Goal: Task Accomplishment & Management: Manage account settings

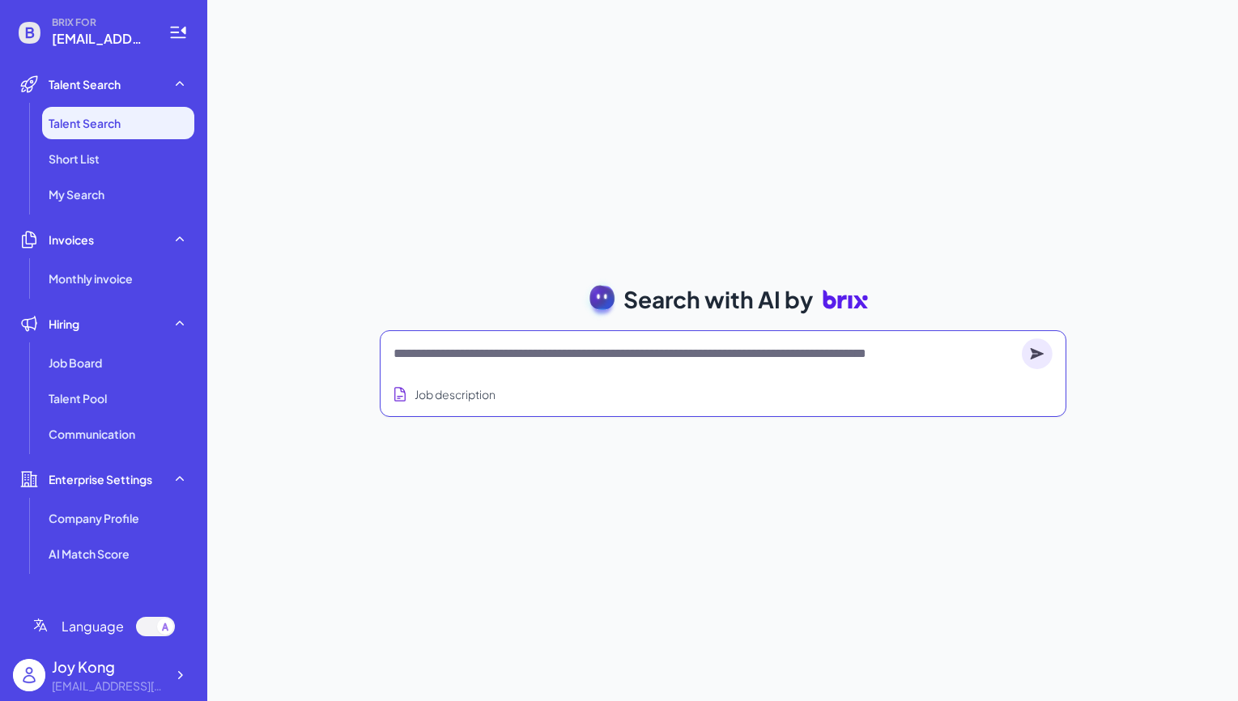
click at [512, 355] on textarea at bounding box center [704, 353] width 622 height 19
type textarea "*"
click at [551, 348] on textarea at bounding box center [704, 353] width 622 height 19
paste textarea "**********"
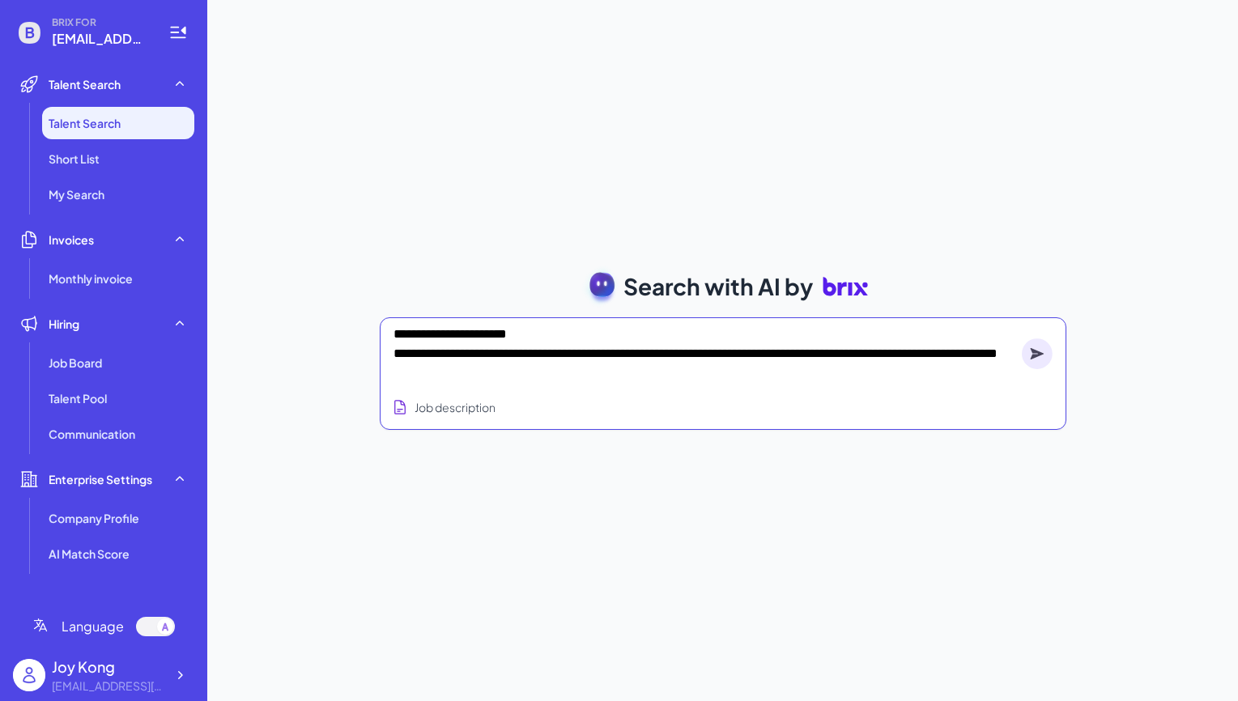
type textarea "**********"
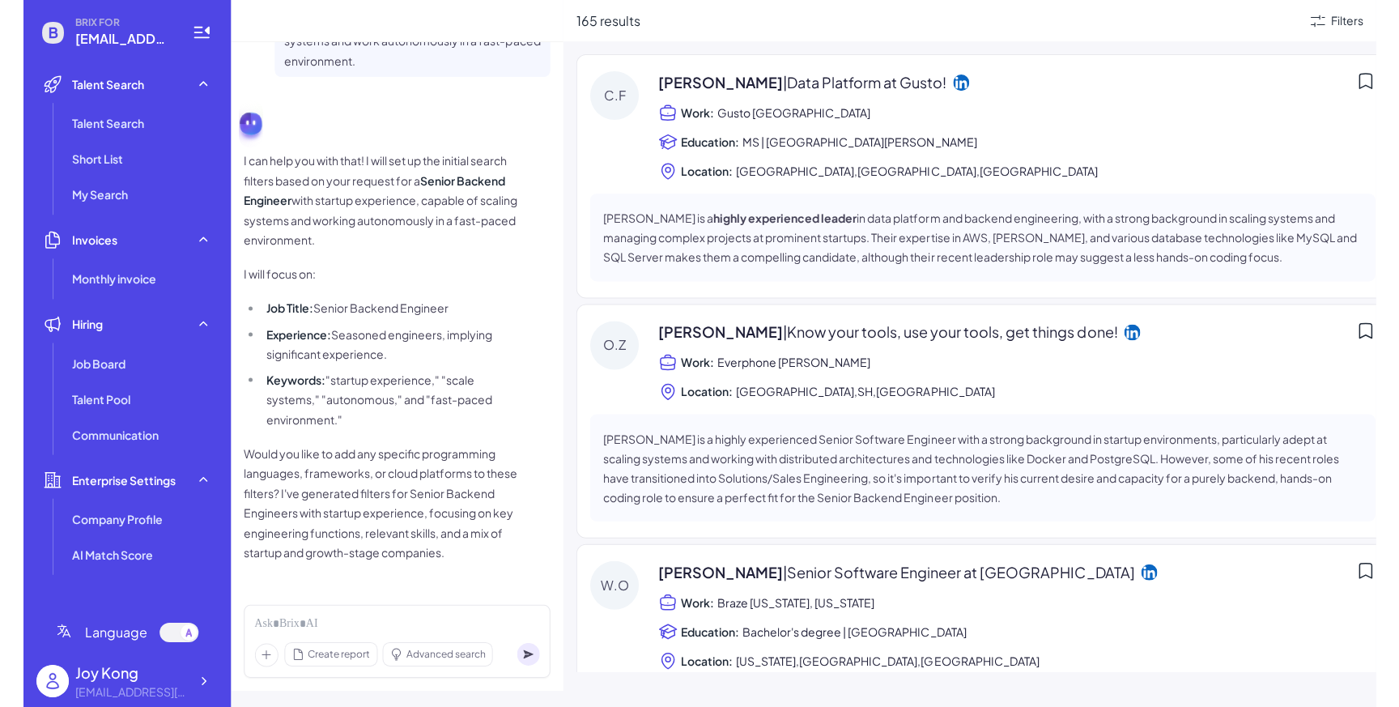
scroll to position [72, 0]
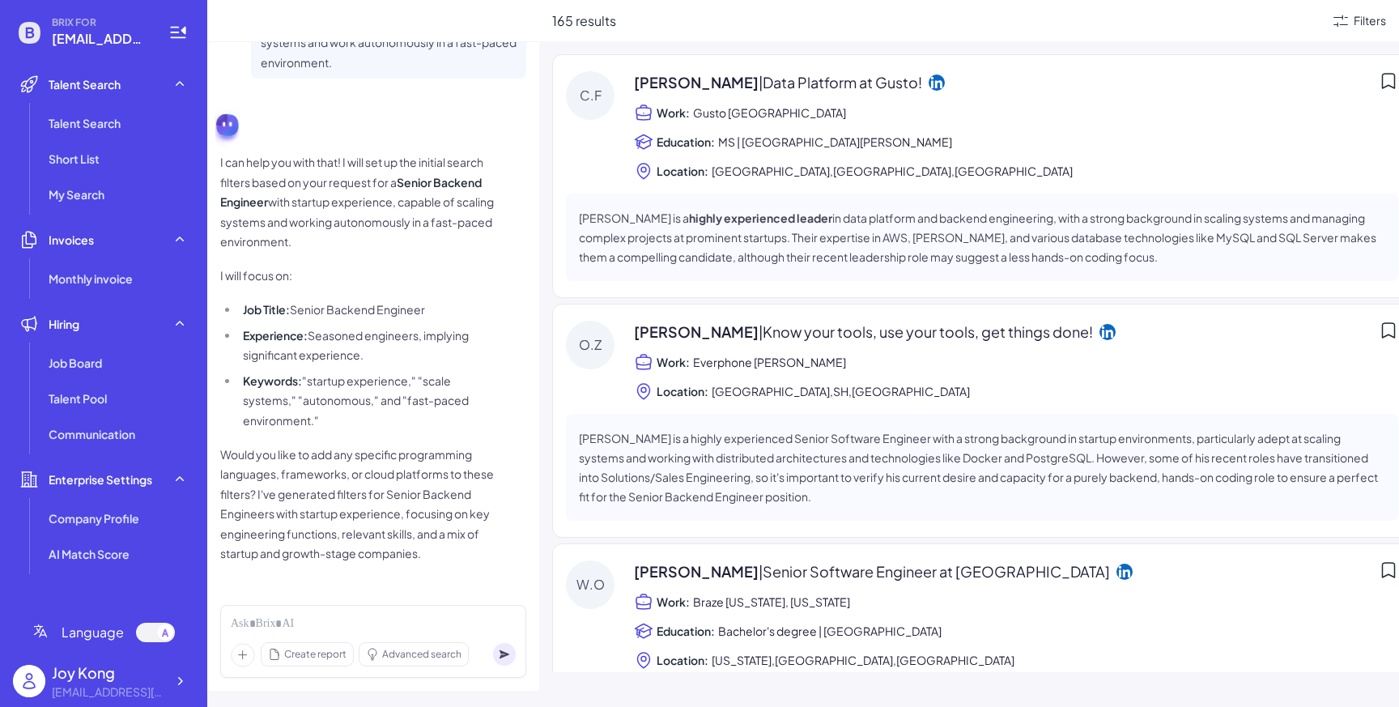
click at [1237, 78] on icon at bounding box center [1387, 80] width 19 height 19
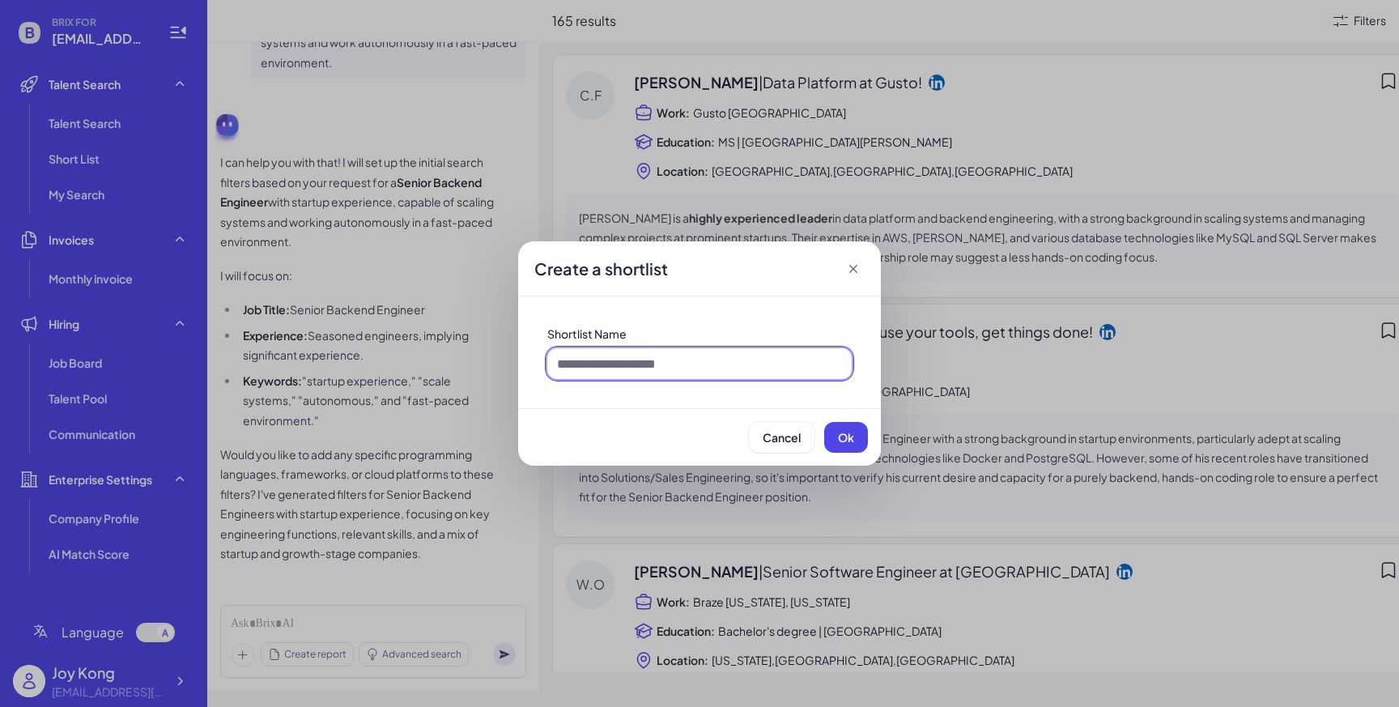
click at [681, 367] on input at bounding box center [699, 363] width 304 height 31
type input "**********"
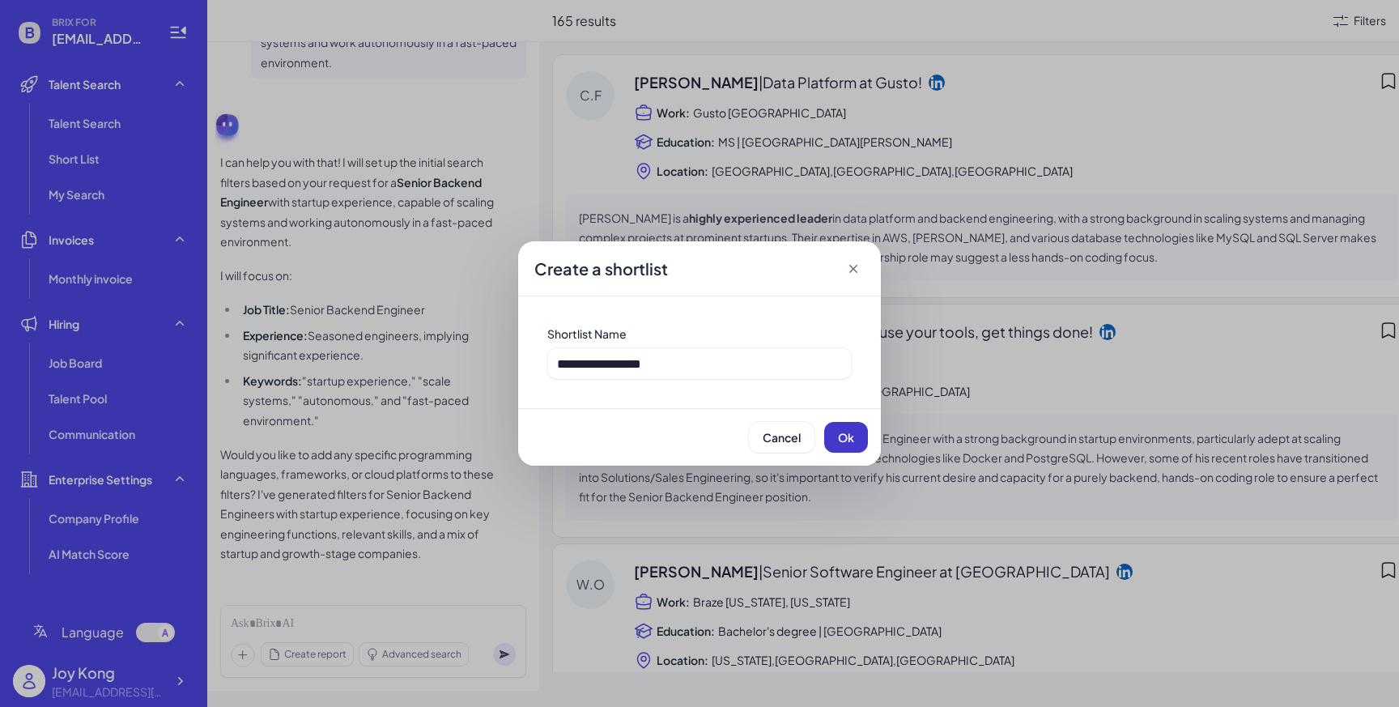
click at [835, 439] on button "Ok" at bounding box center [846, 437] width 44 height 31
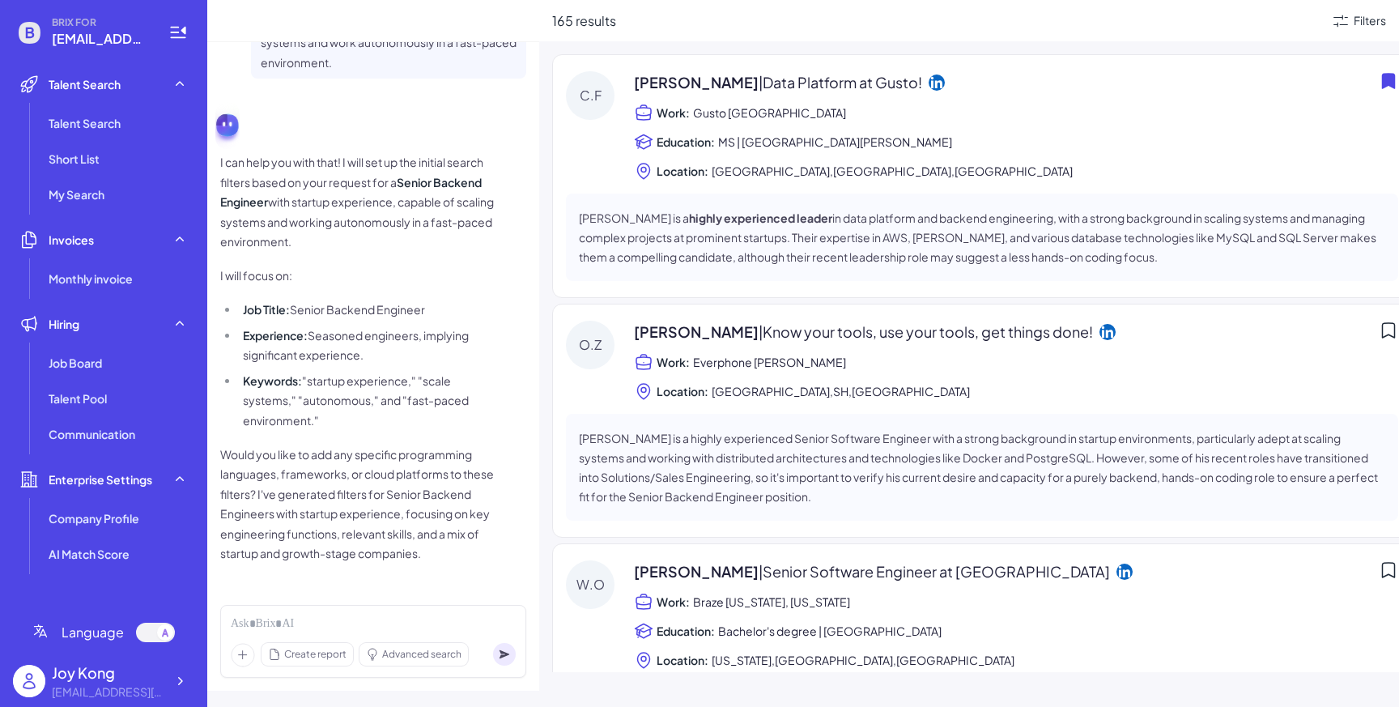
scroll to position [259, 0]
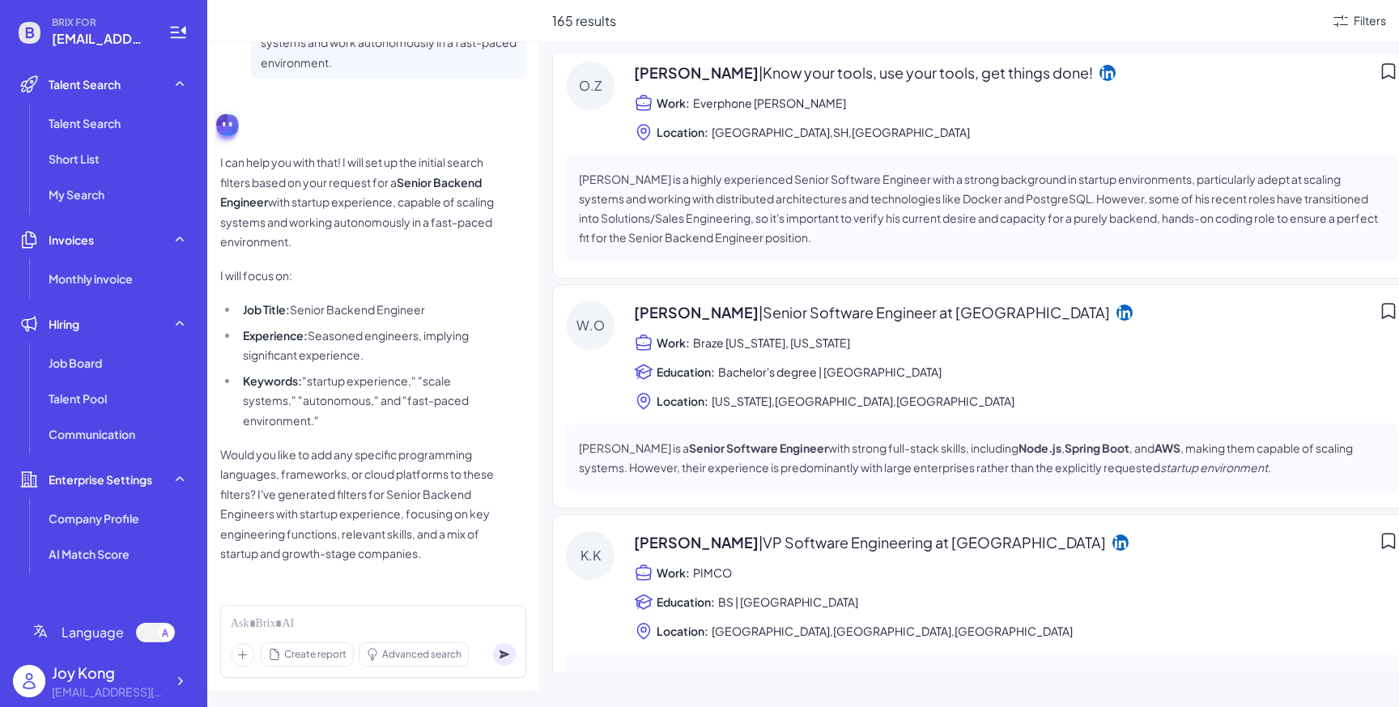
click at [1237, 64] on icon at bounding box center [1388, 71] width 12 height 15
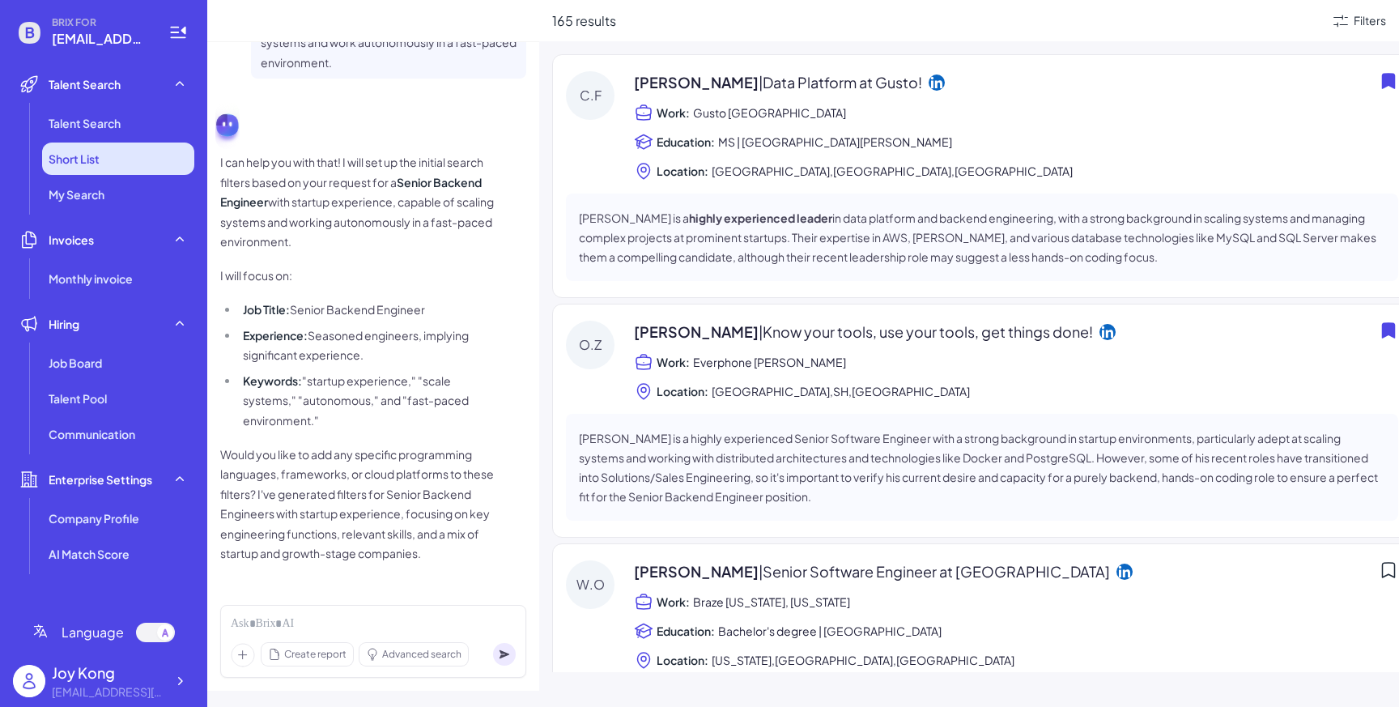
click at [113, 153] on li "Short List" at bounding box center [118, 158] width 152 height 32
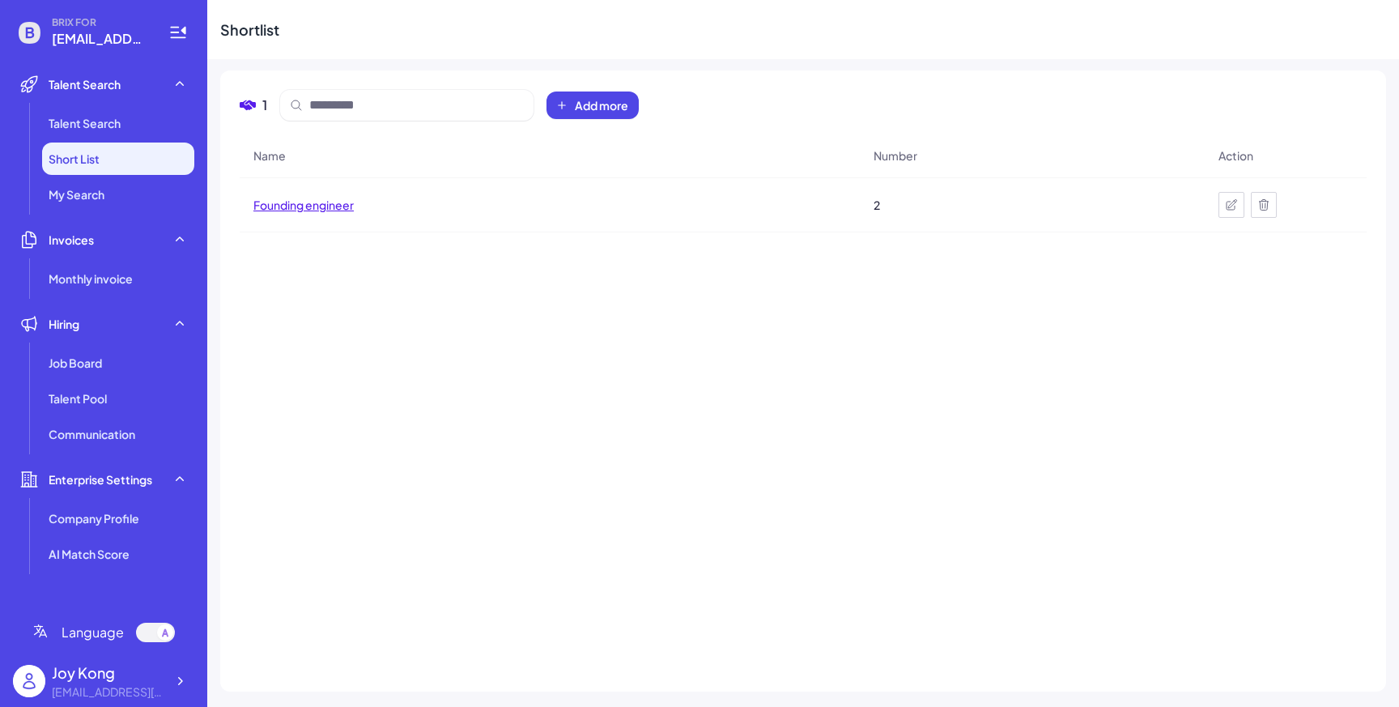
click at [308, 209] on span "Founding engineer" at bounding box center [303, 205] width 100 height 16
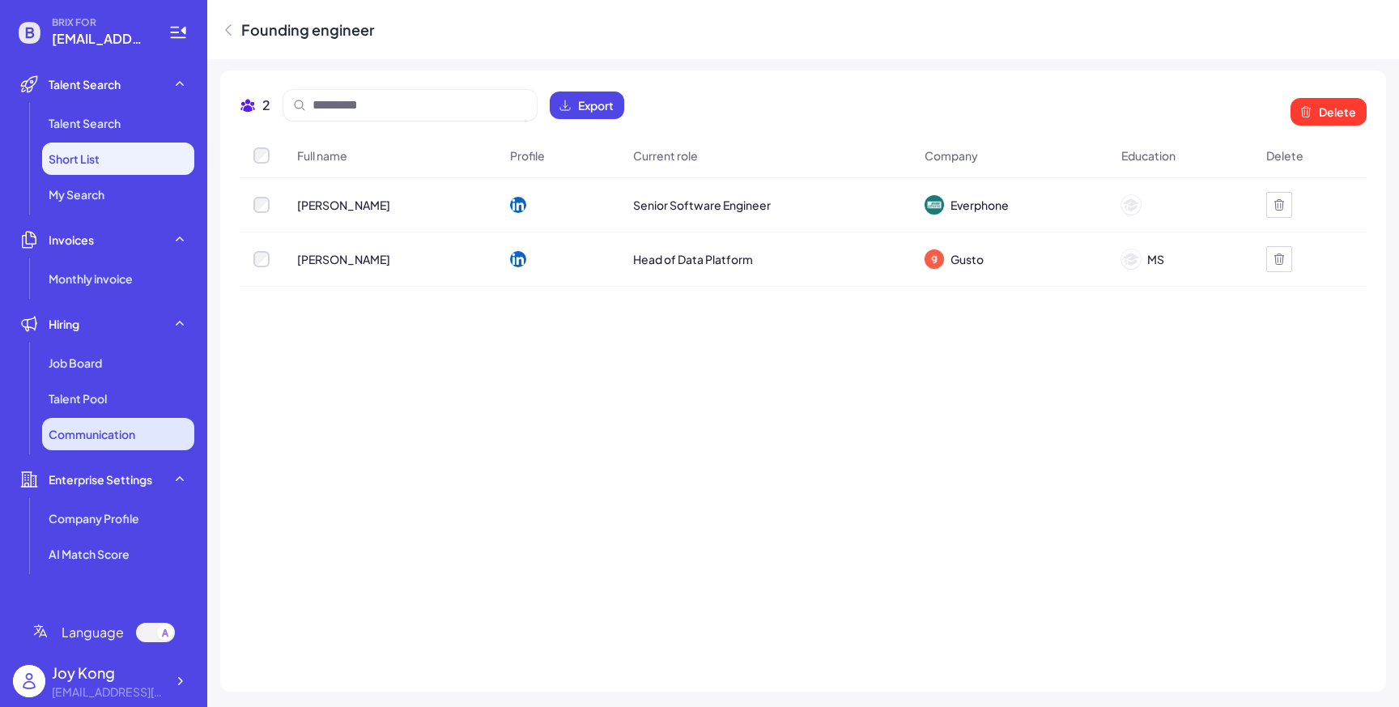
click at [120, 427] on span "Communication" at bounding box center [92, 434] width 87 height 16
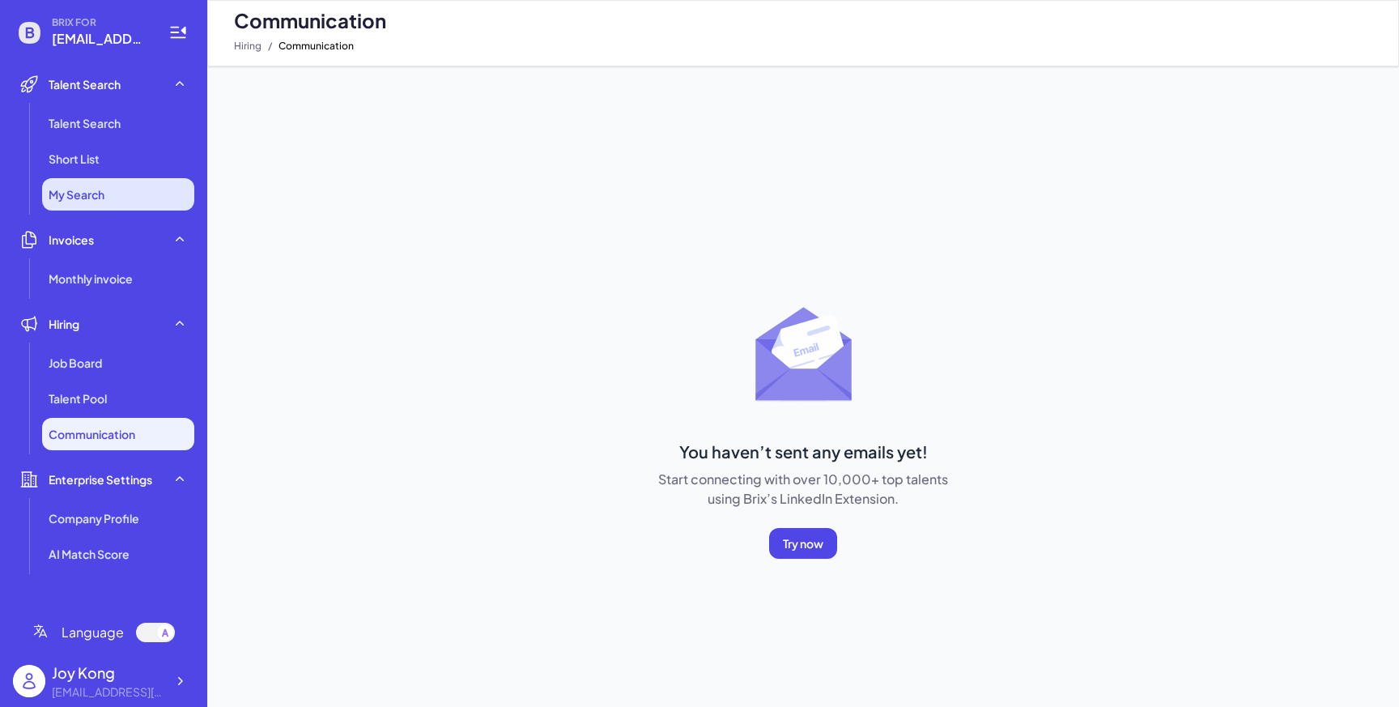
click at [104, 192] on span "My Search" at bounding box center [77, 194] width 56 height 16
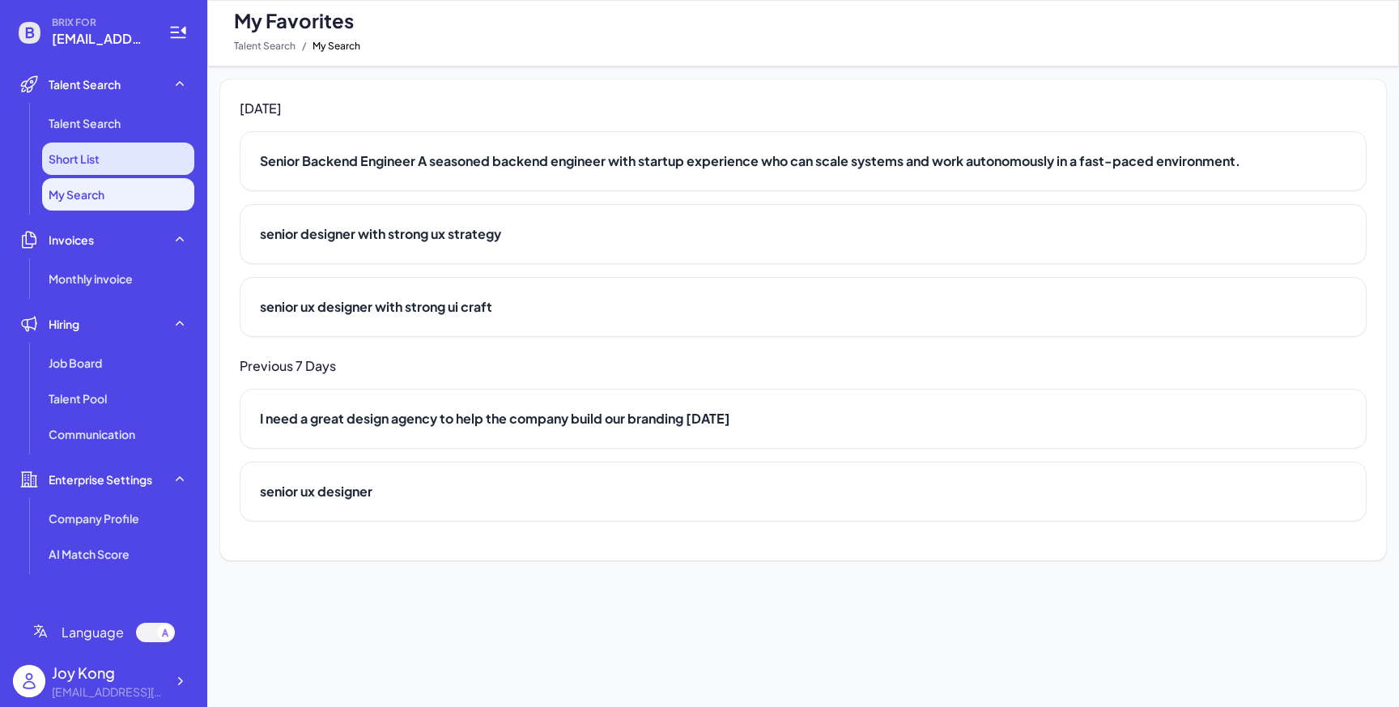
click at [138, 164] on li "Short List" at bounding box center [118, 158] width 152 height 32
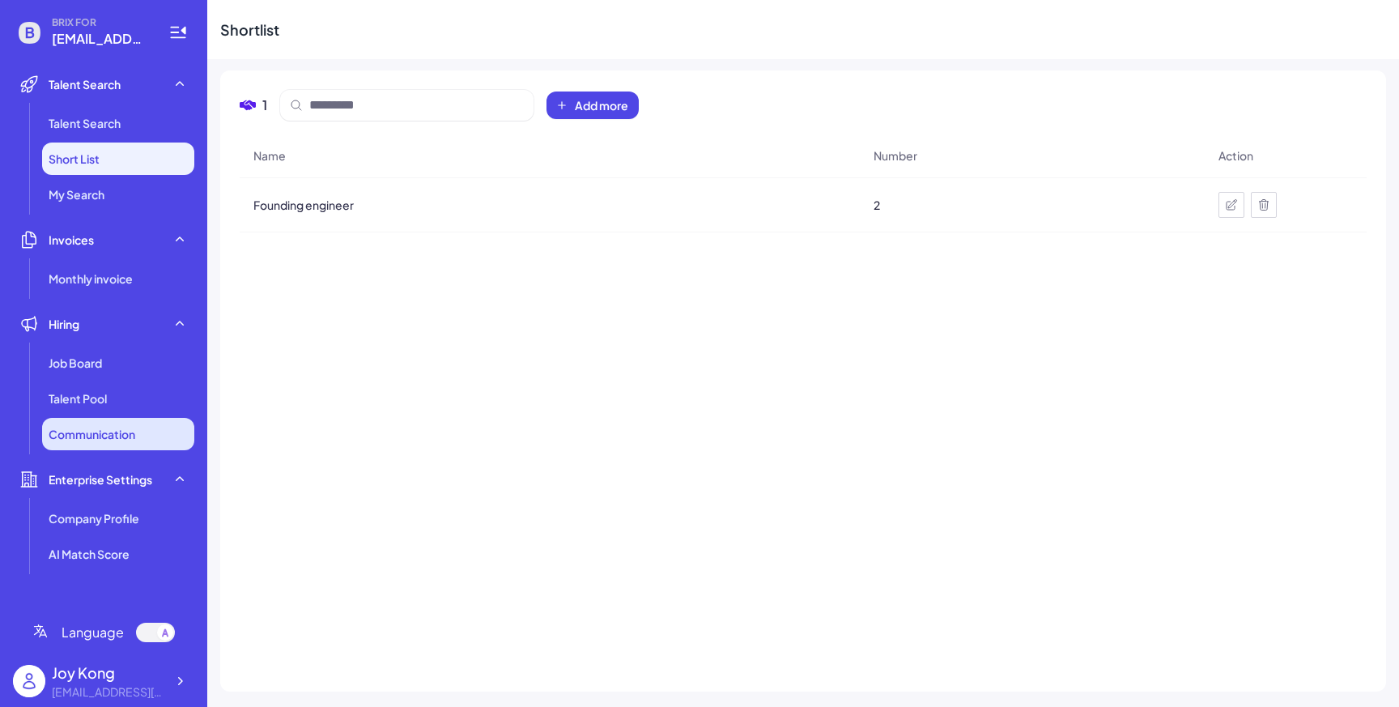
click at [130, 440] on span "Communication" at bounding box center [92, 434] width 87 height 16
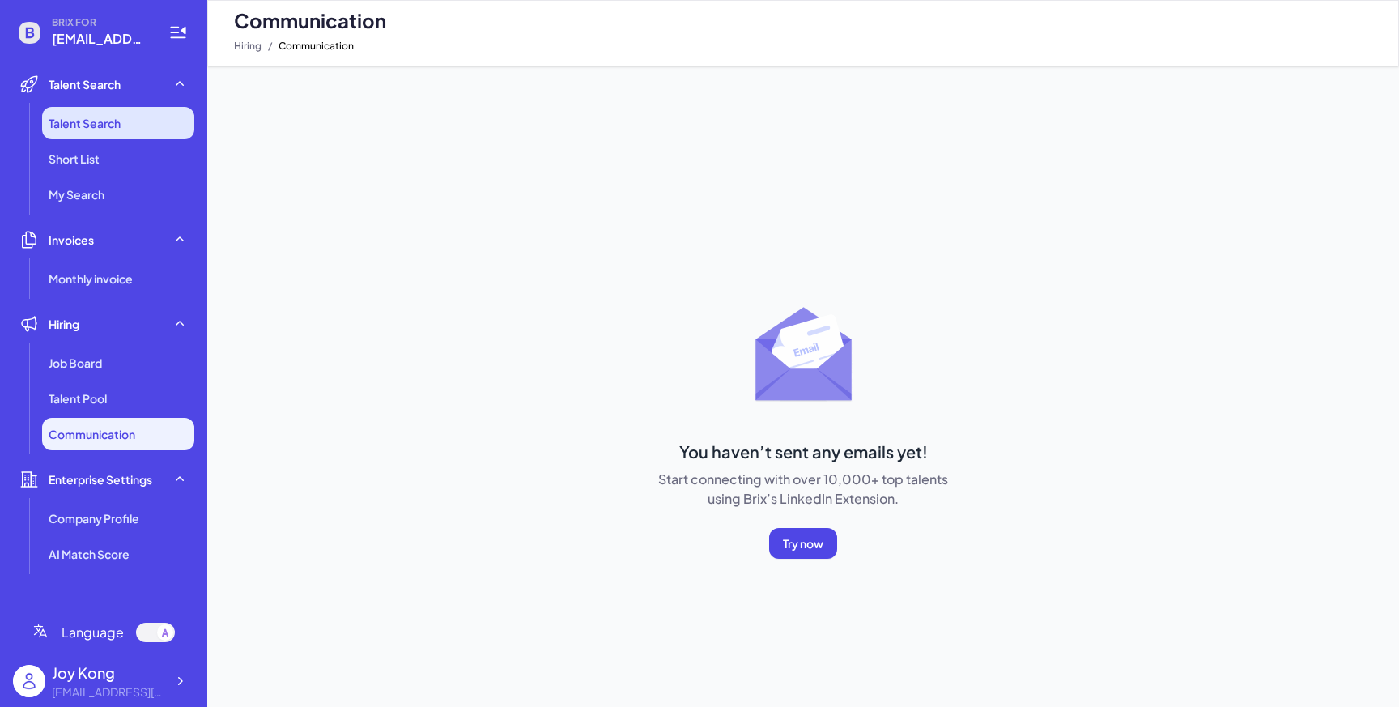
click at [104, 122] on span "Talent Search" at bounding box center [85, 123] width 72 height 16
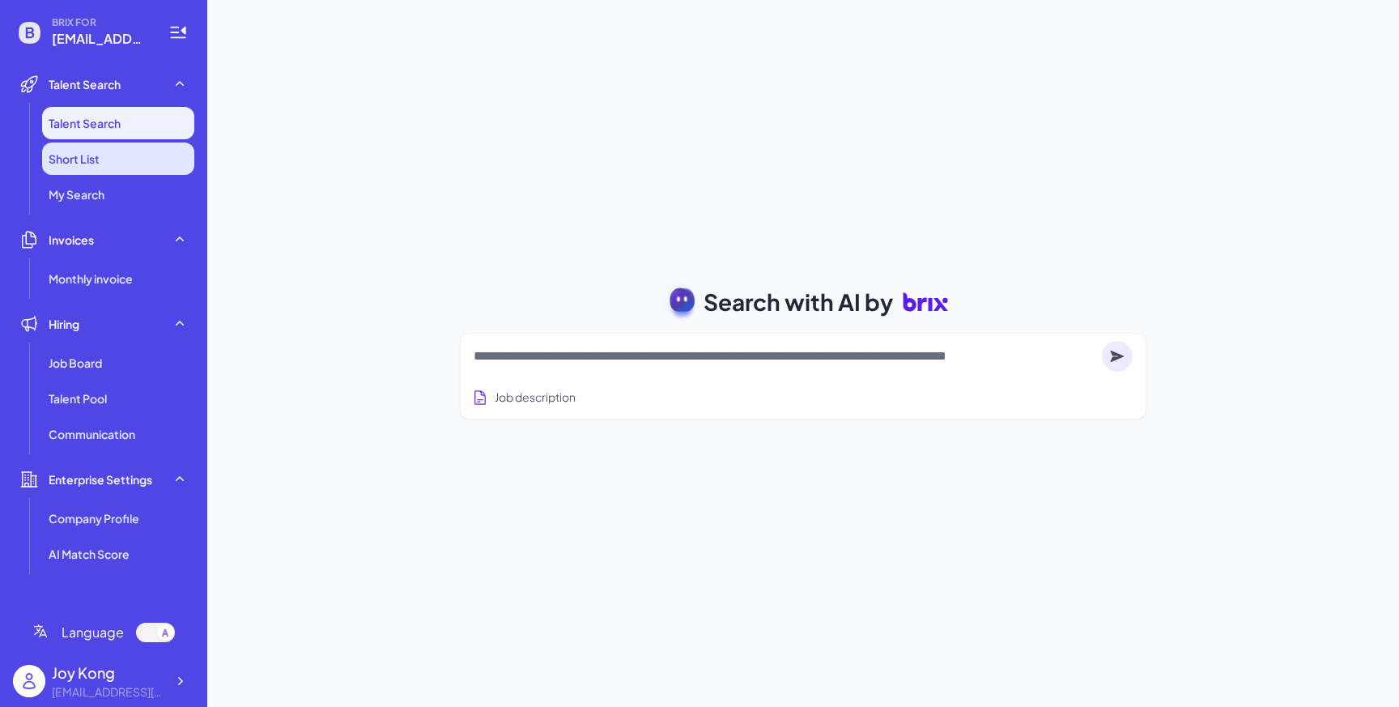
click at [123, 148] on li "Short List" at bounding box center [118, 158] width 152 height 32
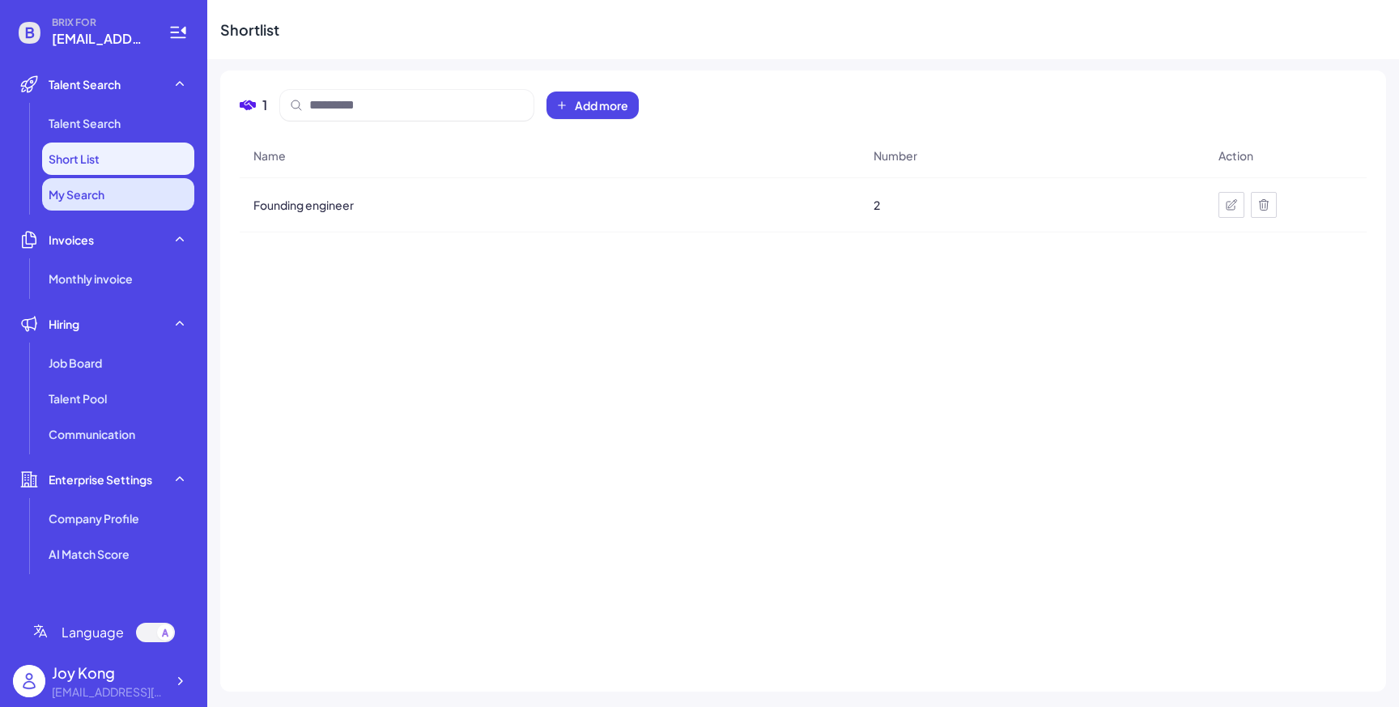
click at [111, 189] on li "My Search" at bounding box center [118, 194] width 152 height 32
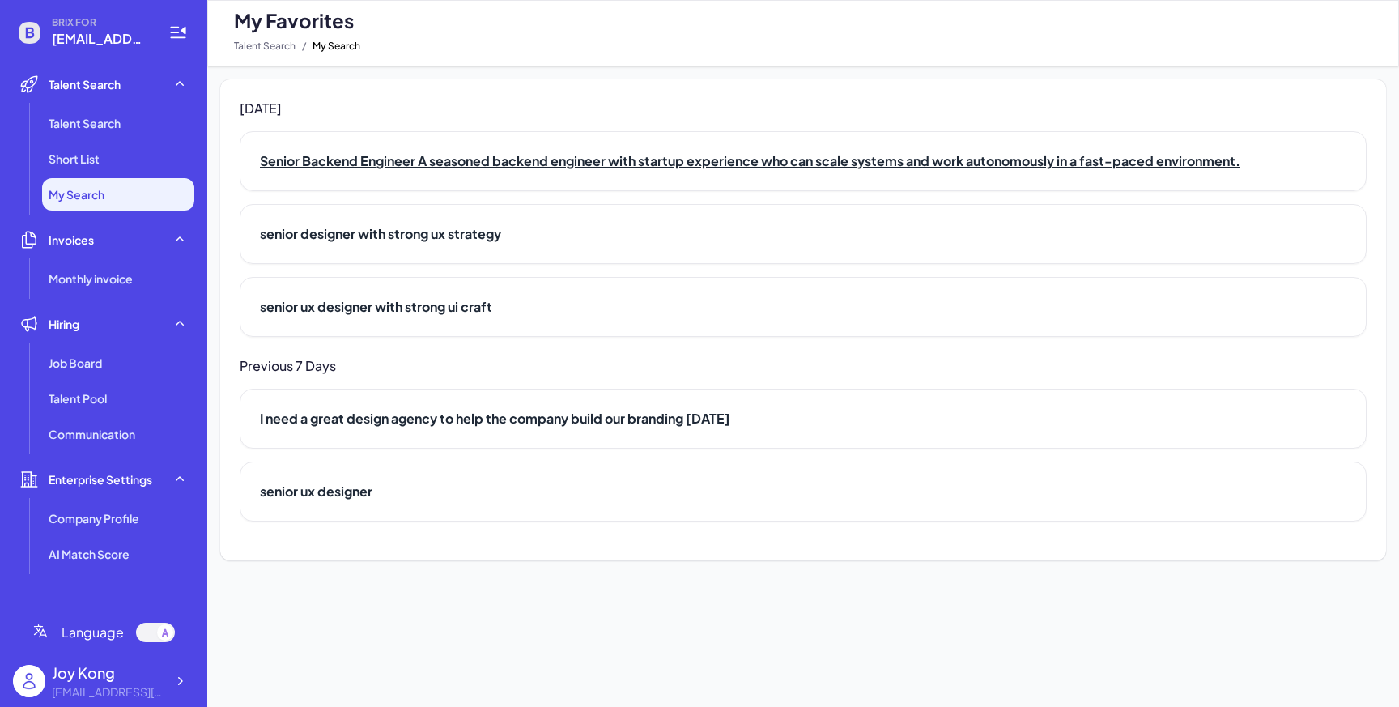
click at [414, 167] on h2 "Senior Backend Engineer A seasoned backend engineer with startup experience who…" at bounding box center [803, 160] width 1086 height 19
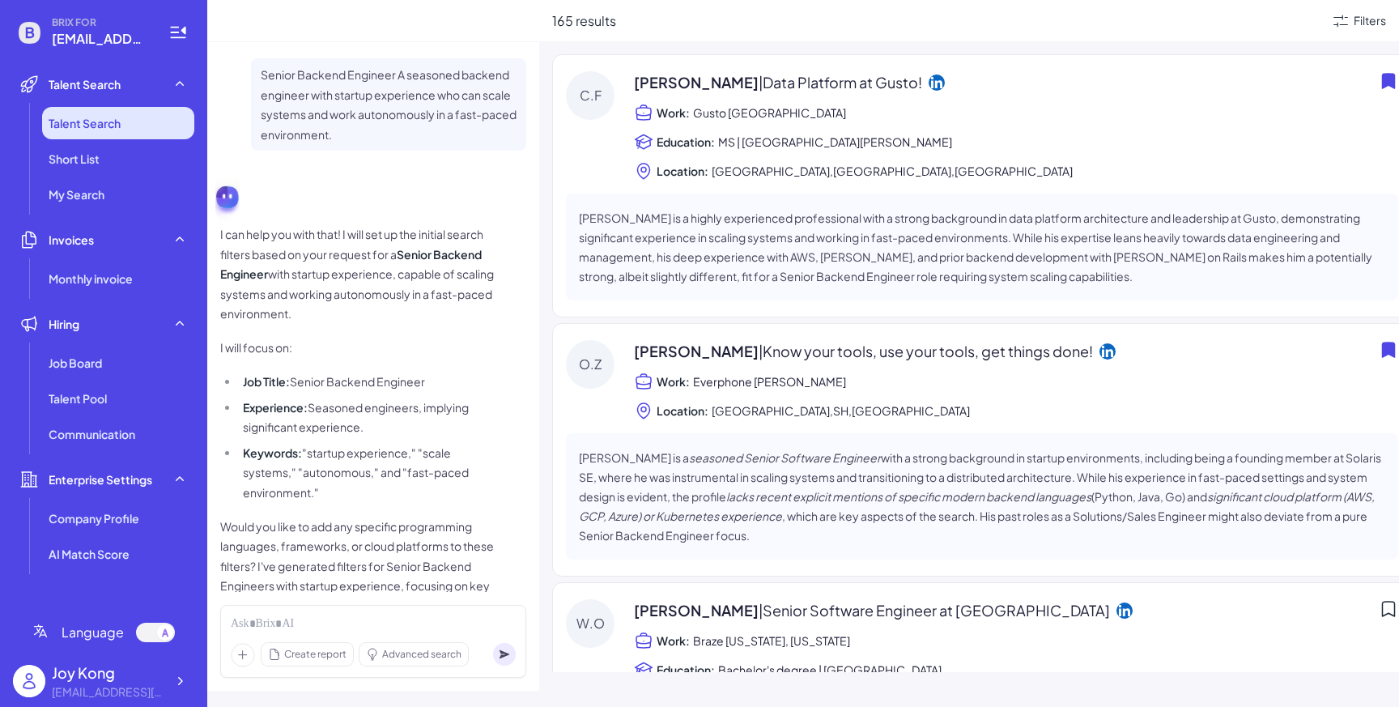
click at [108, 118] on span "Talent Search" at bounding box center [85, 123] width 72 height 16
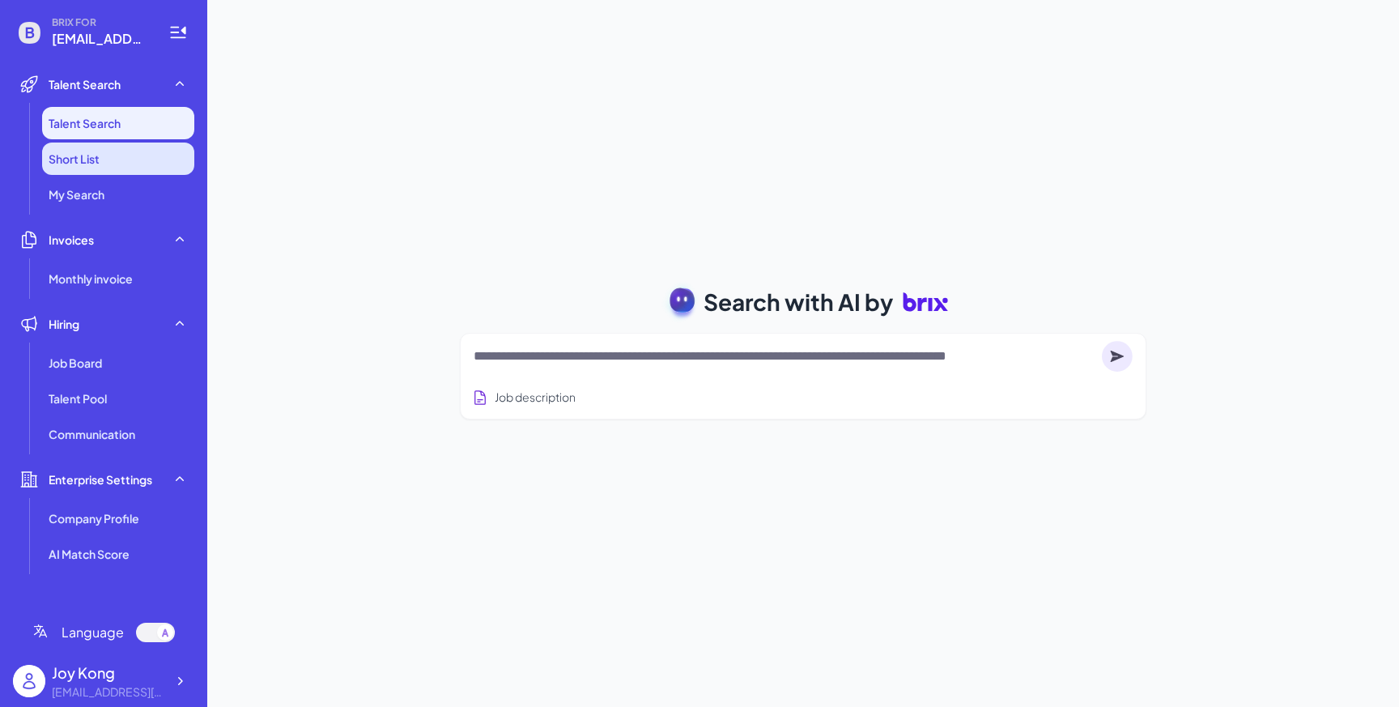
click at [143, 155] on li "Short List" at bounding box center [118, 158] width 152 height 32
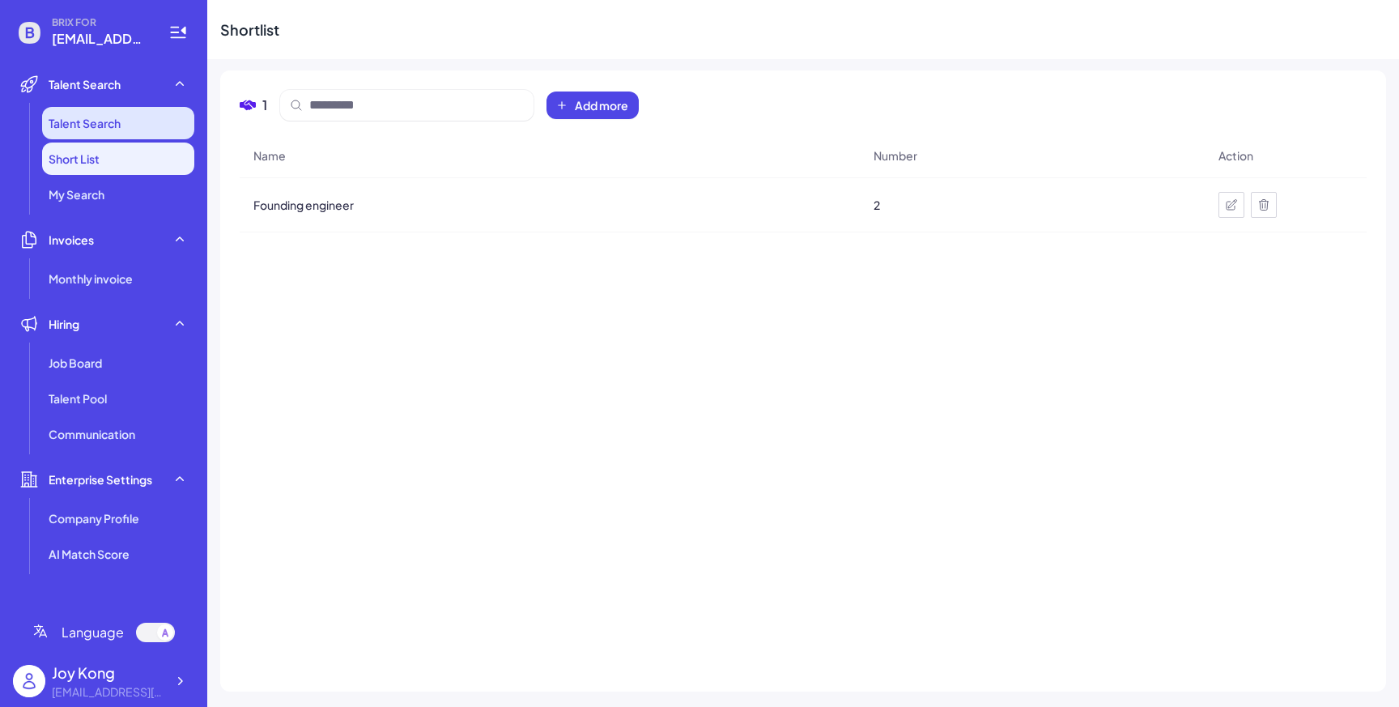
click at [163, 124] on li "Talent Search" at bounding box center [118, 123] width 152 height 32
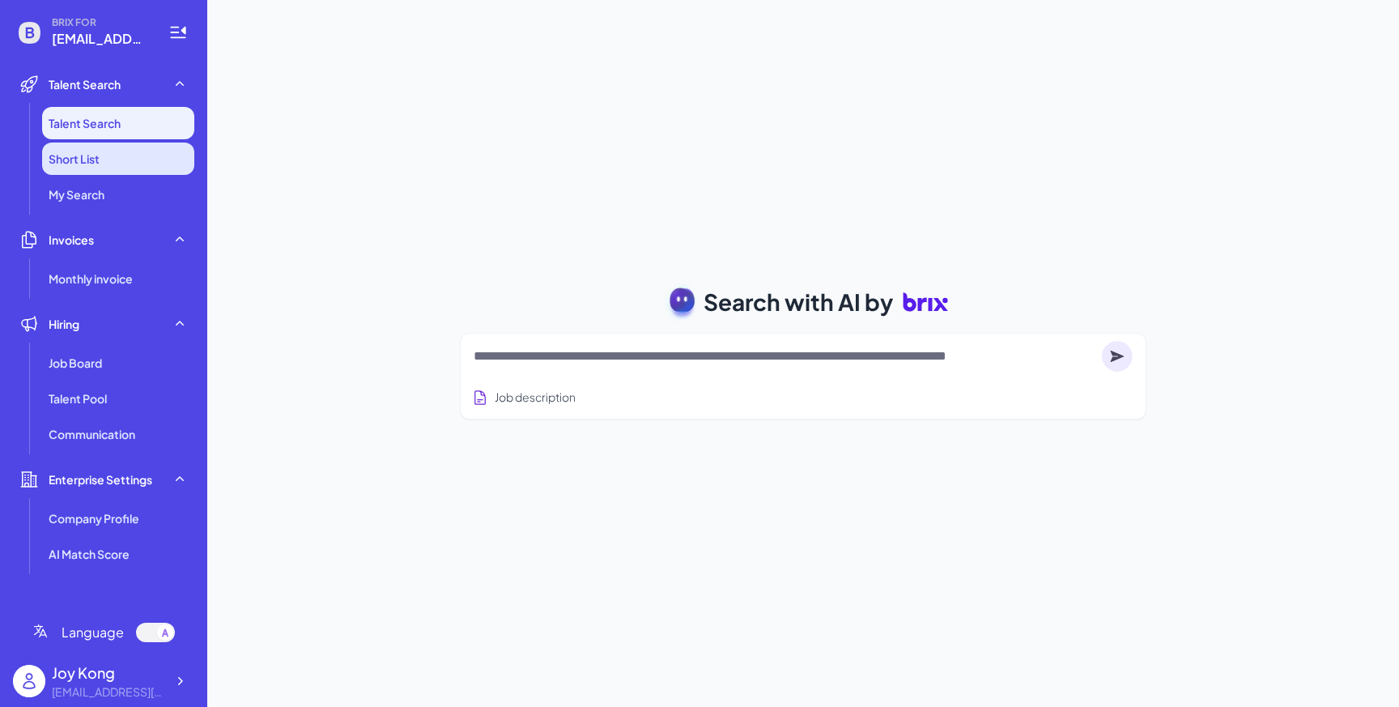
click at [163, 148] on li "Short List" at bounding box center [118, 158] width 152 height 32
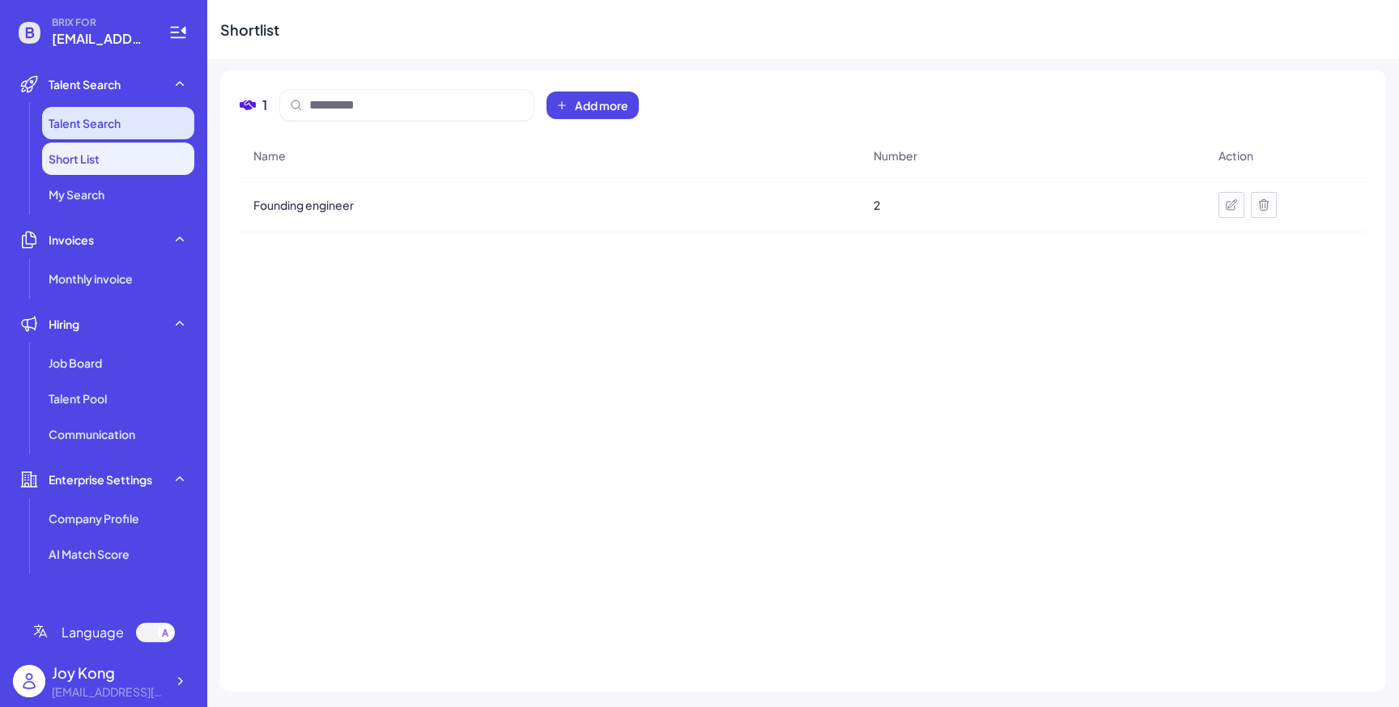
click at [165, 130] on li "Talent Search" at bounding box center [118, 123] width 152 height 32
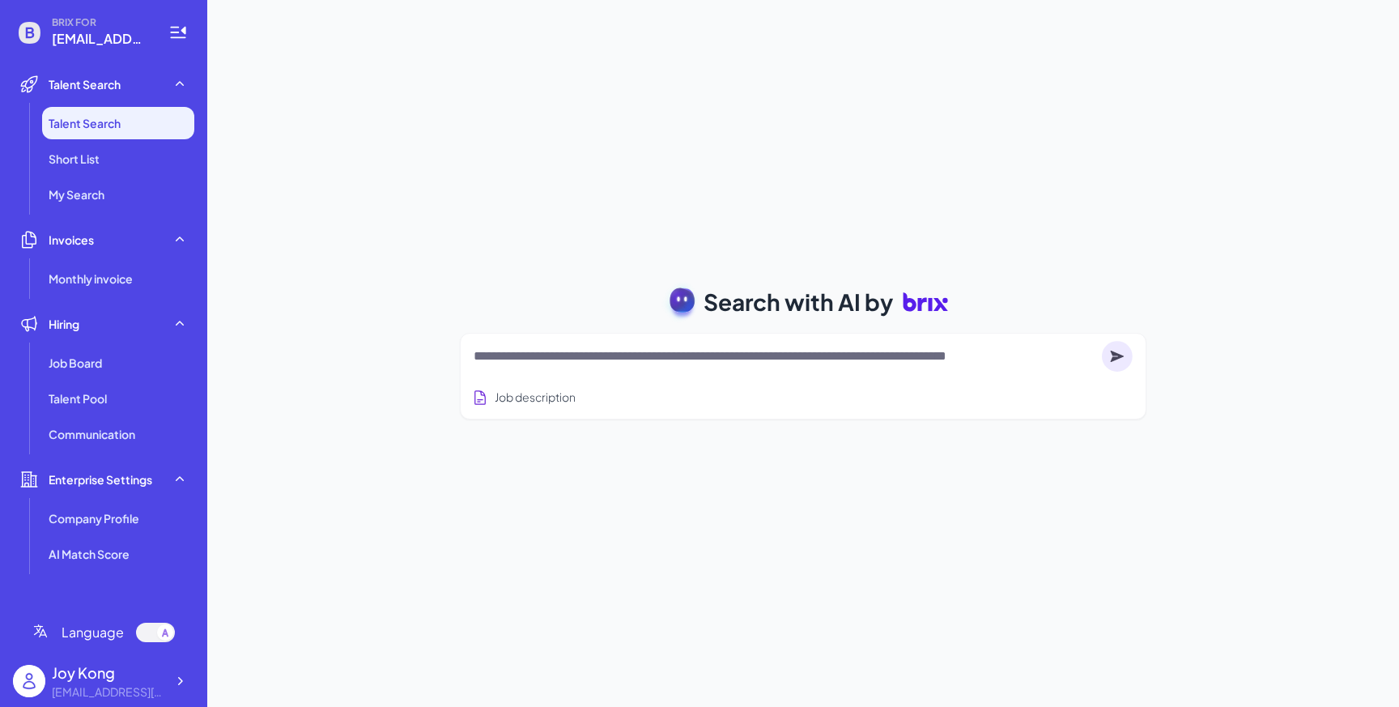
click at [1094, 135] on div "Search with AI by Job description Job Titles Location Years of Experience Techn…" at bounding box center [802, 353] width 1191 height 707
click at [147, 151] on li "Short List" at bounding box center [118, 158] width 152 height 32
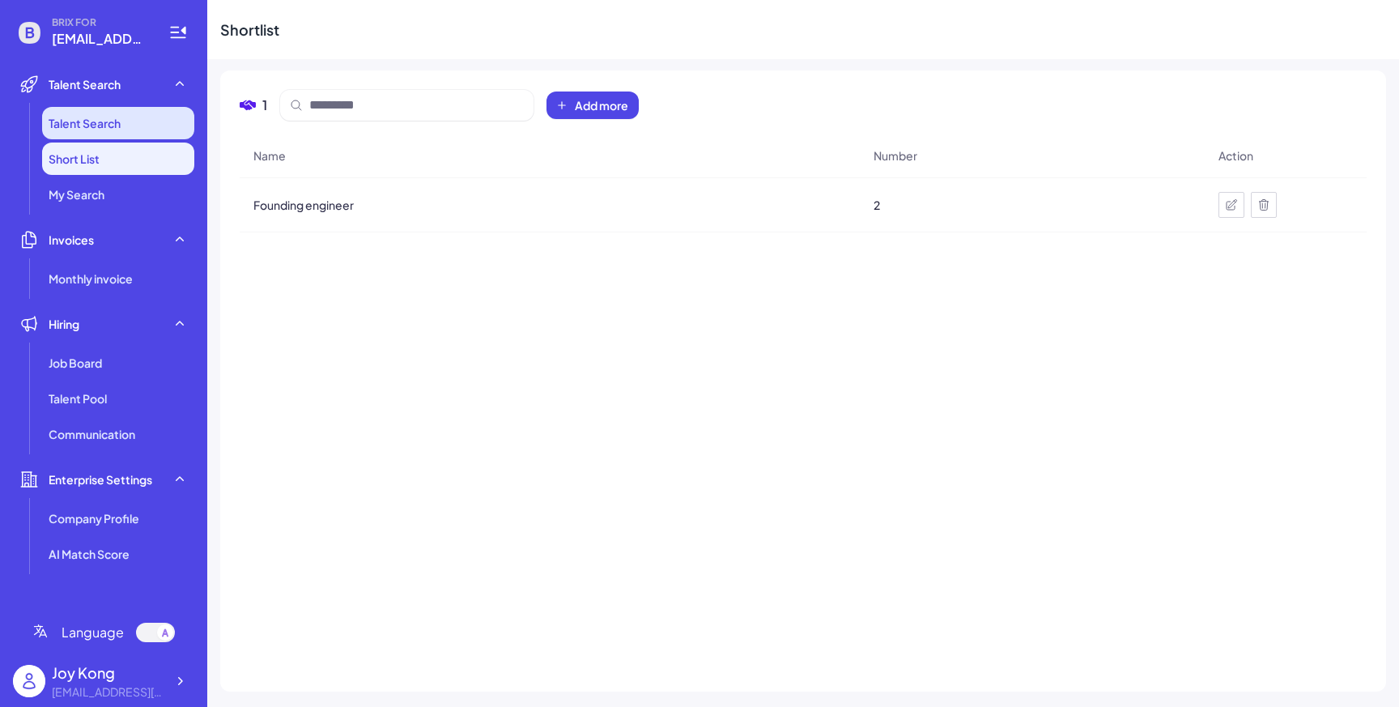
click at [151, 113] on li "Talent Search" at bounding box center [118, 123] width 152 height 32
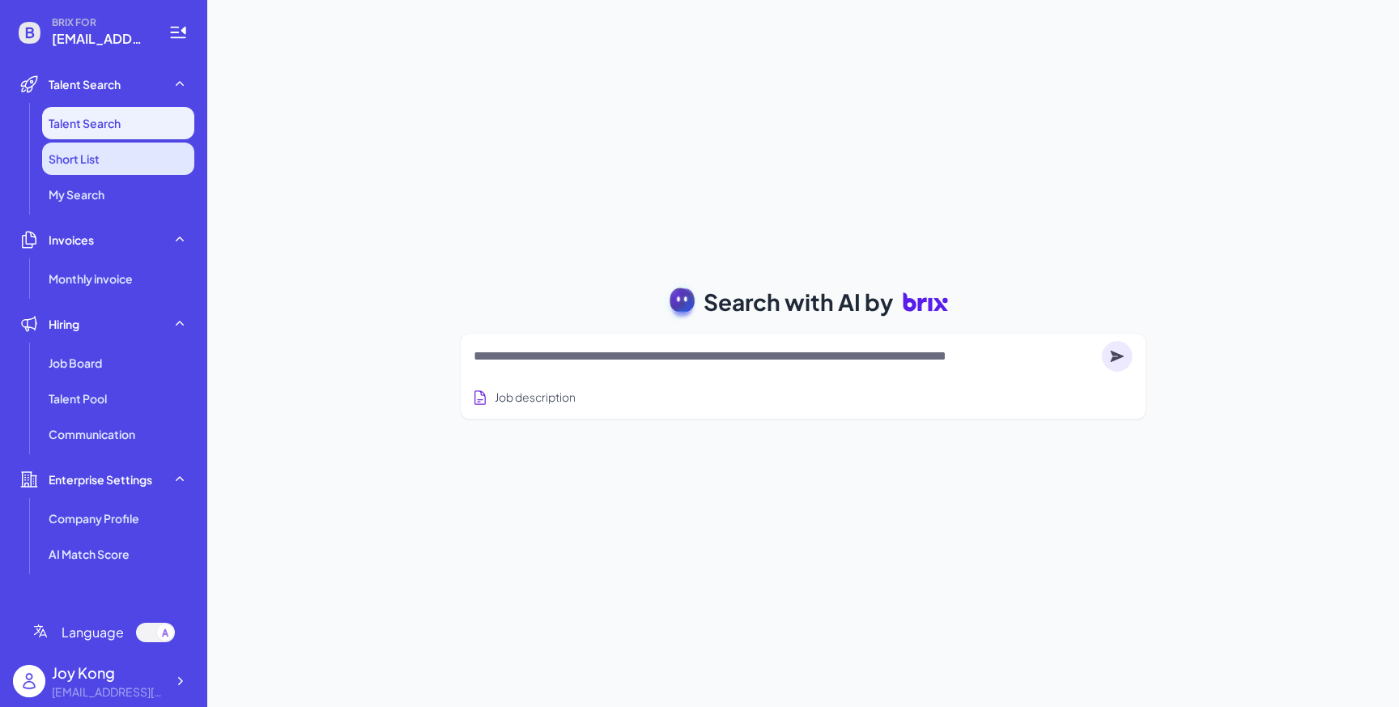
click at [172, 147] on li "Short List" at bounding box center [118, 158] width 152 height 32
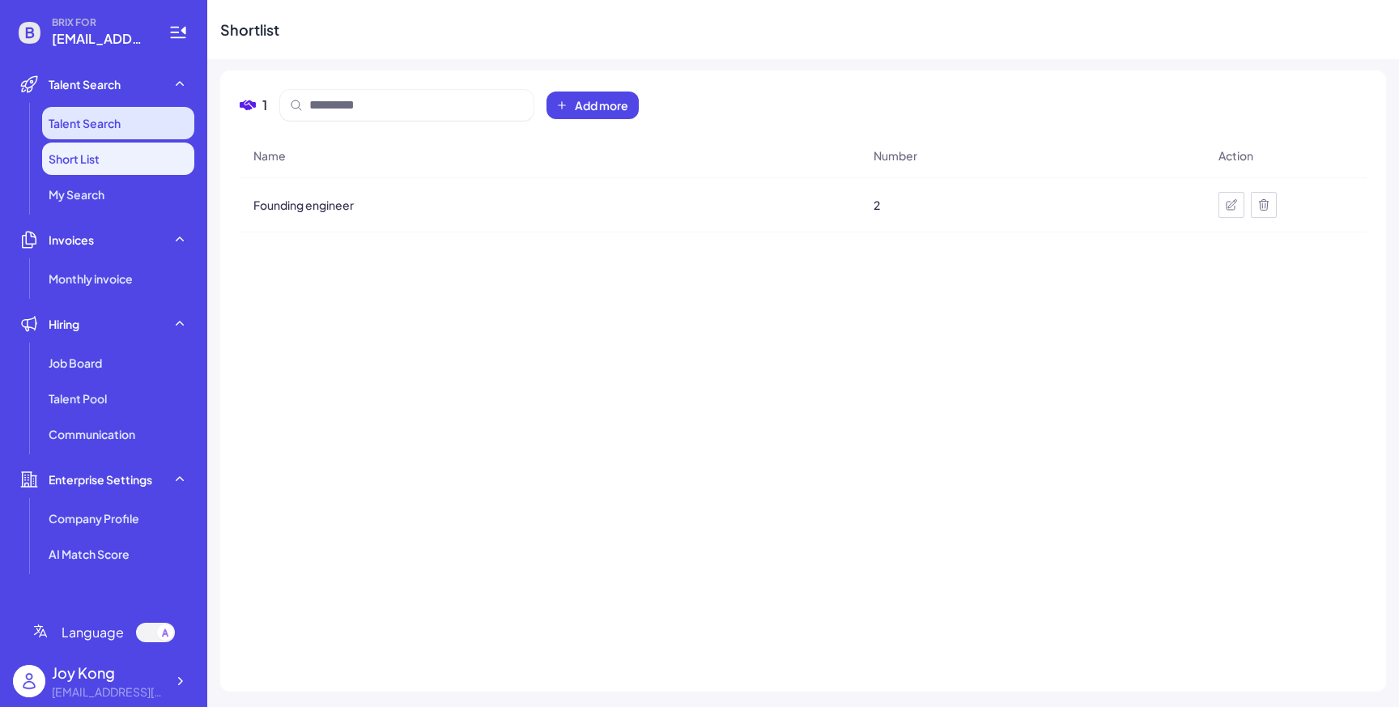
click at [171, 132] on li "Talent Search" at bounding box center [118, 123] width 152 height 32
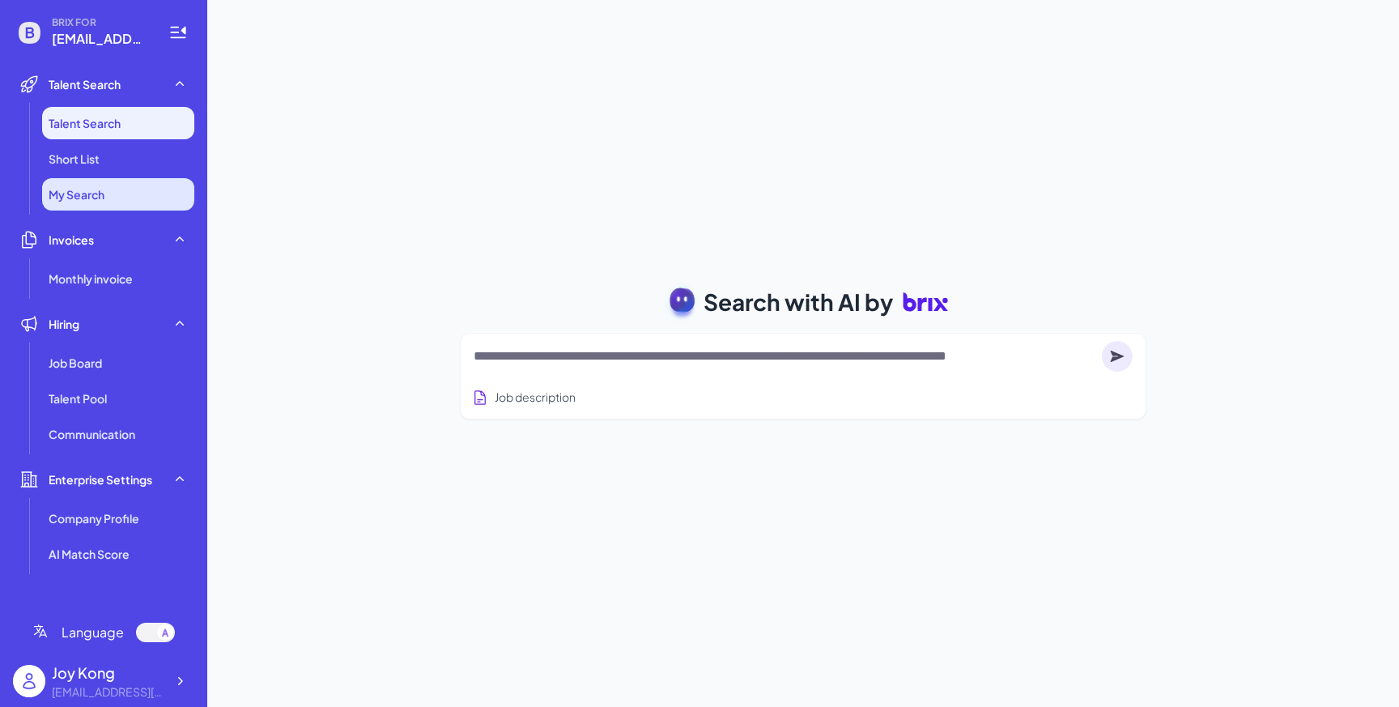
click at [144, 190] on li "My Search" at bounding box center [118, 194] width 152 height 32
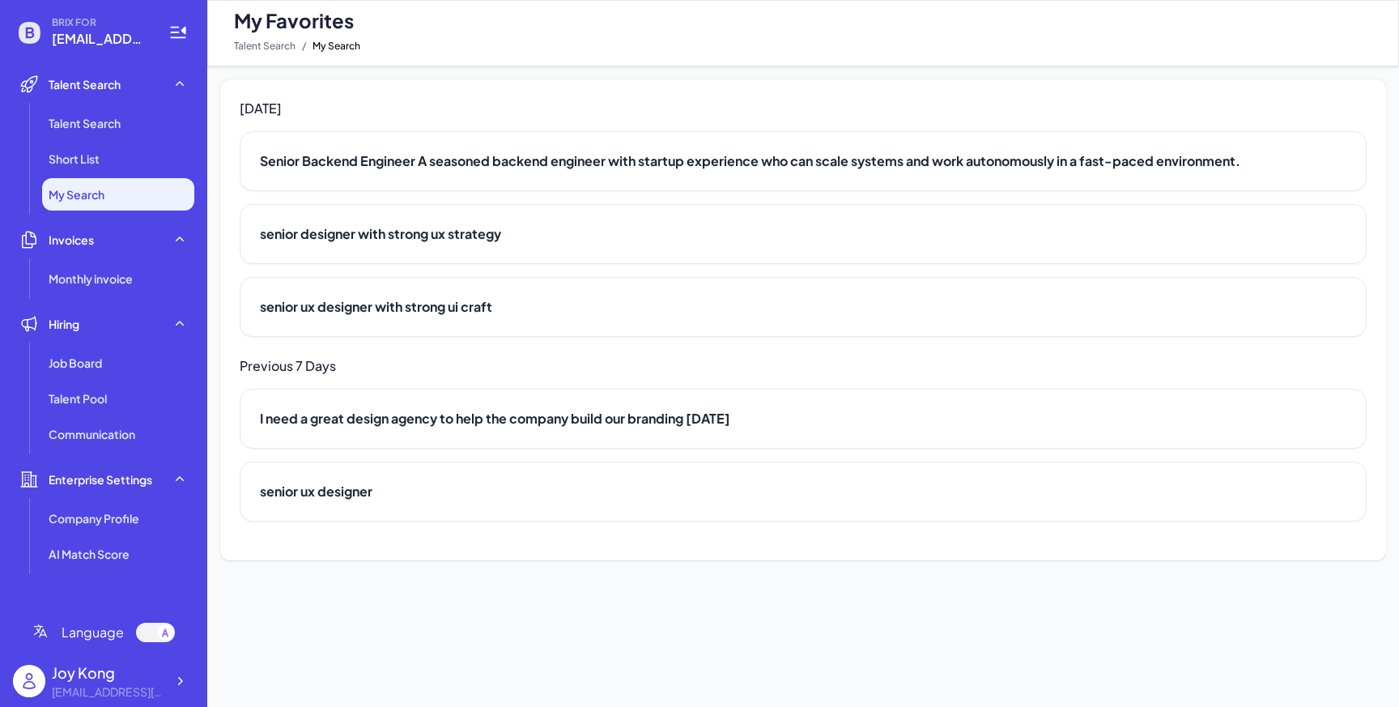
click at [335, 171] on div "Senior Backend Engineer A seasoned backend engineer with startup experience who…" at bounding box center [803, 161] width 1127 height 60
click at [341, 163] on h2 "Senior Backend Engineer A seasoned backend engineer with startup experience who…" at bounding box center [803, 160] width 1086 height 19
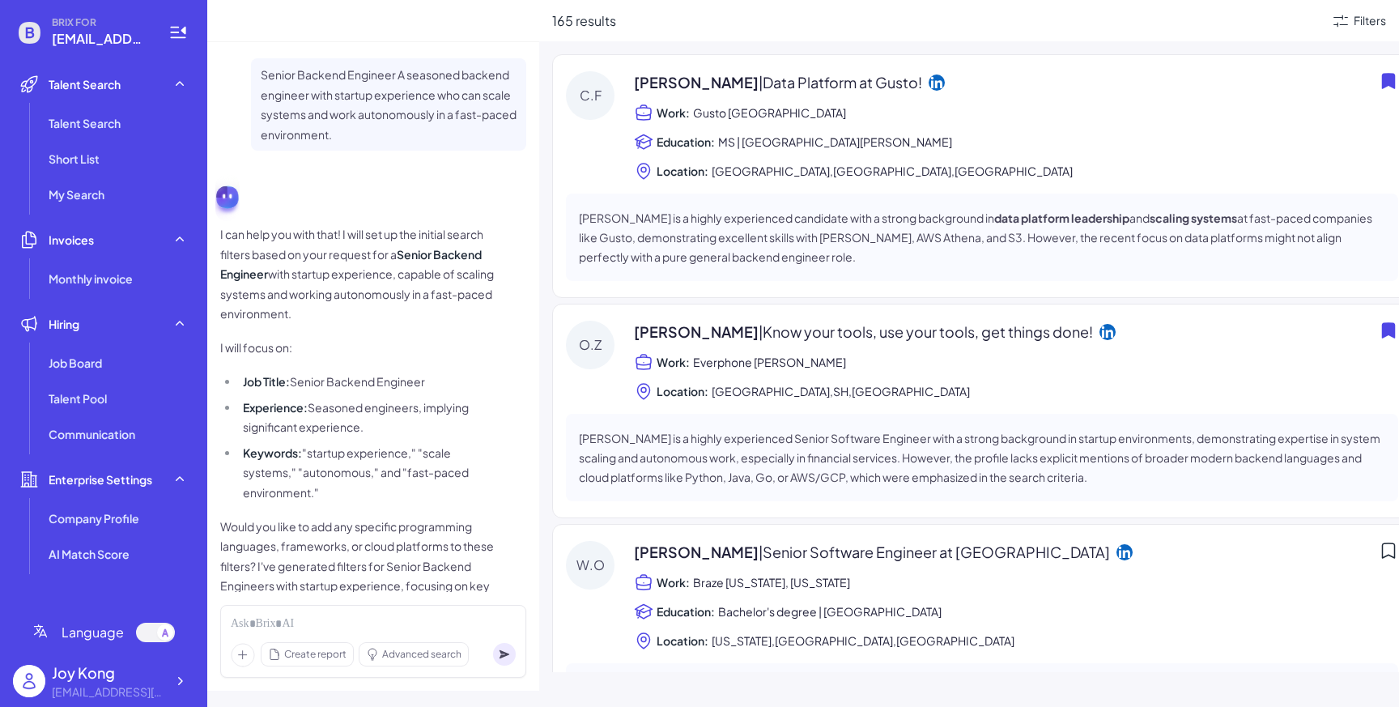
click at [1237, 84] on icon at bounding box center [1389, 81] width 14 height 16
click at [1237, 81] on icon at bounding box center [1387, 80] width 19 height 19
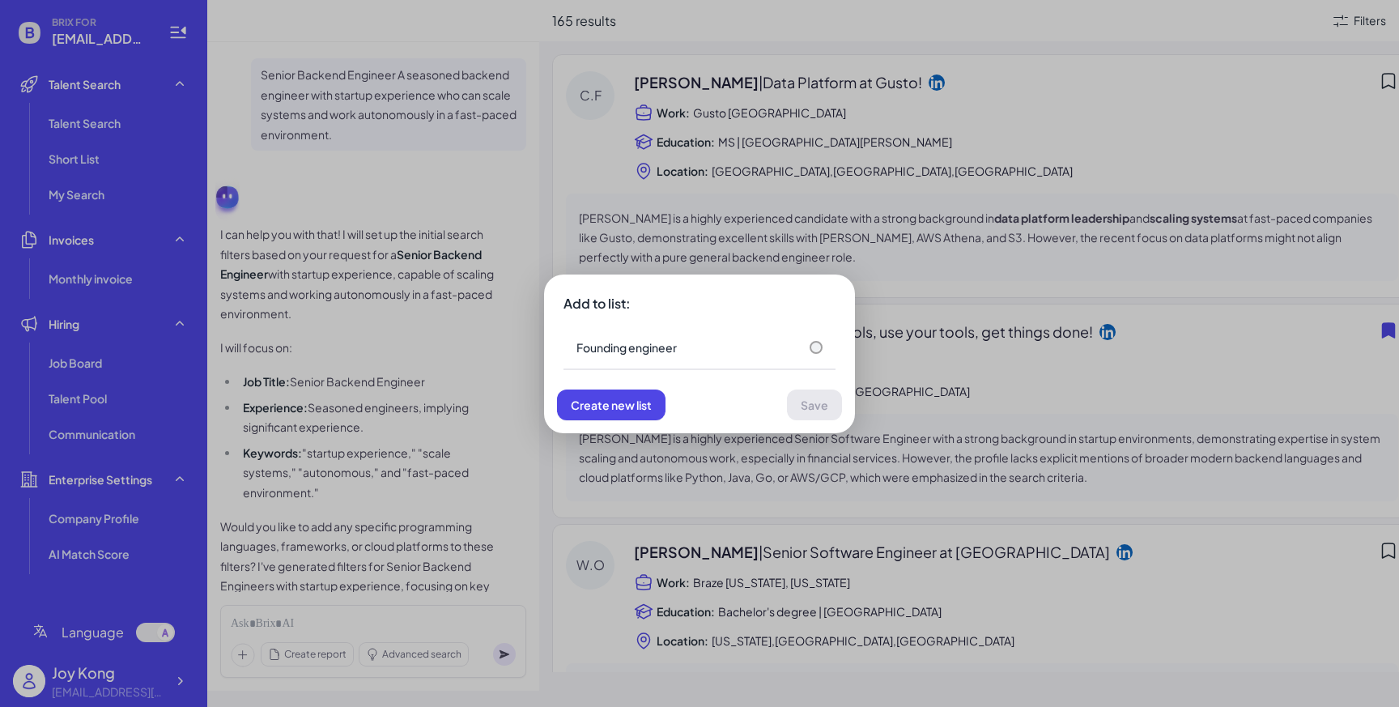
click at [877, 270] on div "Add to list: Founding engineer Create new list Save" at bounding box center [699, 353] width 1399 height 707
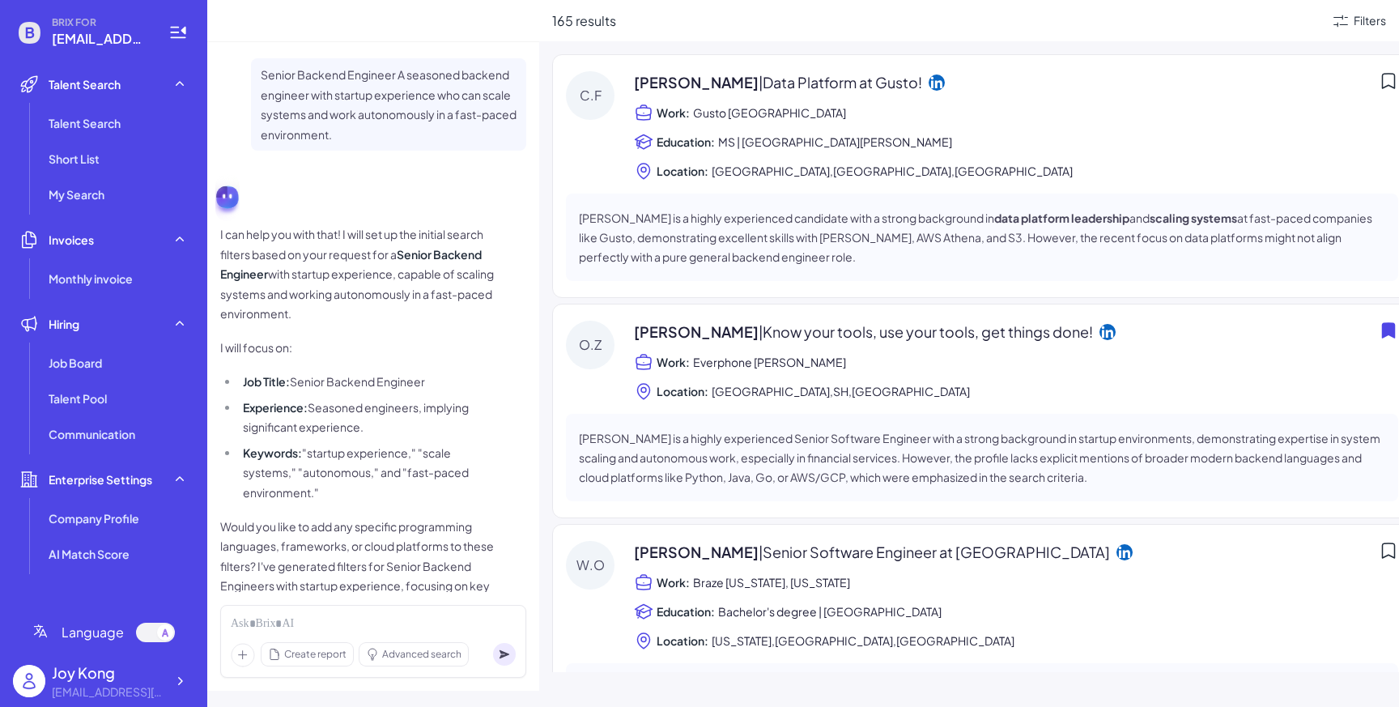
scroll to position [12, 0]
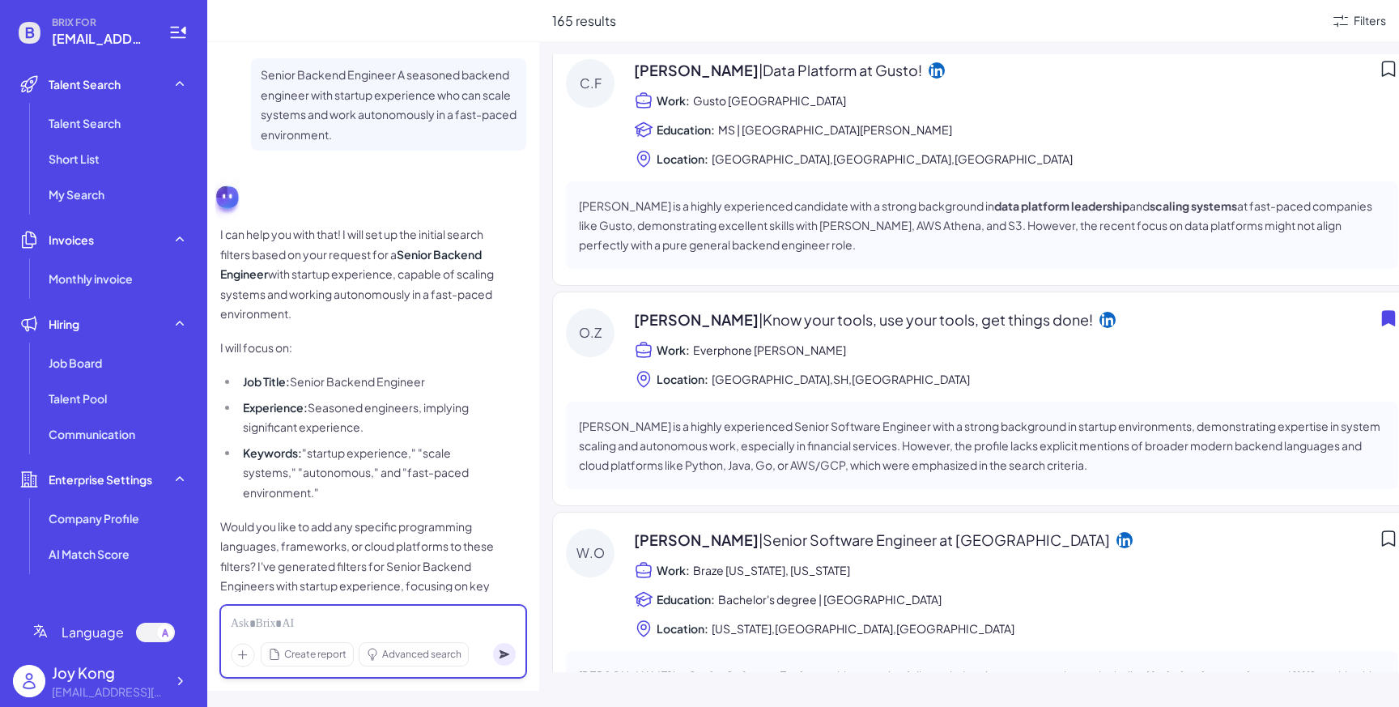
click at [370, 618] on div at bounding box center [373, 624] width 285 height 18
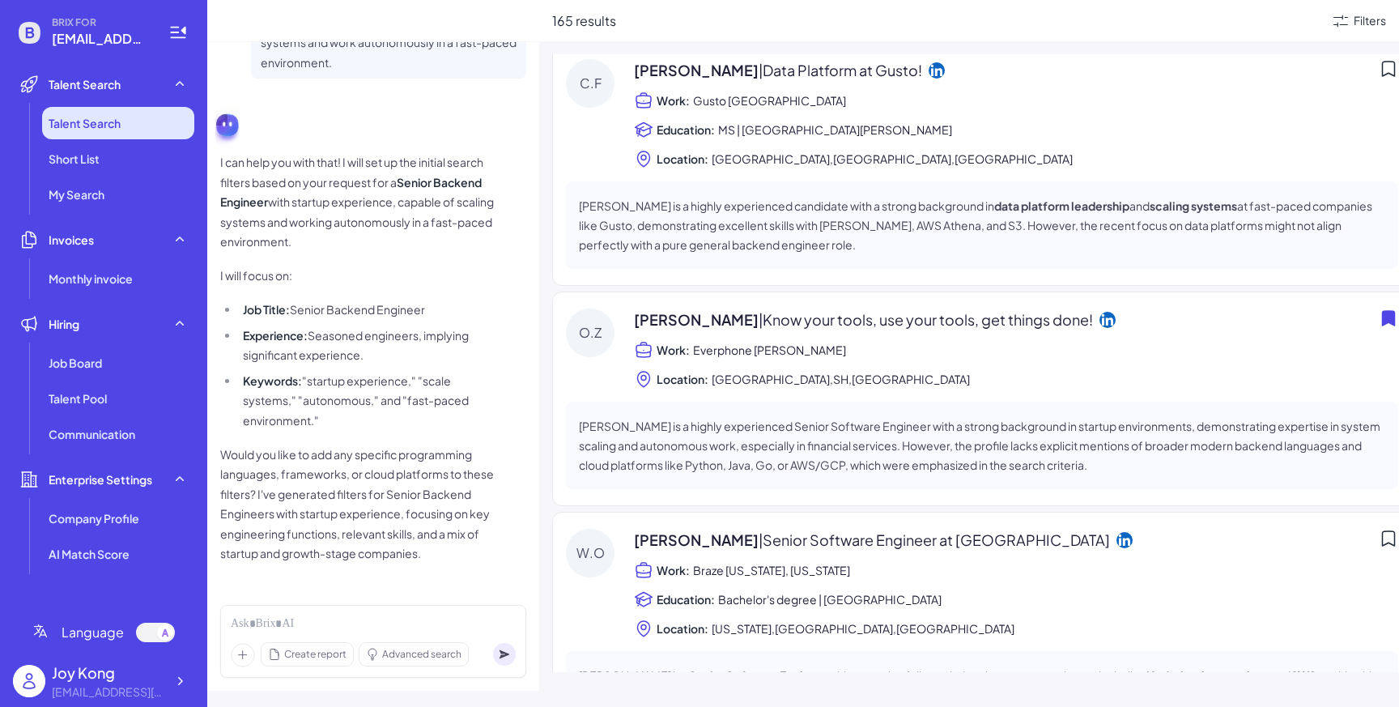
click at [151, 117] on li "Talent Search" at bounding box center [118, 123] width 152 height 32
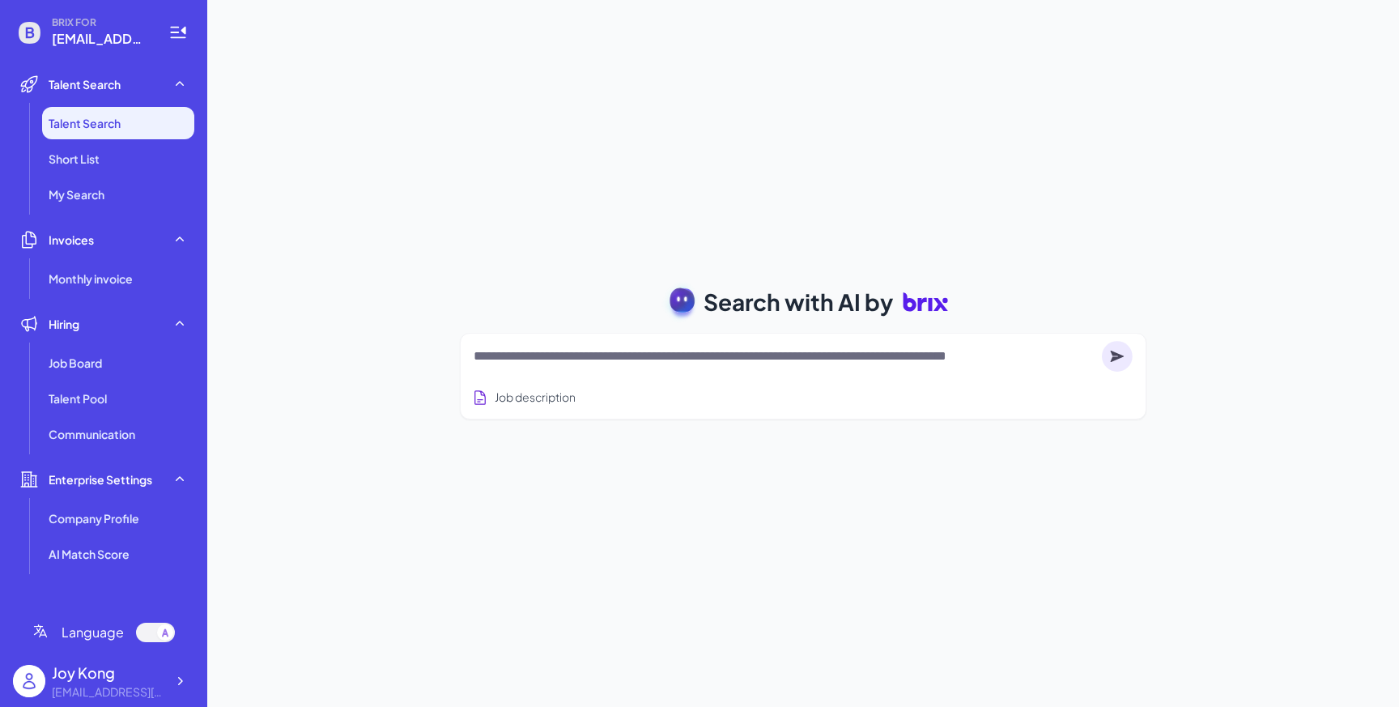
click at [144, 113] on li "Talent Search" at bounding box center [118, 123] width 152 height 32
click at [603, 350] on textarea at bounding box center [785, 355] width 622 height 19
click at [87, 154] on span "Short List" at bounding box center [74, 159] width 51 height 16
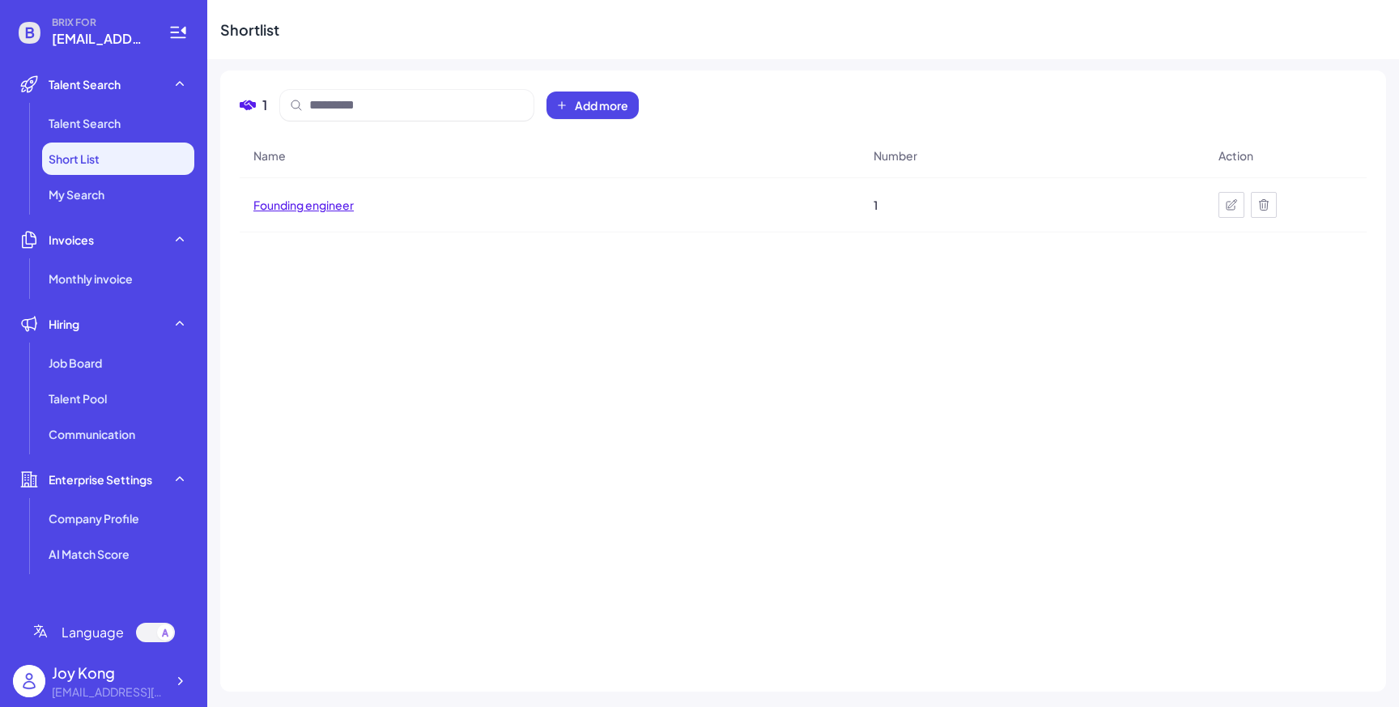
click at [314, 204] on span "Founding engineer" at bounding box center [303, 205] width 100 height 16
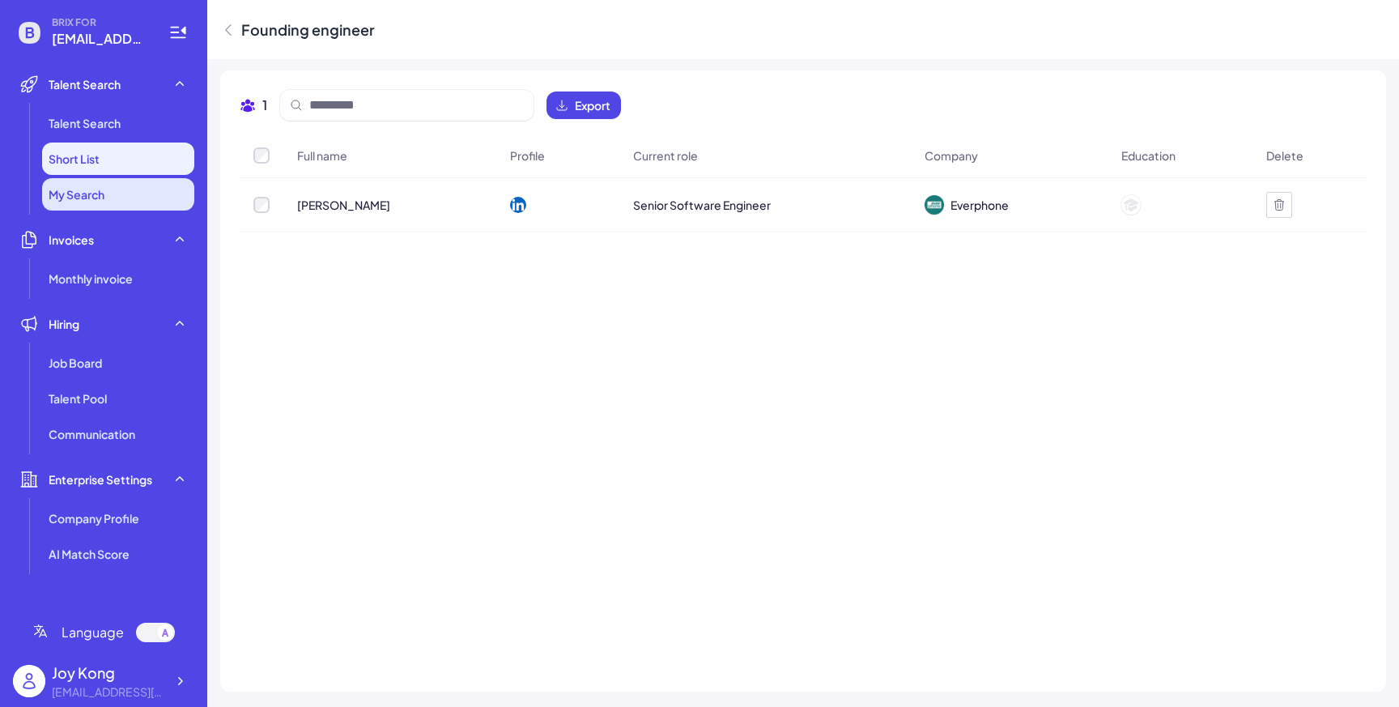
click at [102, 193] on span "My Search" at bounding box center [77, 194] width 56 height 16
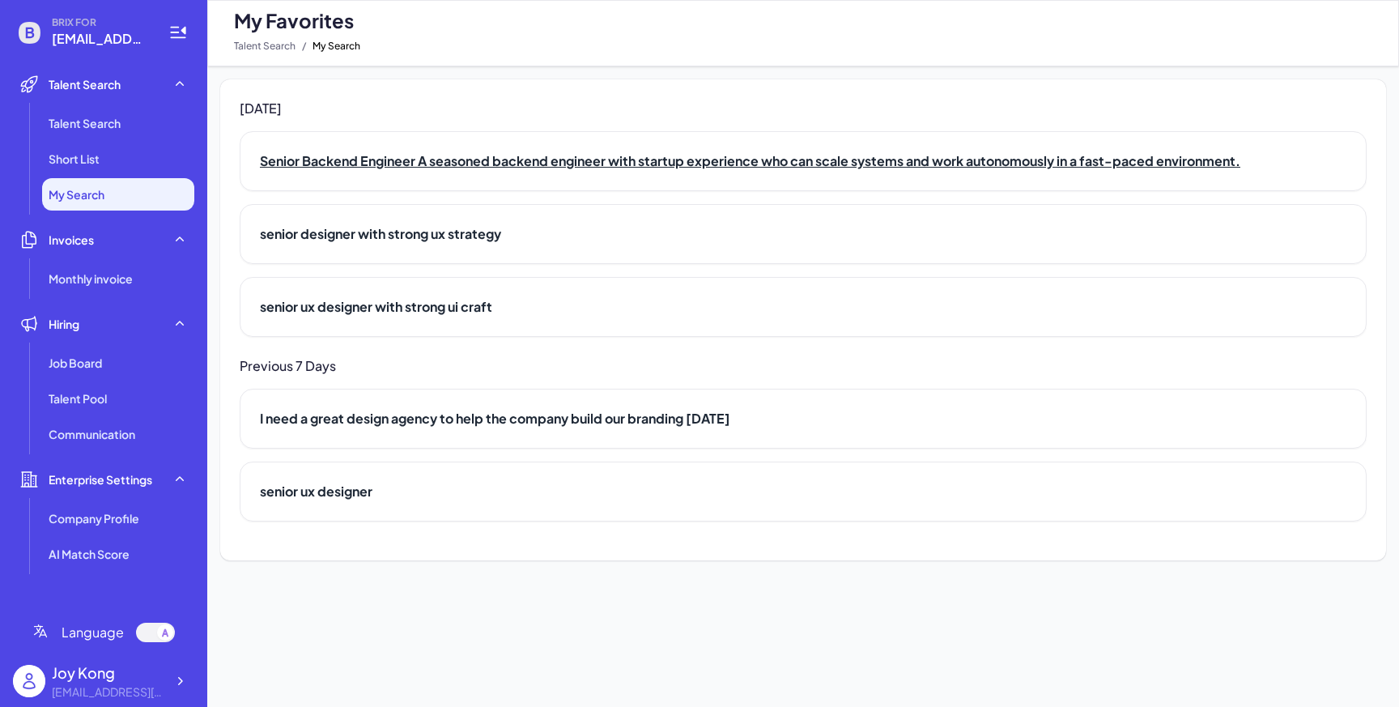
click at [296, 166] on h2 "Senior Backend Engineer A seasoned backend engineer with startup experience who…" at bounding box center [803, 160] width 1086 height 19
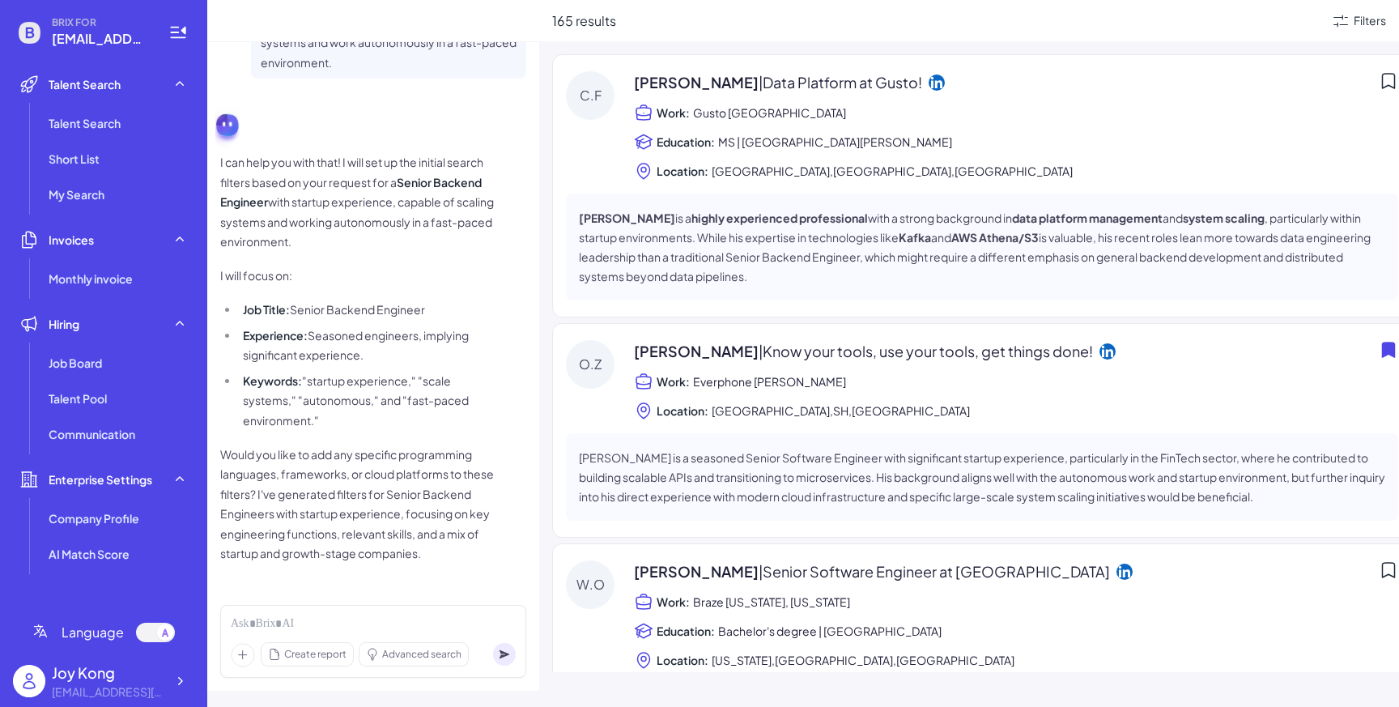
scroll to position [233, 0]
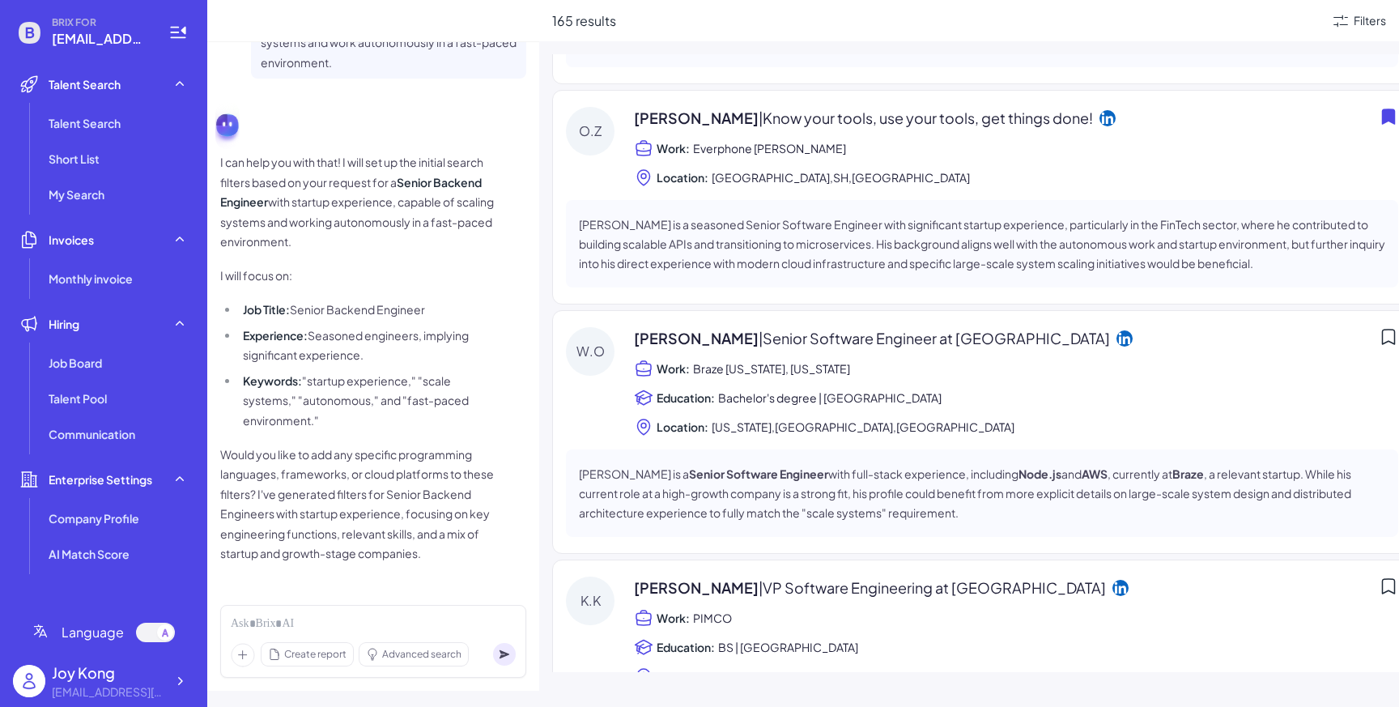
click at [546, 412] on div "165 results Filters C.F Chris Ferguson | Data Platform at Gusto! Work: Gusto Gr…" at bounding box center [969, 353] width 860 height 707
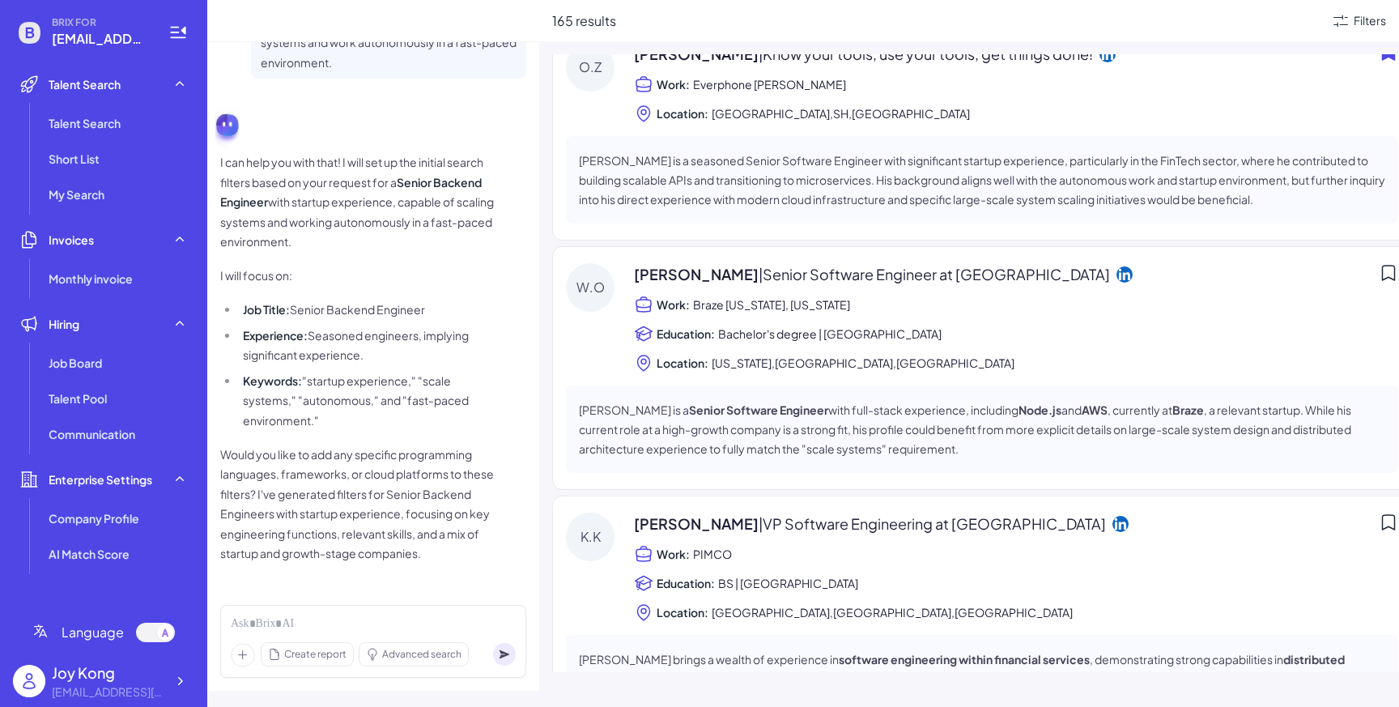
scroll to position [302, 0]
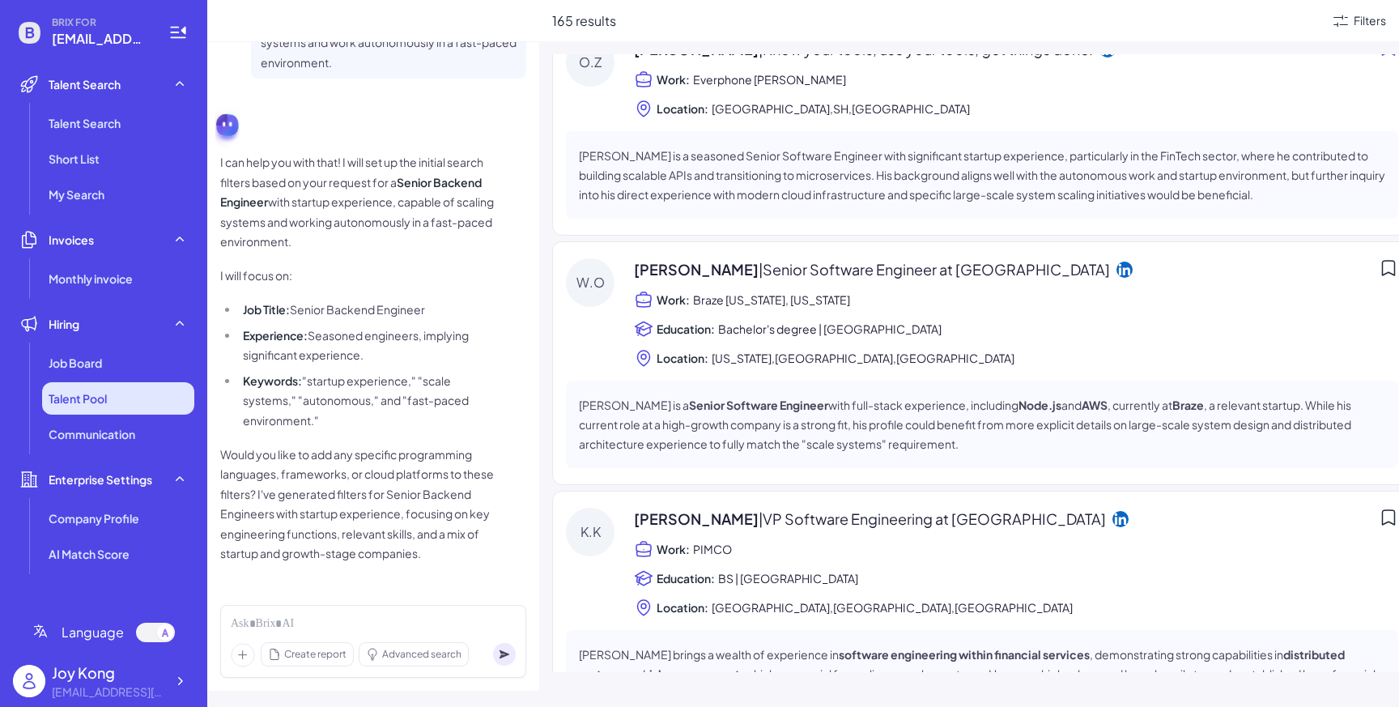
click at [98, 393] on span "Talent Pool" at bounding box center [78, 398] width 58 height 16
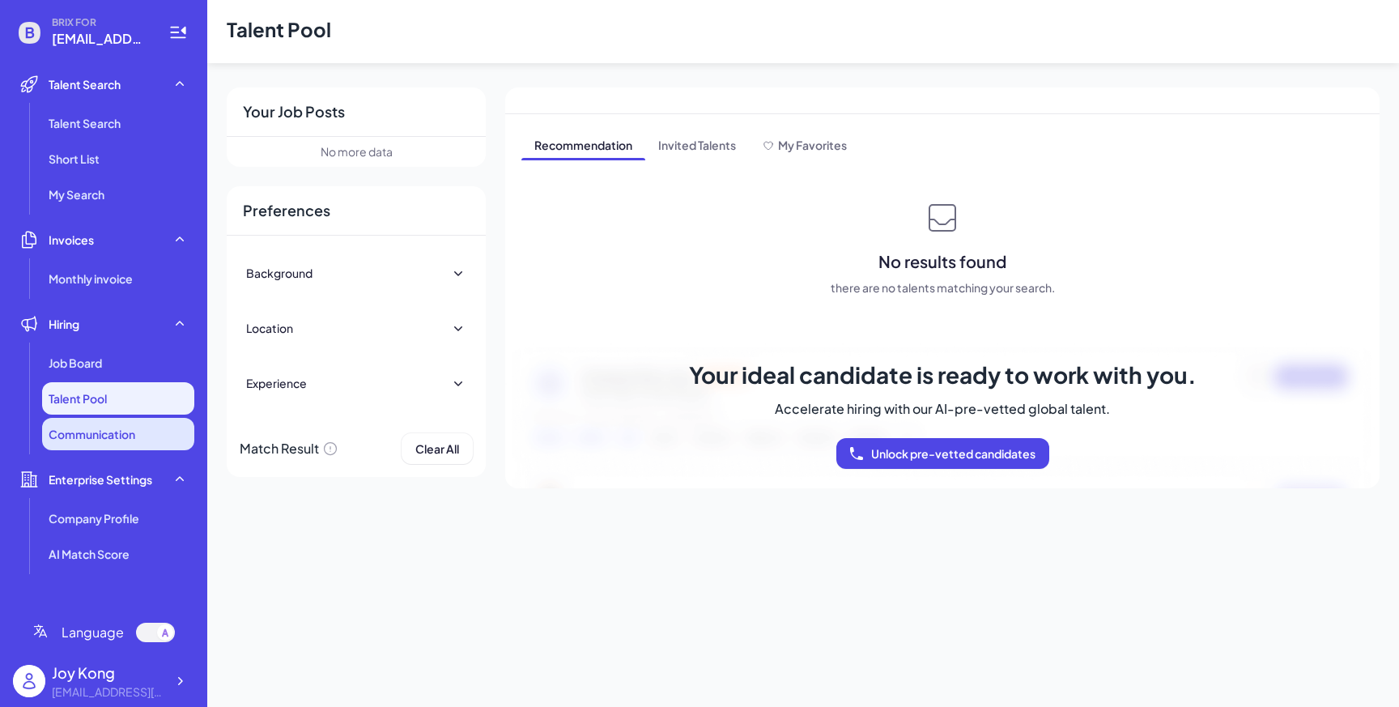
click at [121, 423] on li "Communication" at bounding box center [118, 434] width 152 height 32
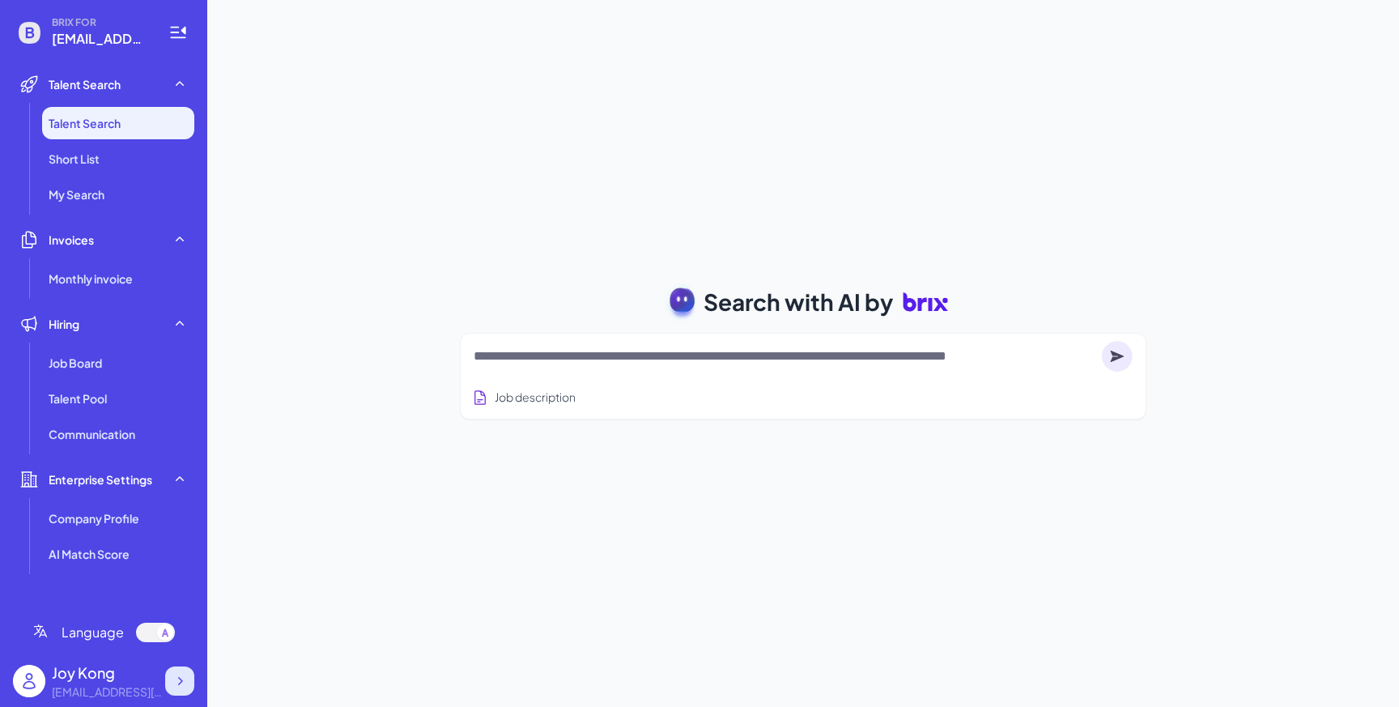
click at [186, 686] on icon at bounding box center [180, 681] width 16 height 16
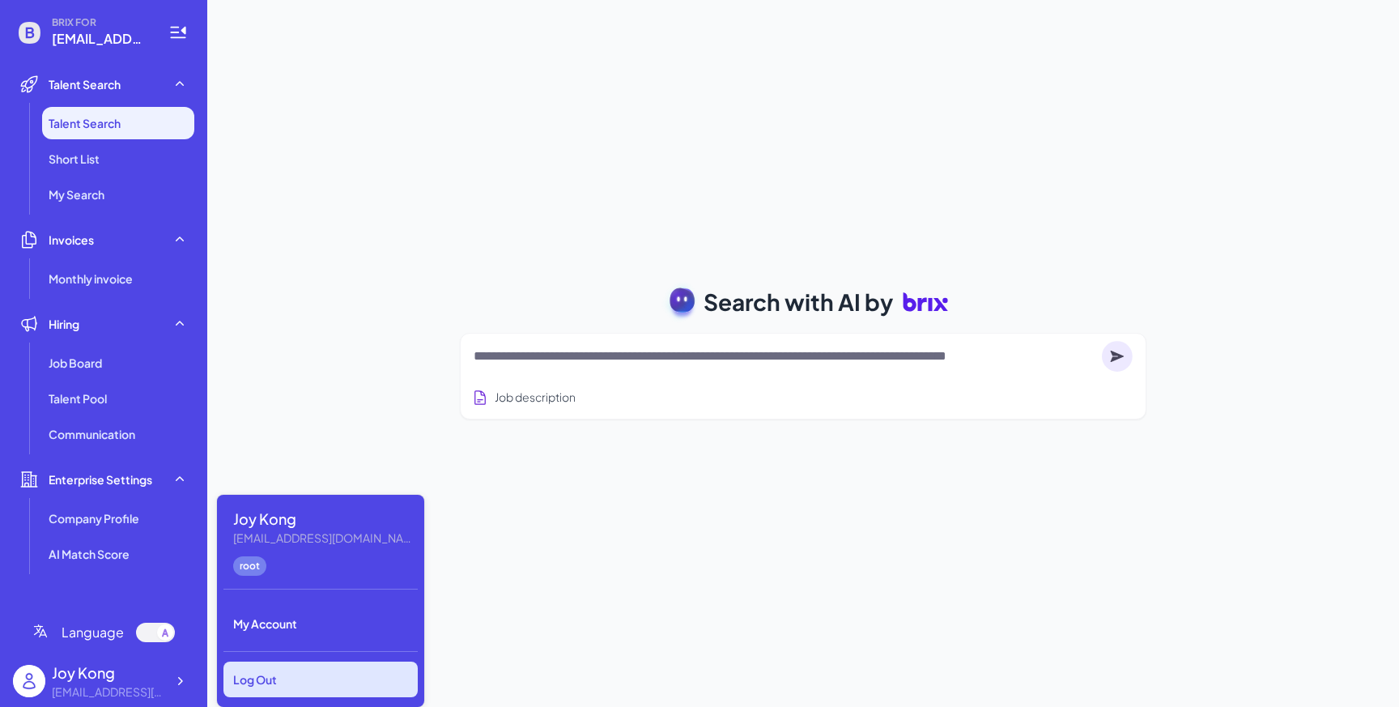
click at [283, 678] on div "Log Out" at bounding box center [320, 679] width 194 height 36
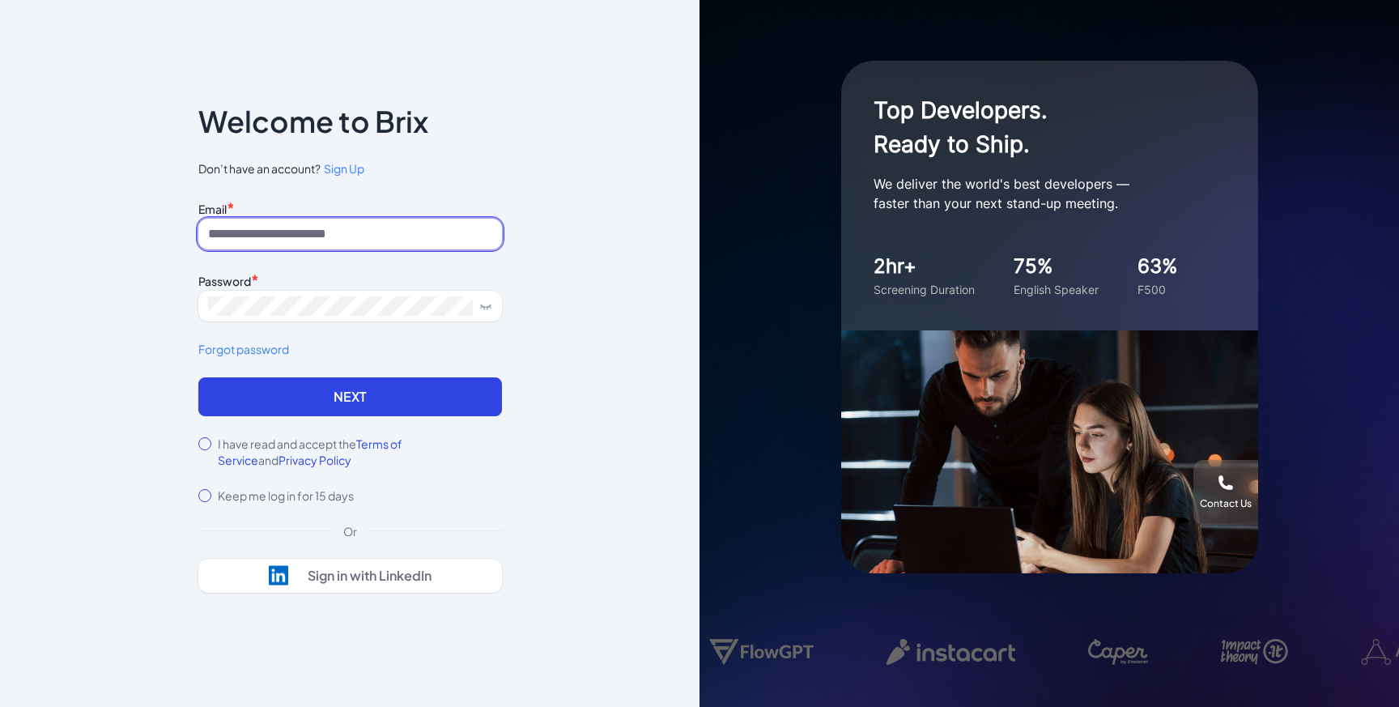
click at [389, 230] on input at bounding box center [350, 234] width 304 height 31
type input "**********"
click at [352, 229] on input at bounding box center [350, 234] width 304 height 31
click at [409, 206] on div "Email *" at bounding box center [350, 208] width 304 height 22
click at [205, 435] on div "I have read and accept the Terms of Service and Privacy Policy" at bounding box center [350, 451] width 304 height 32
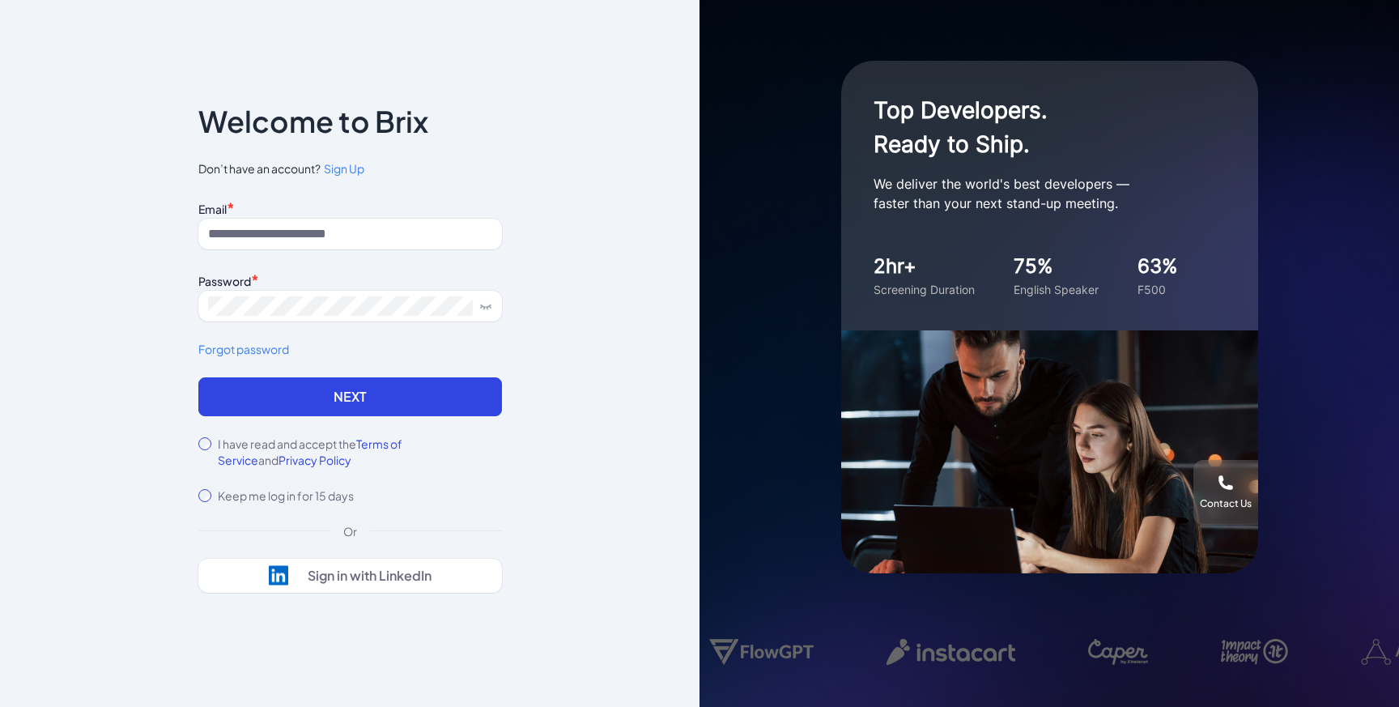
click at [387, 234] on input at bounding box center [350, 234] width 304 height 31
type input "**********"
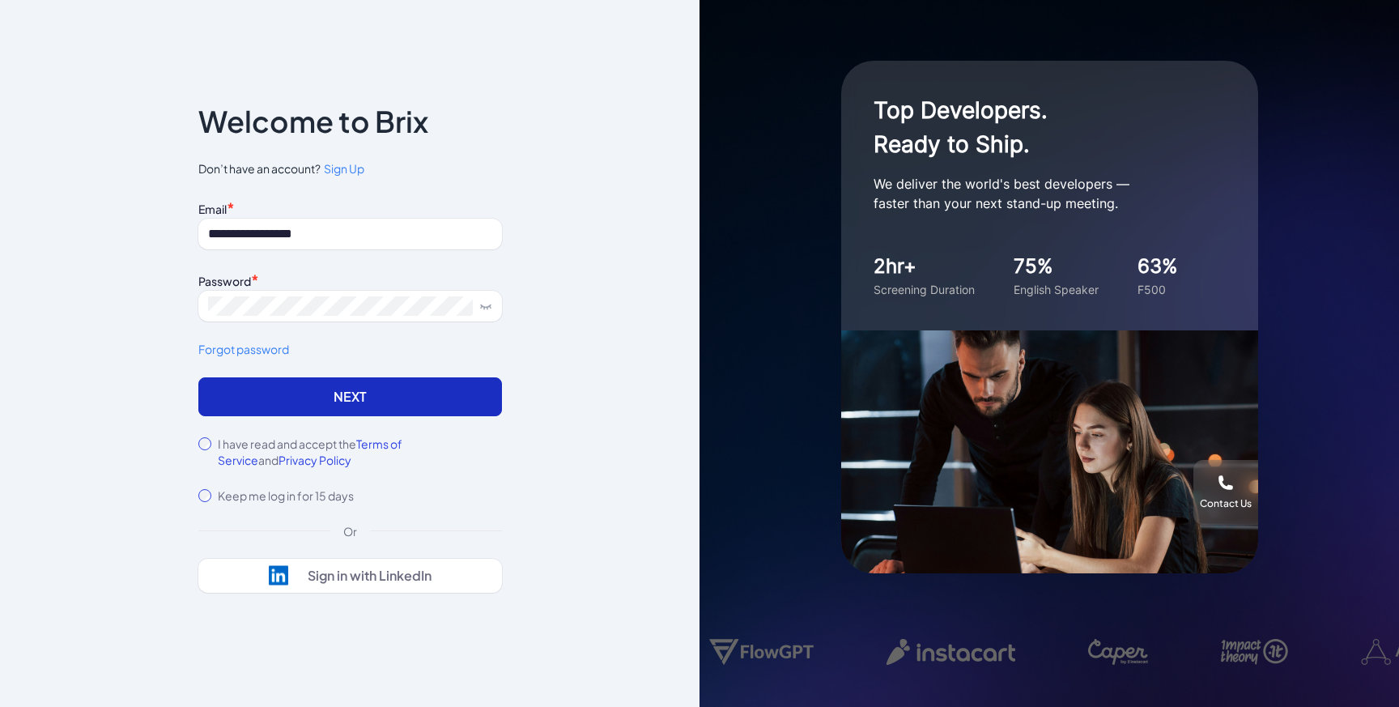
click at [416, 382] on button "Next" at bounding box center [350, 396] width 304 height 39
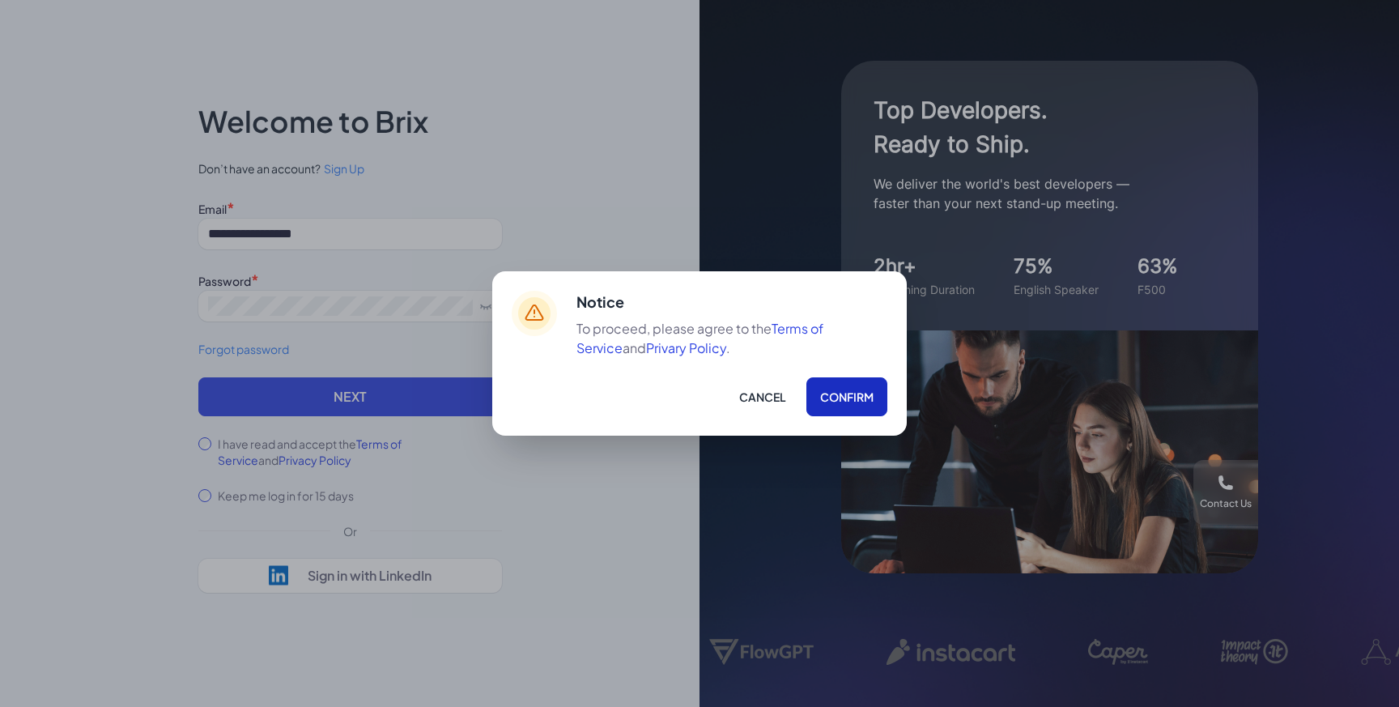
click at [811, 391] on button "Confirm" at bounding box center [846, 396] width 81 height 39
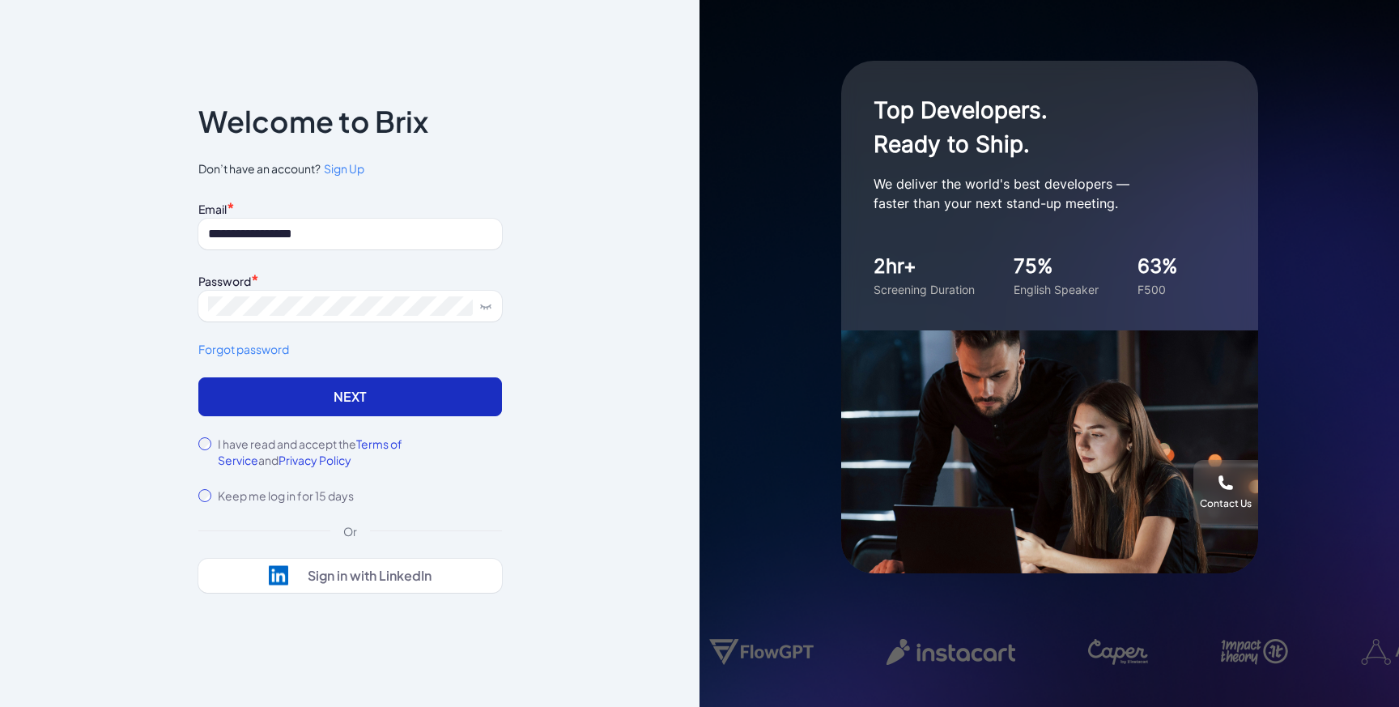
click at [432, 385] on button "Next" at bounding box center [350, 396] width 304 height 39
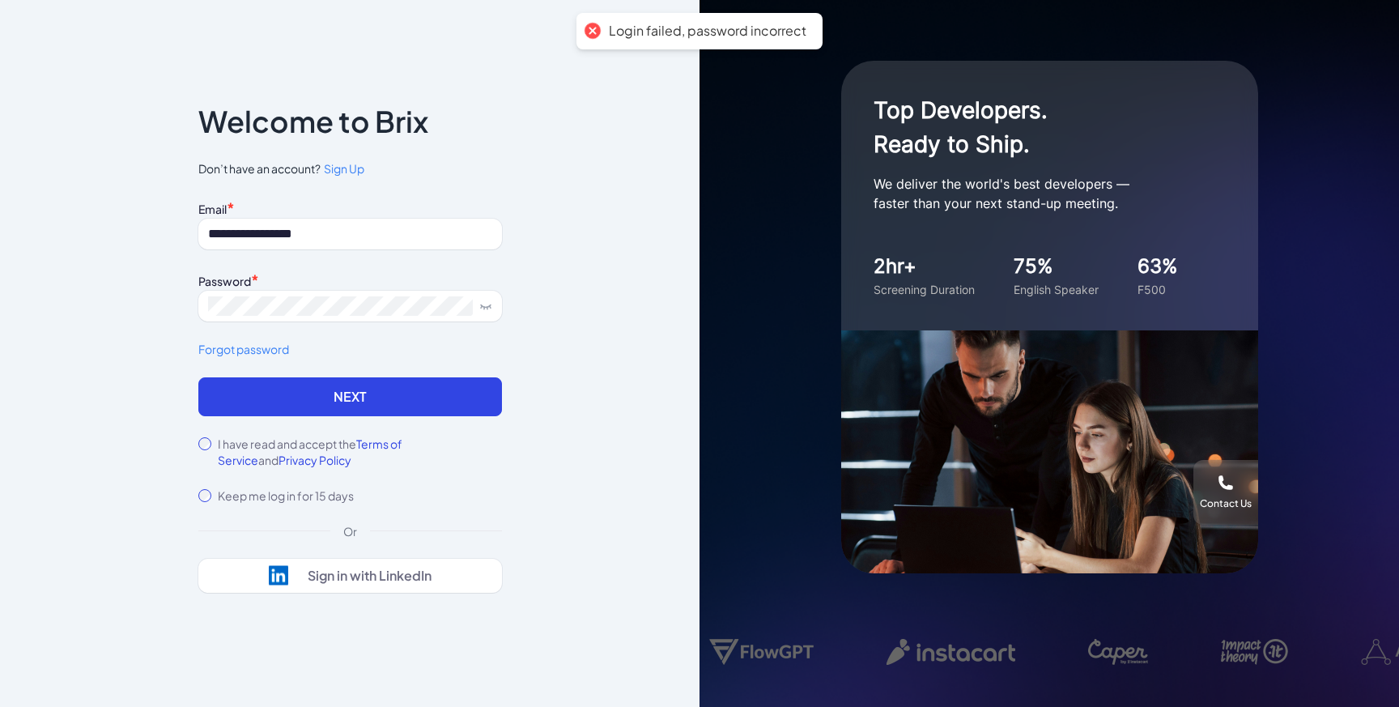
click at [489, 300] on icon at bounding box center [485, 305] width 13 height 13
click at [427, 389] on button "Next" at bounding box center [350, 396] width 304 height 39
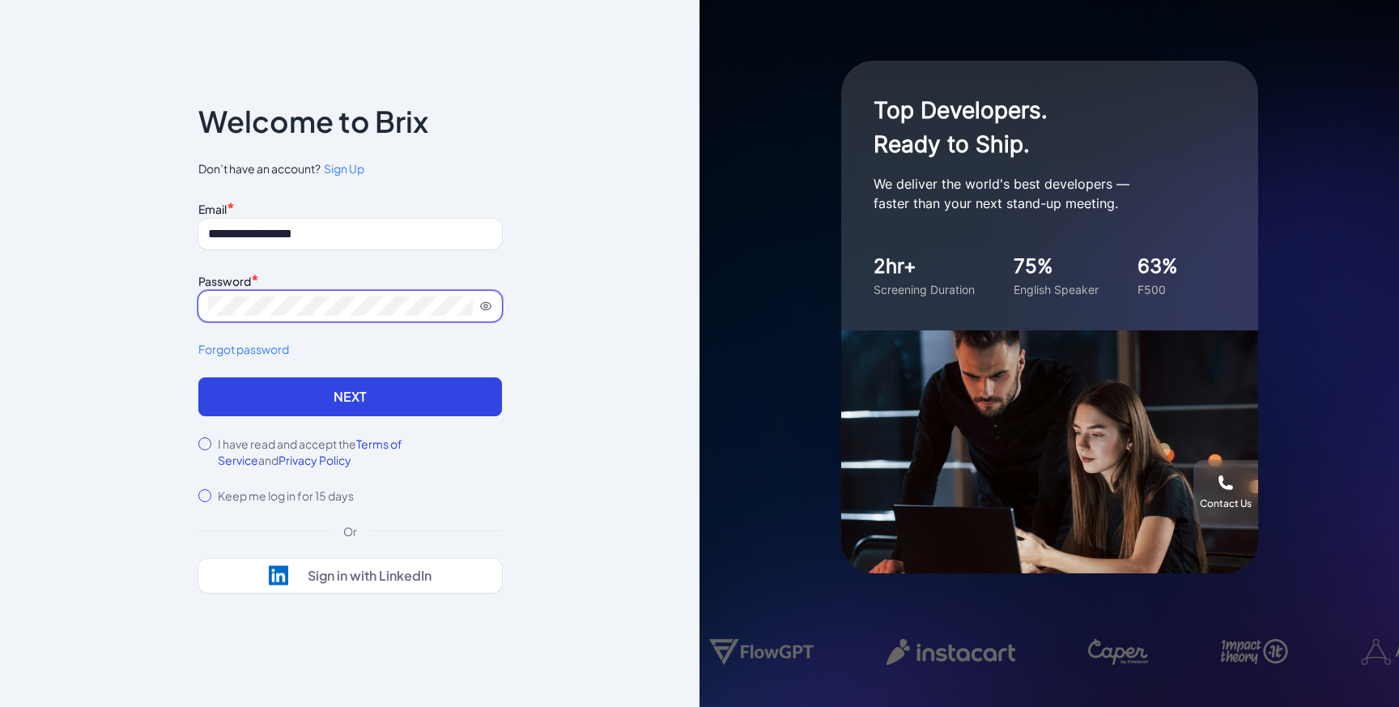
click at [198, 377] on button "Next" at bounding box center [350, 396] width 304 height 39
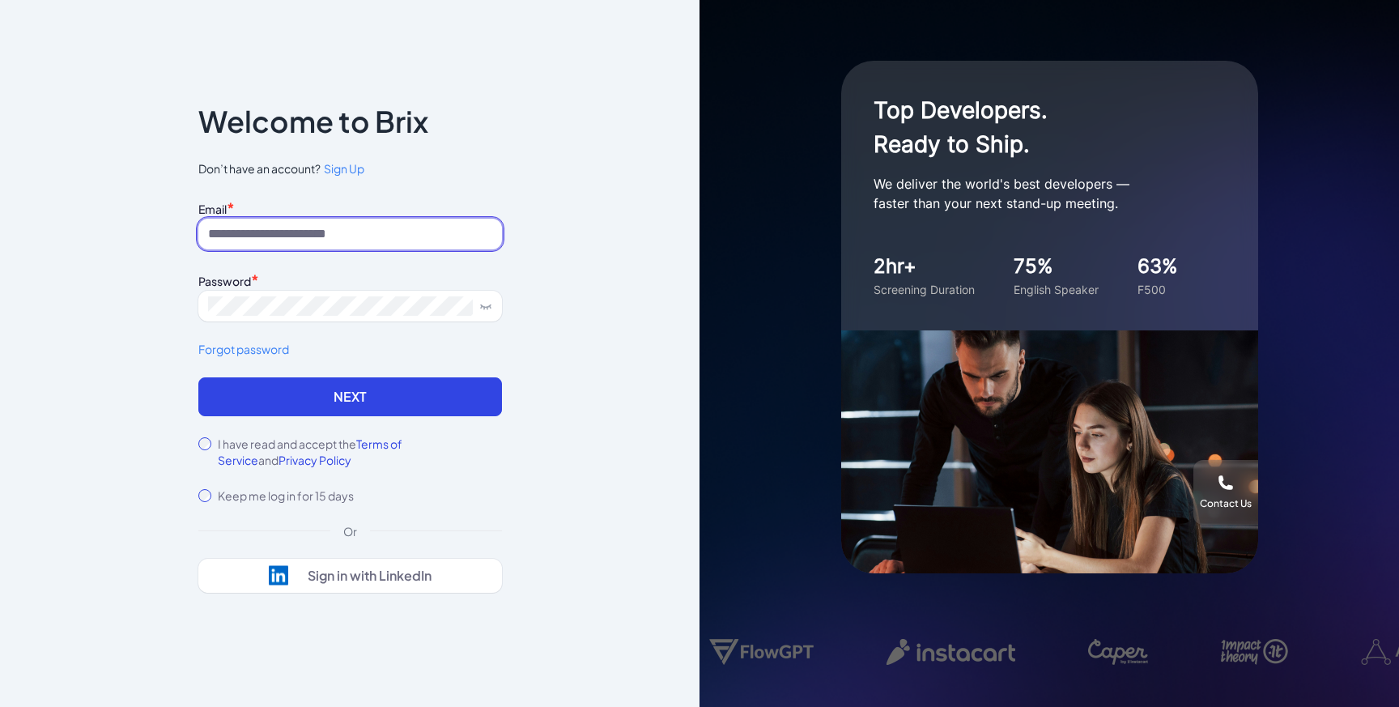
click at [265, 237] on input at bounding box center [350, 234] width 304 height 31
click at [493, 197] on div "Email *" at bounding box center [350, 208] width 304 height 22
click at [394, 220] on input at bounding box center [350, 234] width 304 height 31
type input "********"
click at [354, 167] on span "Sign Up" at bounding box center [344, 168] width 40 height 15
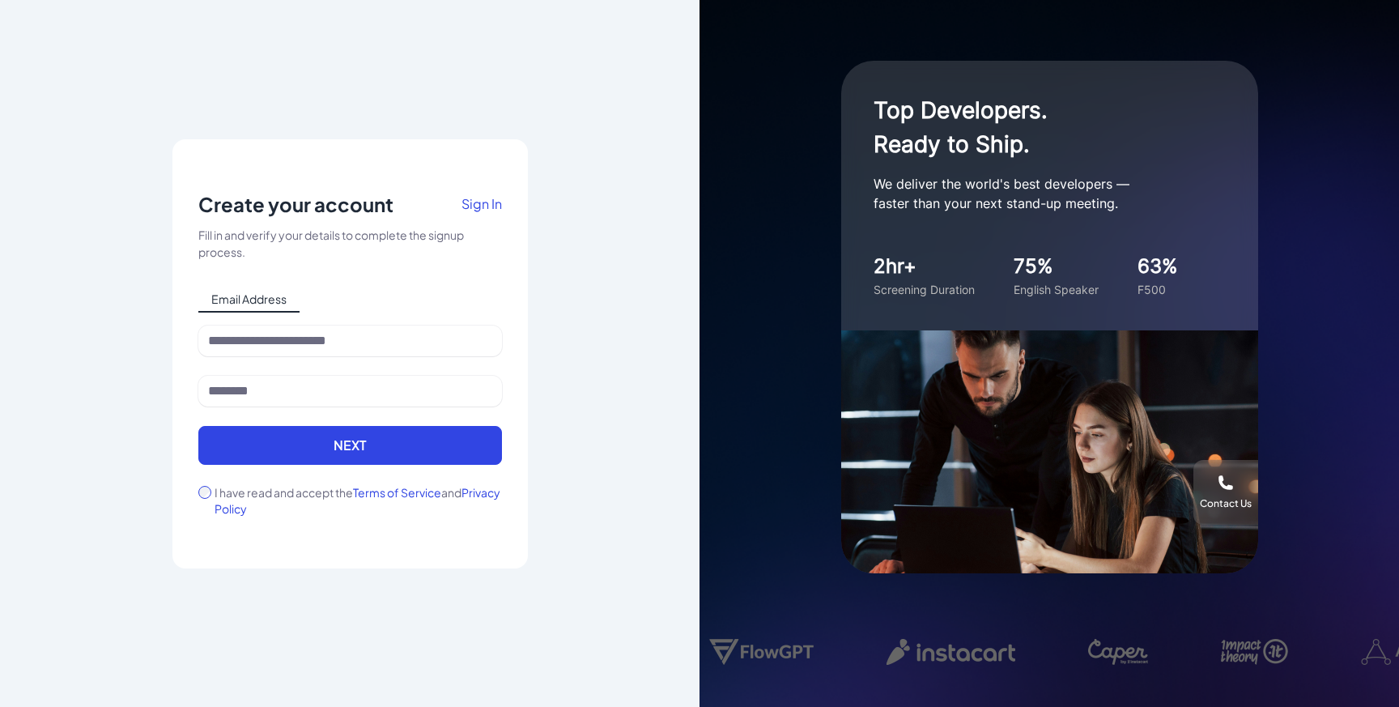
click at [483, 206] on span "Sign In" at bounding box center [481, 203] width 40 height 17
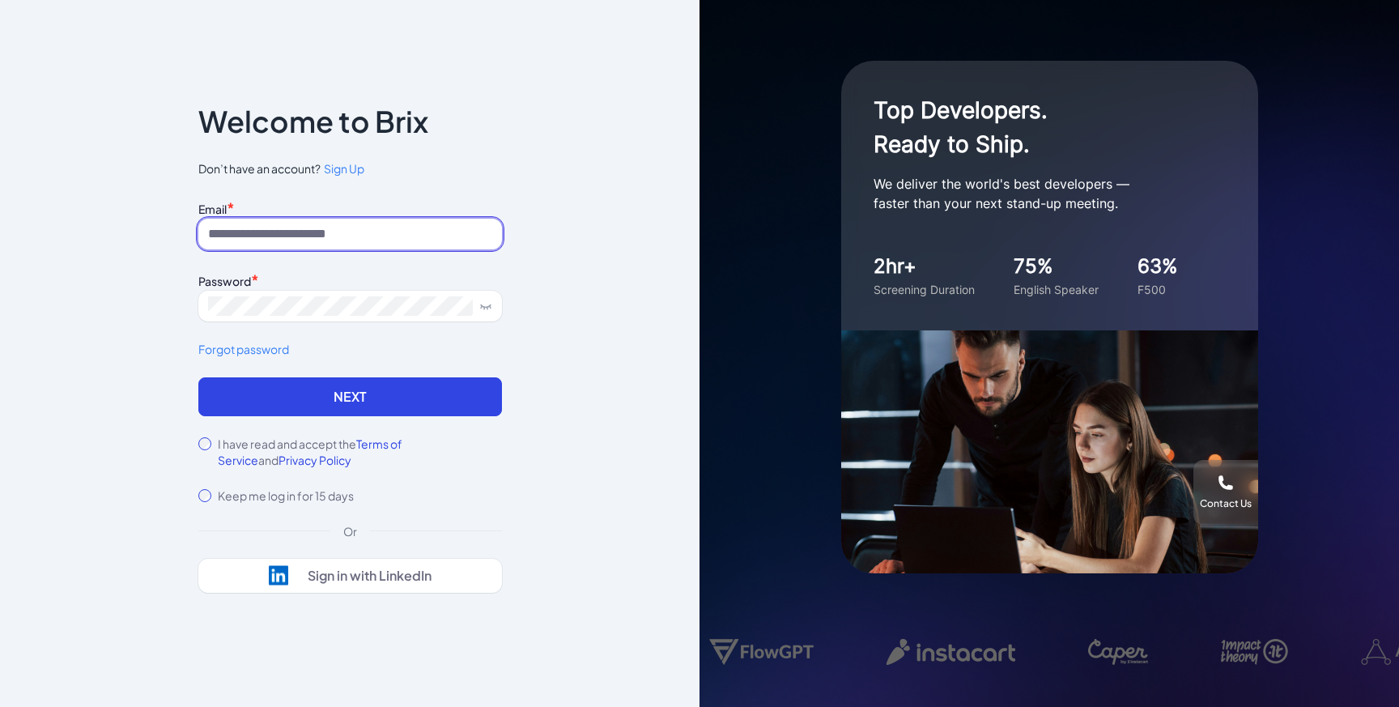
click at [300, 239] on input at bounding box center [350, 234] width 304 height 31
type input "**********"
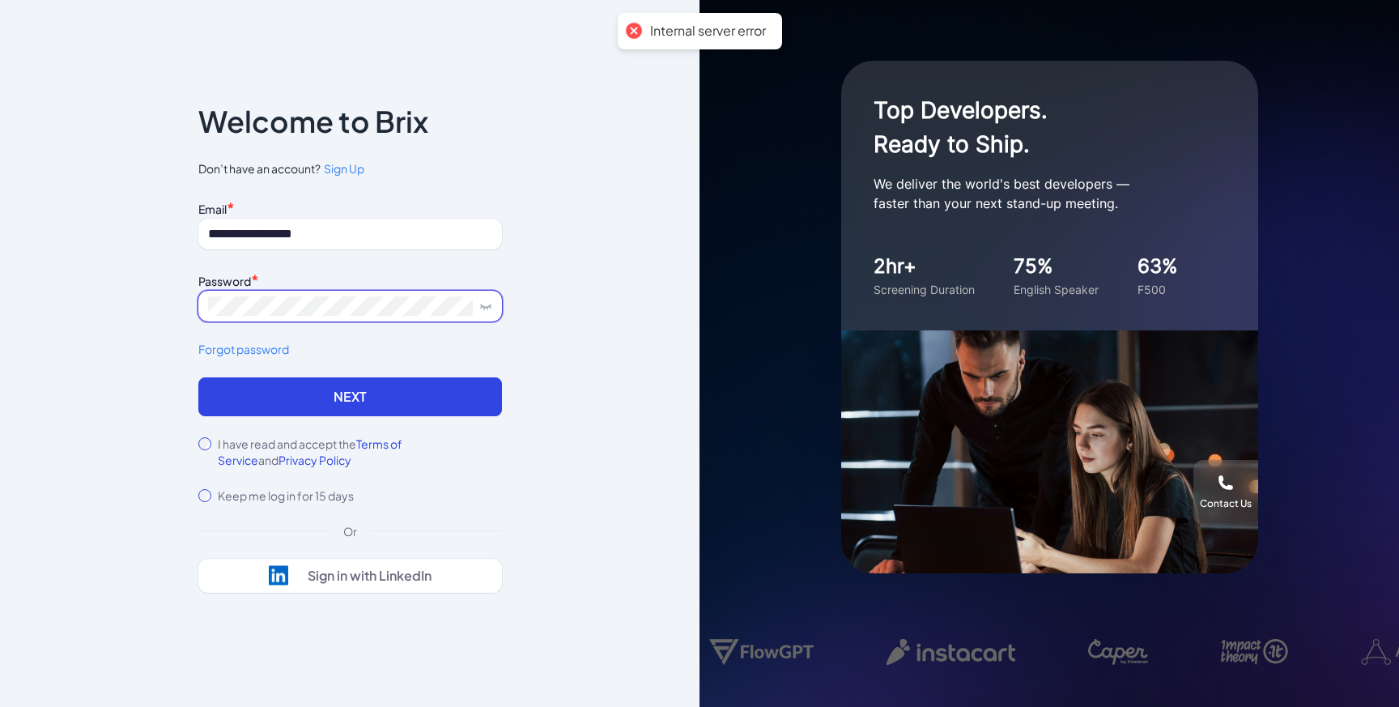
click at [486, 306] on icon at bounding box center [486, 305] width 10 height 2
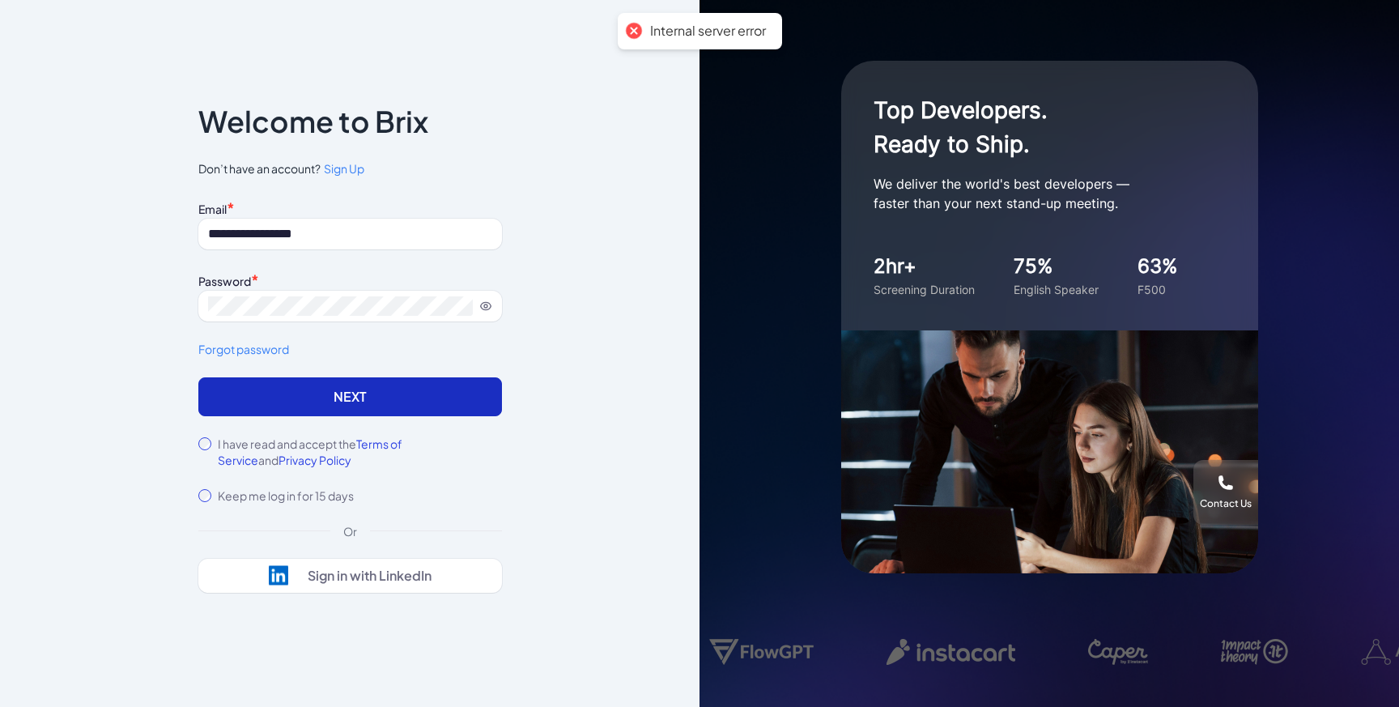
click at [456, 391] on button "Next" at bounding box center [350, 396] width 304 height 39
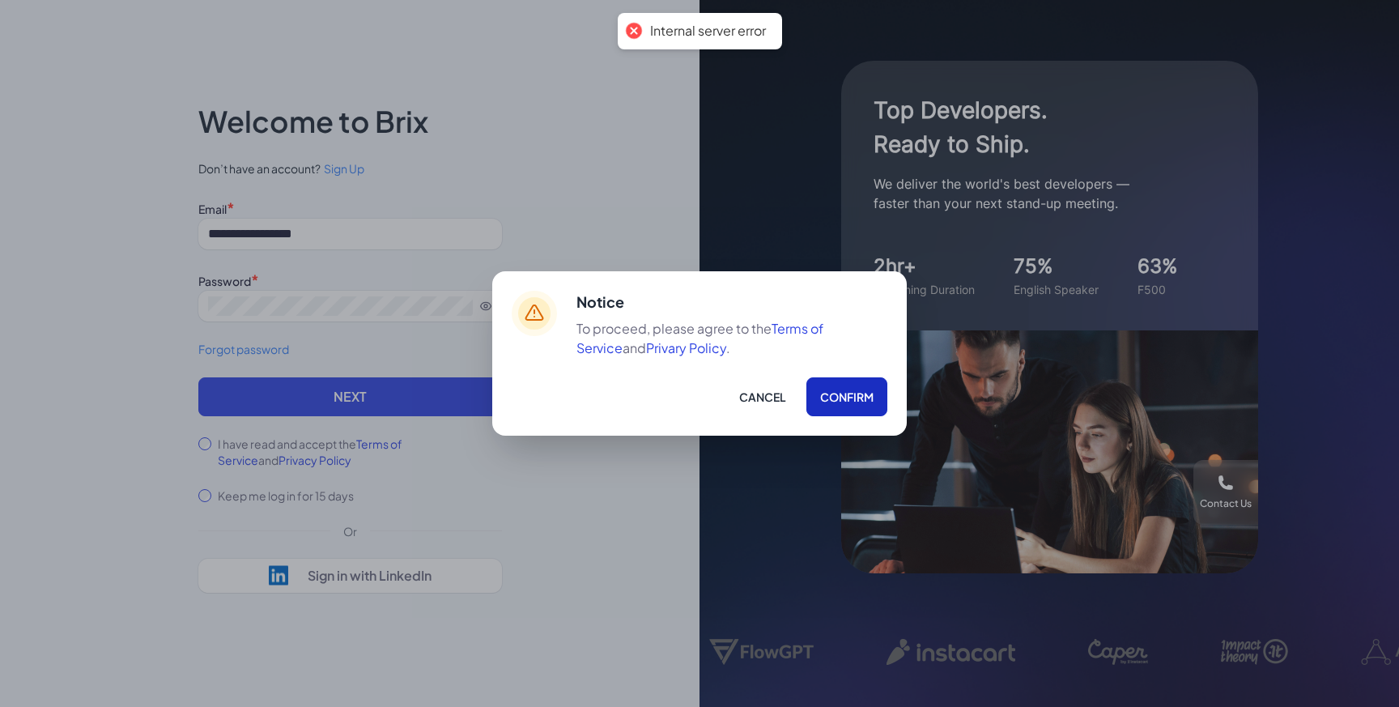
click at [836, 404] on button "Confirm" at bounding box center [846, 396] width 81 height 39
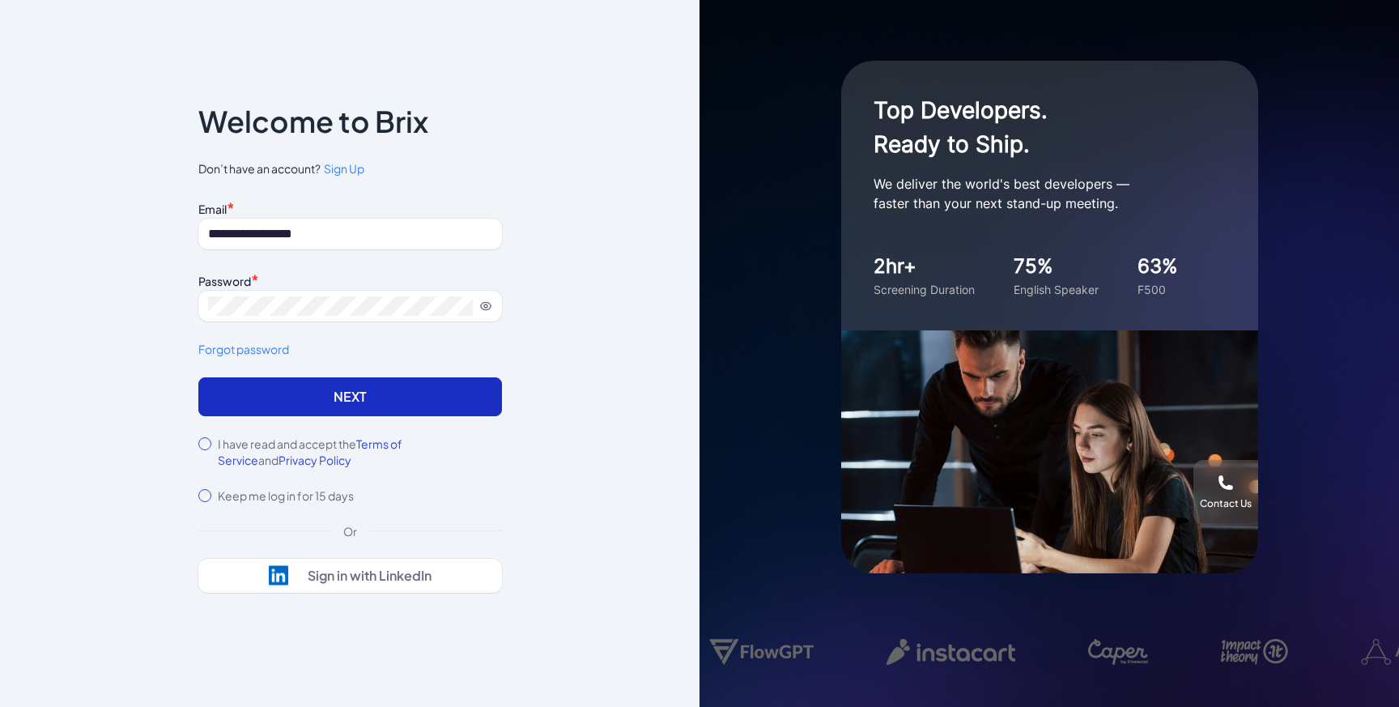
click at [389, 395] on button "Next" at bounding box center [350, 396] width 304 height 39
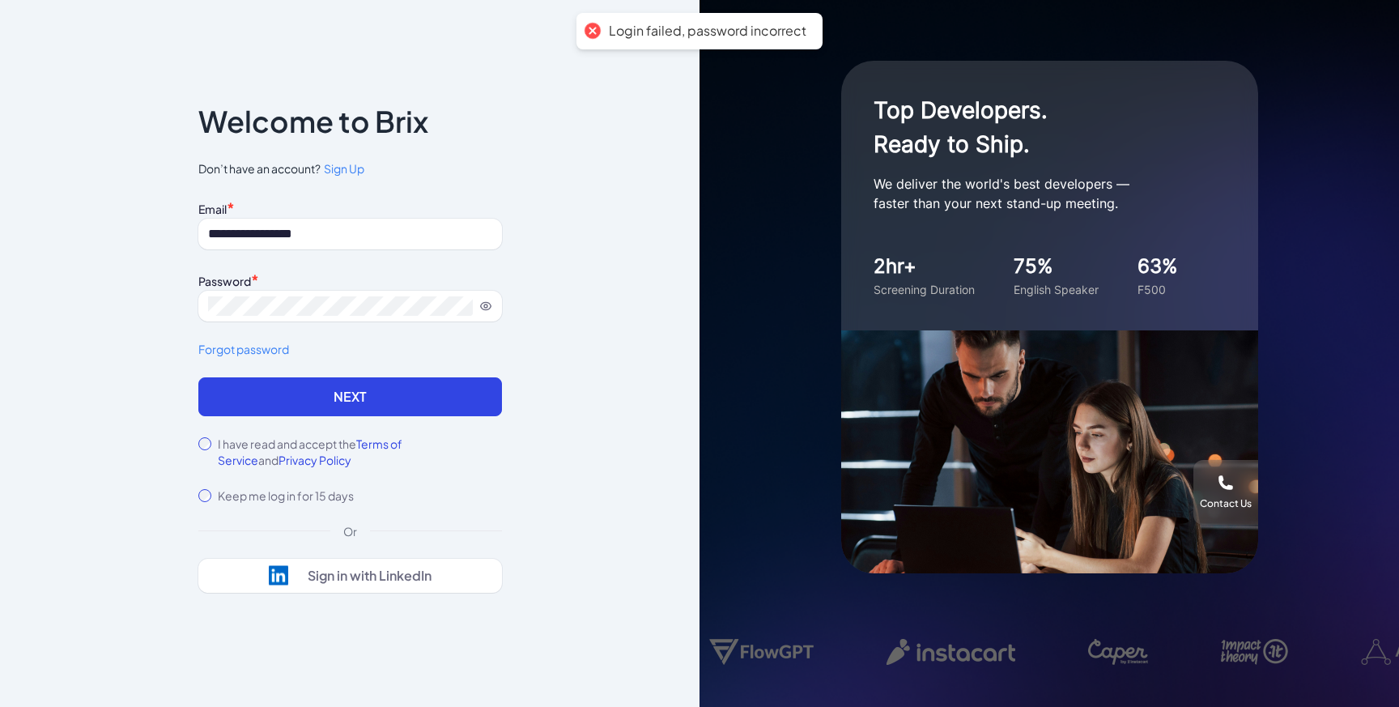
click at [499, 257] on div "**********" at bounding box center [350, 287] width 304 height 181
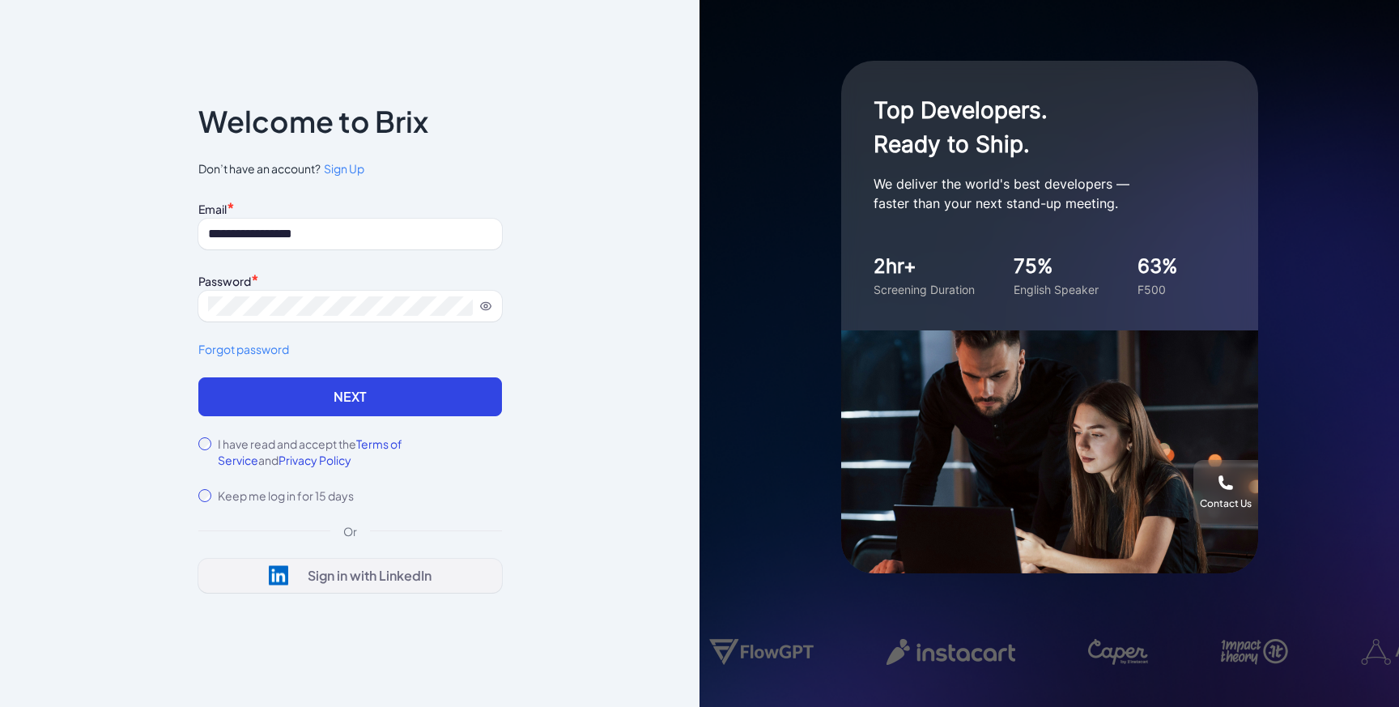
click at [431, 571] on button "Sign in with LinkedIn" at bounding box center [350, 575] width 304 height 34
click at [531, 196] on div "**********" at bounding box center [349, 353] width 699 height 707
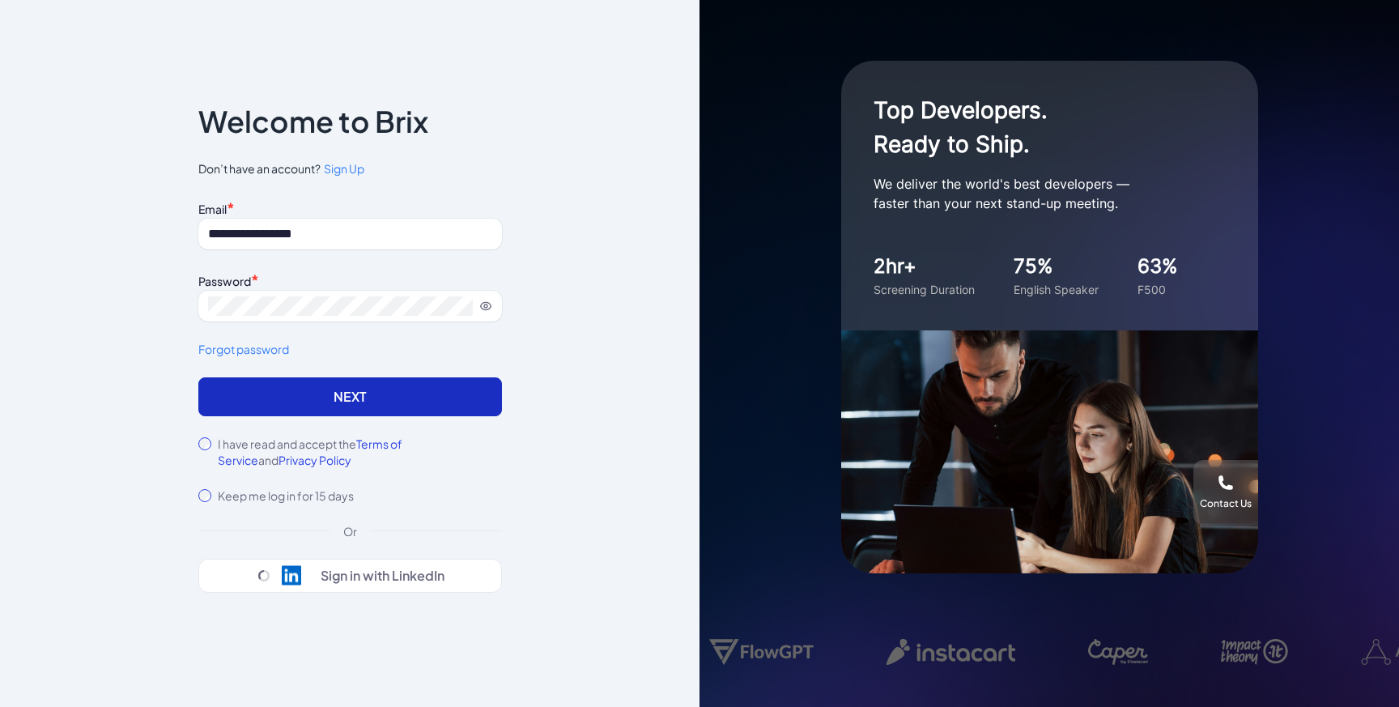
click at [453, 400] on button "Next" at bounding box center [350, 396] width 304 height 39
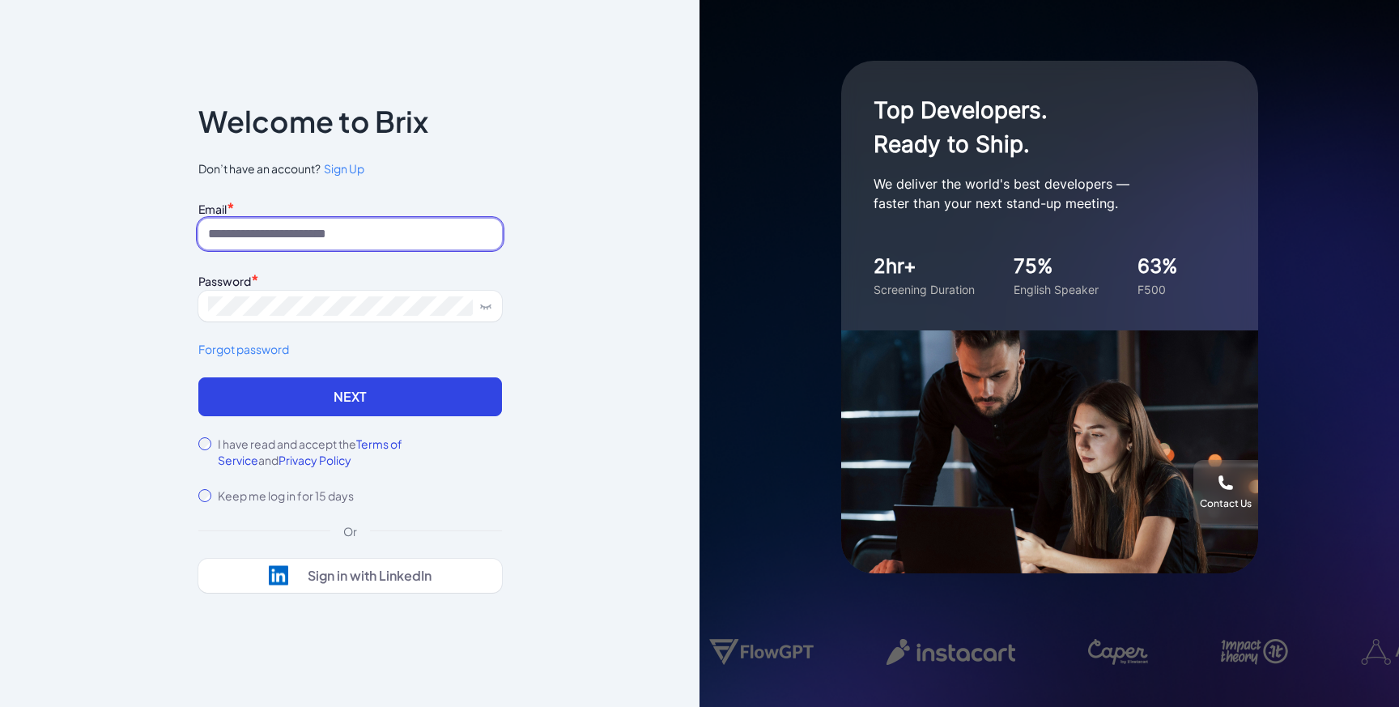
click at [330, 240] on input at bounding box center [350, 234] width 304 height 31
type input "**********"
click at [198, 377] on button "Next" at bounding box center [350, 396] width 304 height 39
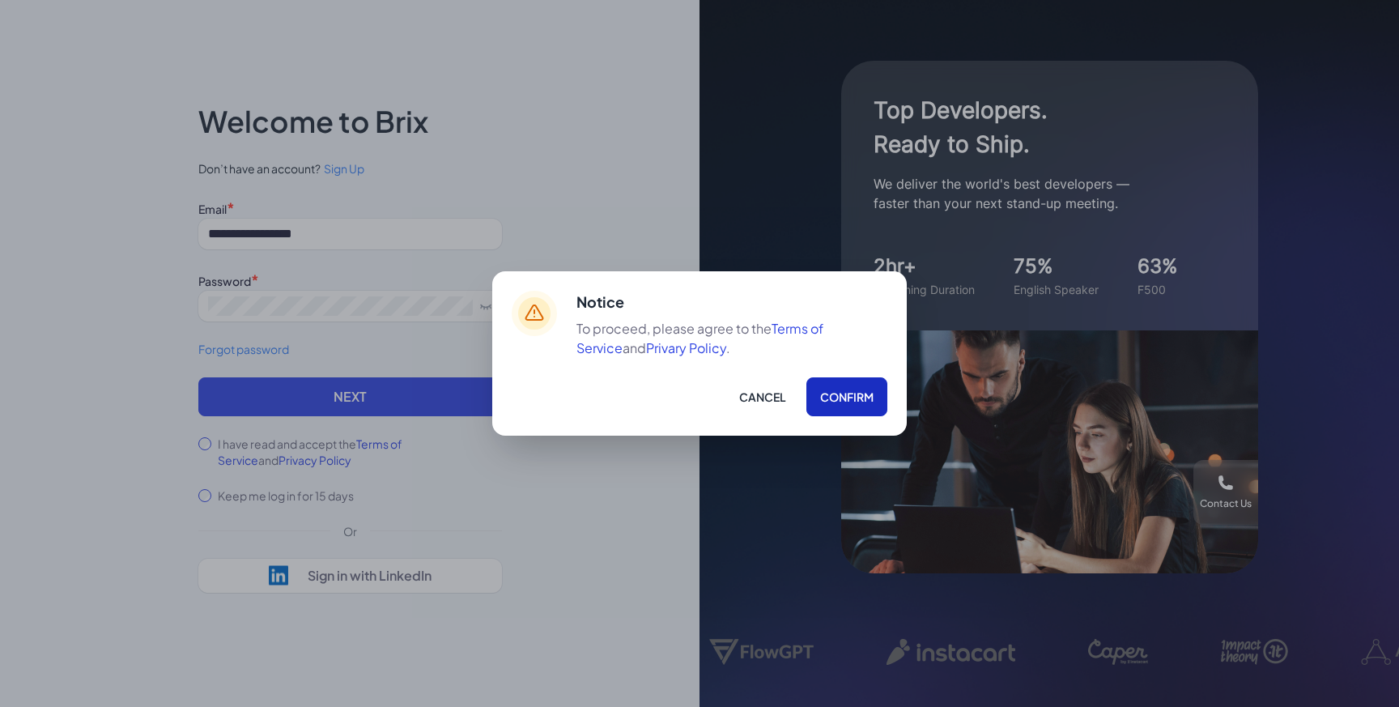
click at [839, 405] on button "Confirm" at bounding box center [846, 396] width 81 height 39
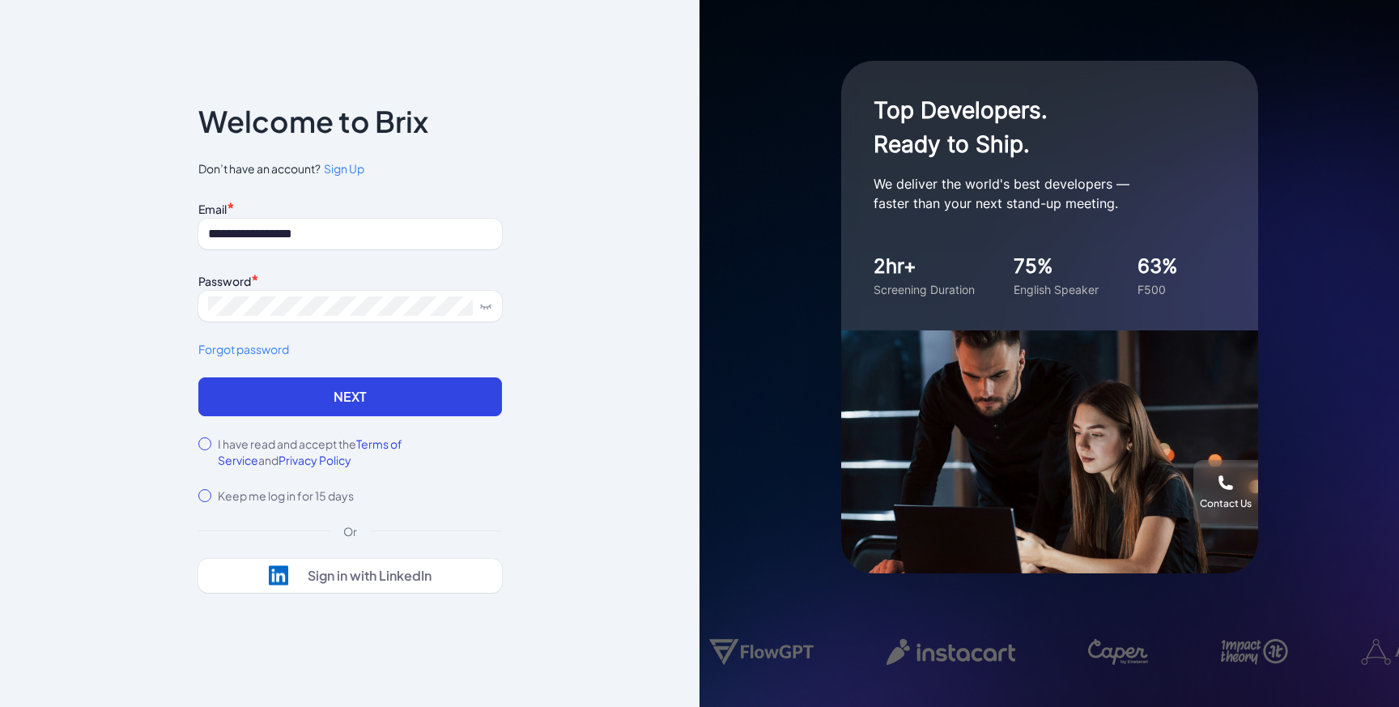
click at [355, 436] on label "I have read and accept the Terms of Service and Privacy Policy" at bounding box center [360, 451] width 284 height 32
click at [397, 401] on button "Next" at bounding box center [350, 396] width 304 height 39
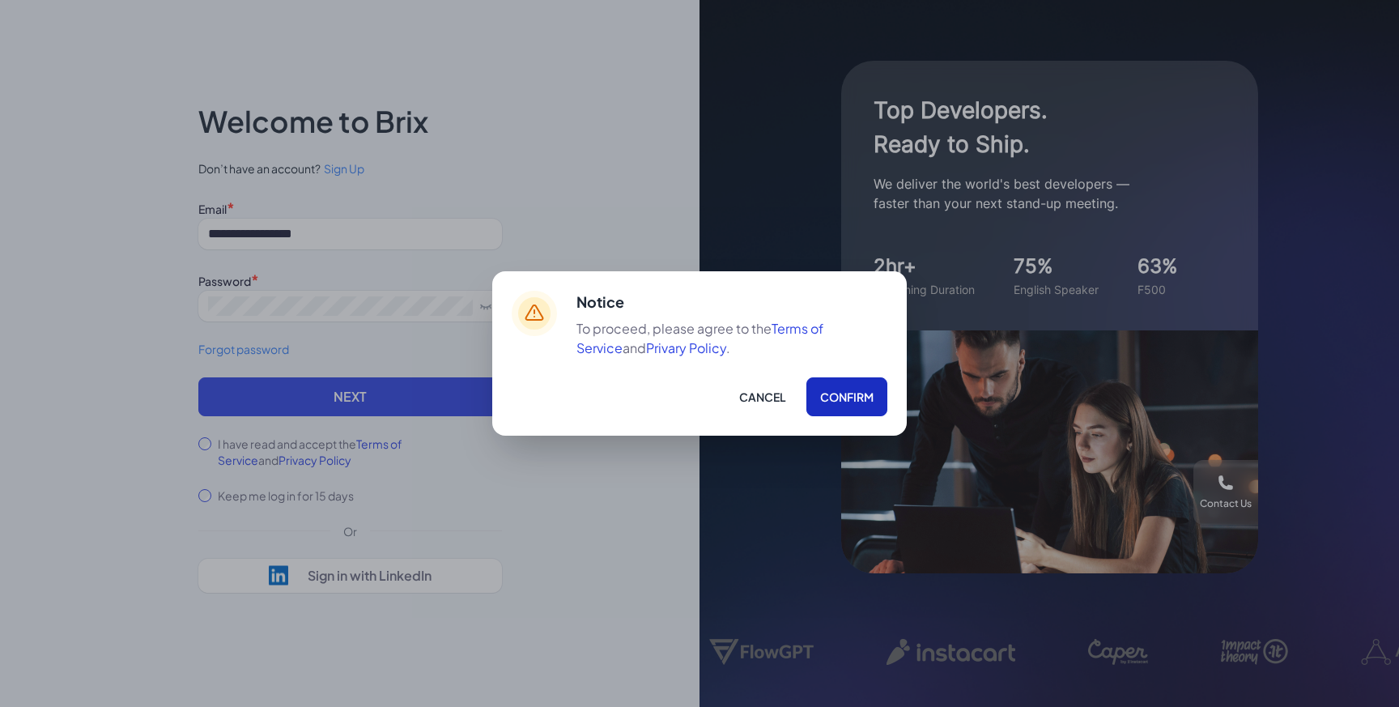
click at [831, 409] on button "Confirm" at bounding box center [846, 396] width 81 height 39
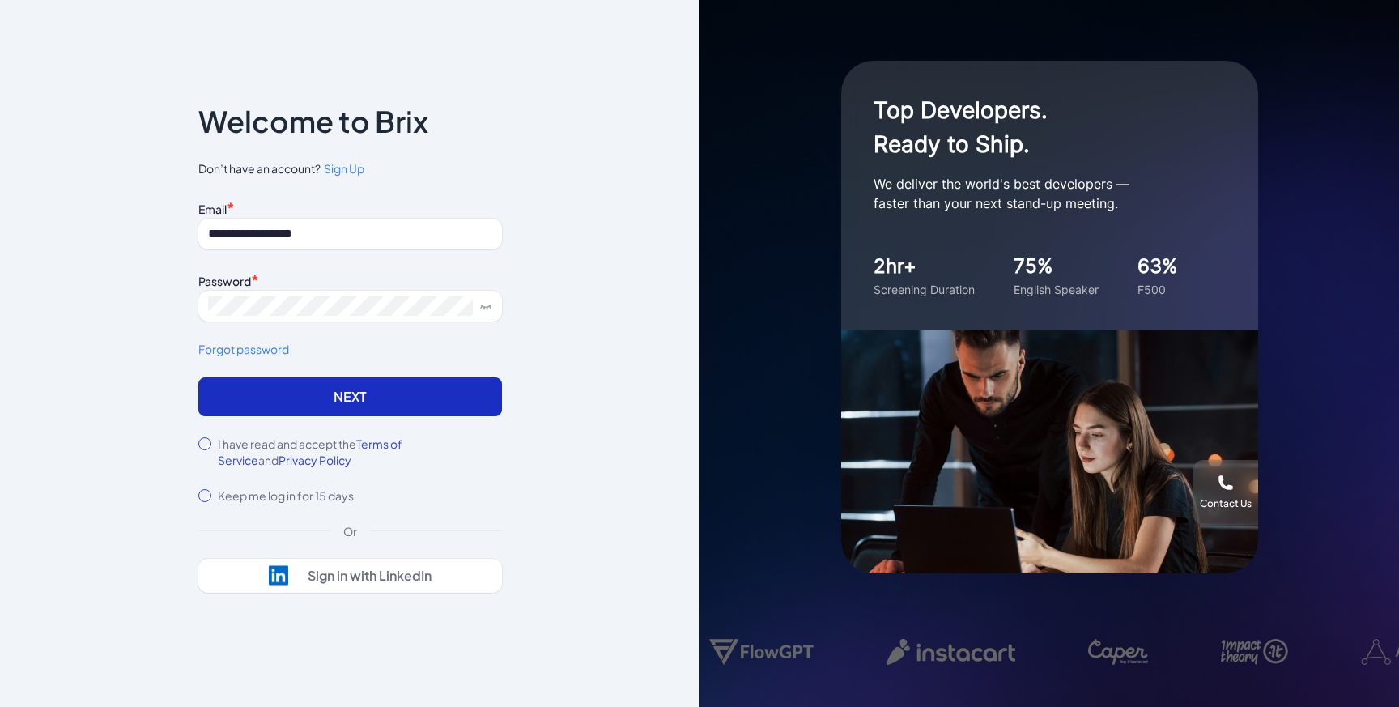
click at [411, 389] on button "Next" at bounding box center [350, 396] width 304 height 39
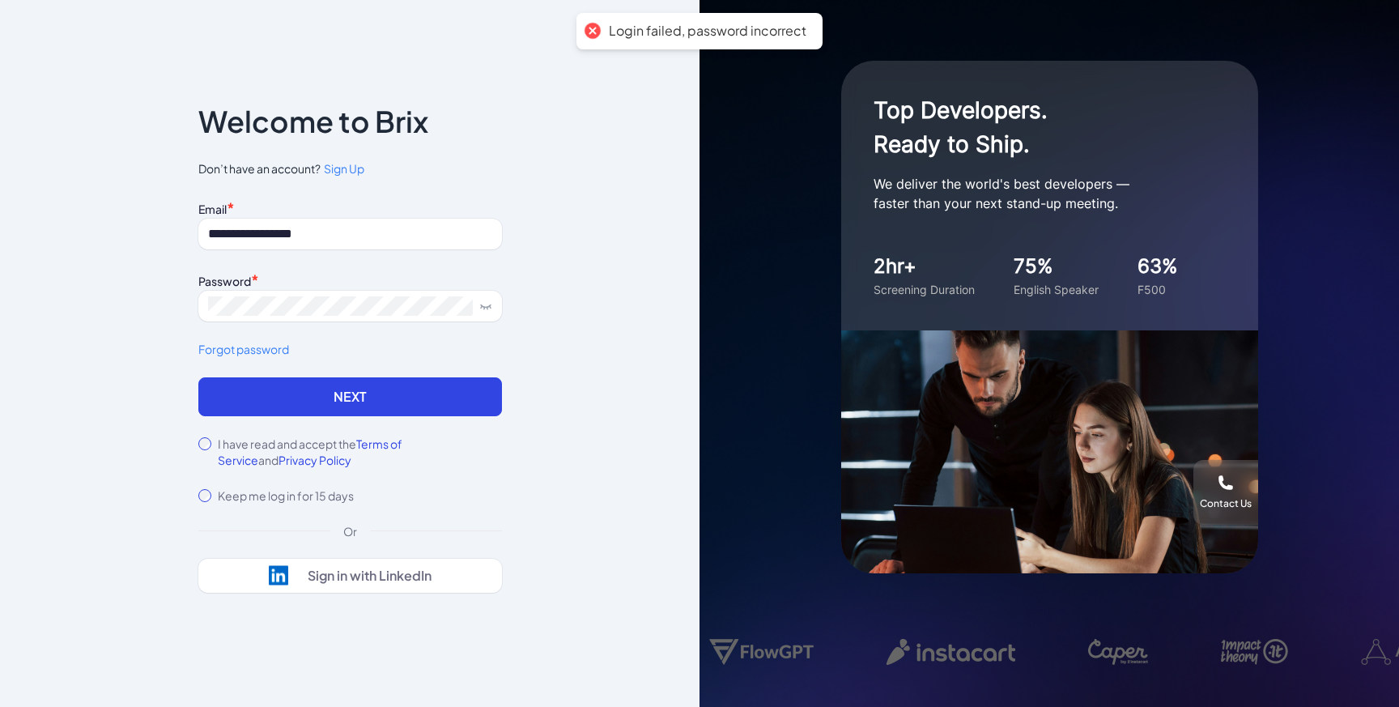
click at [619, 147] on div "**********" at bounding box center [349, 353] width 699 height 707
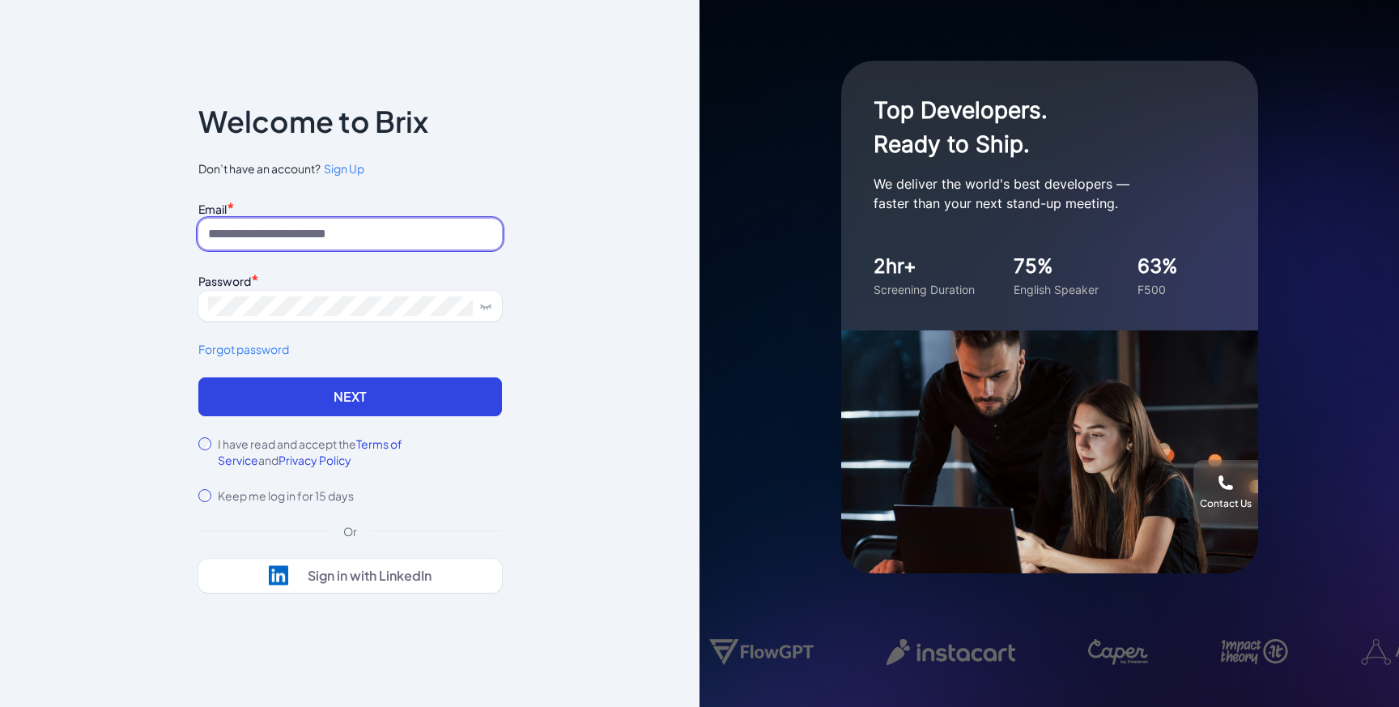
click at [356, 240] on input at bounding box center [350, 234] width 304 height 31
type input "**********"
click at [197, 444] on div "**********" at bounding box center [349, 354] width 355 height 594
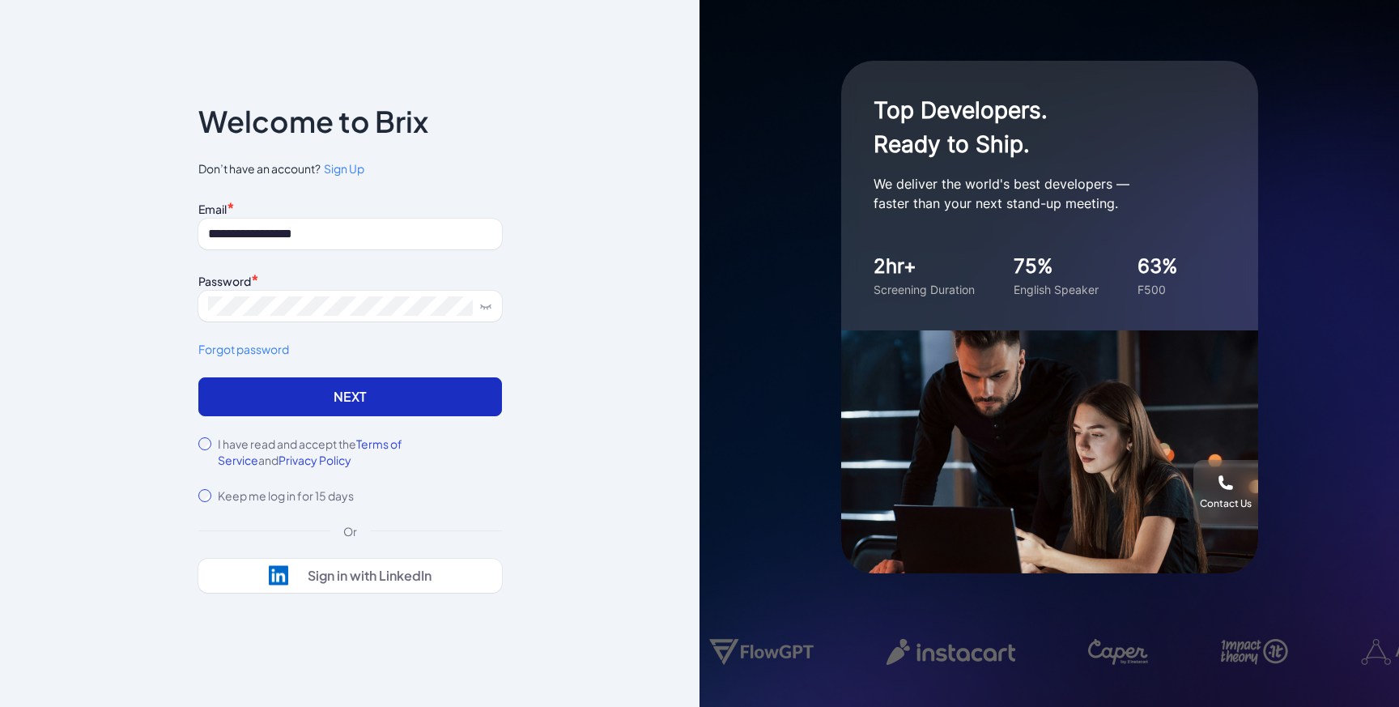
click at [212, 406] on button "Next" at bounding box center [350, 396] width 304 height 39
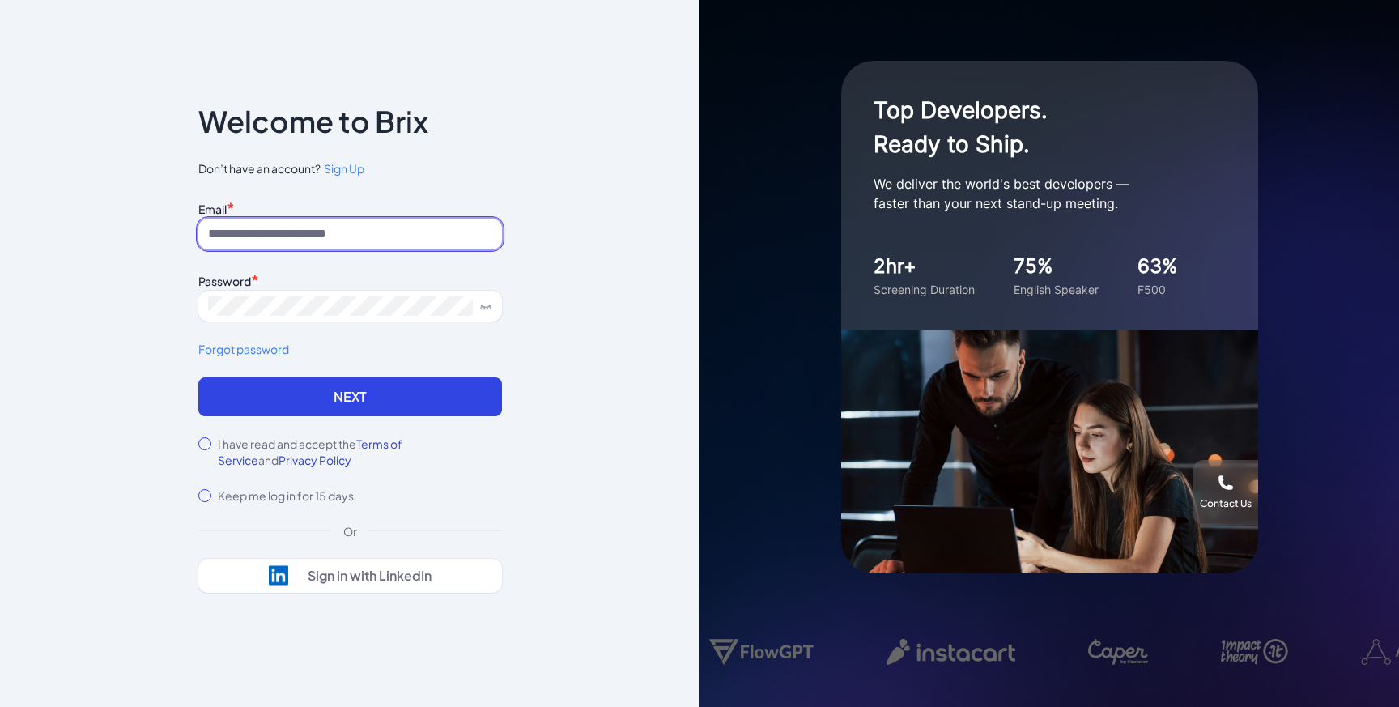
click at [330, 231] on input at bounding box center [350, 234] width 304 height 31
type input "**********"
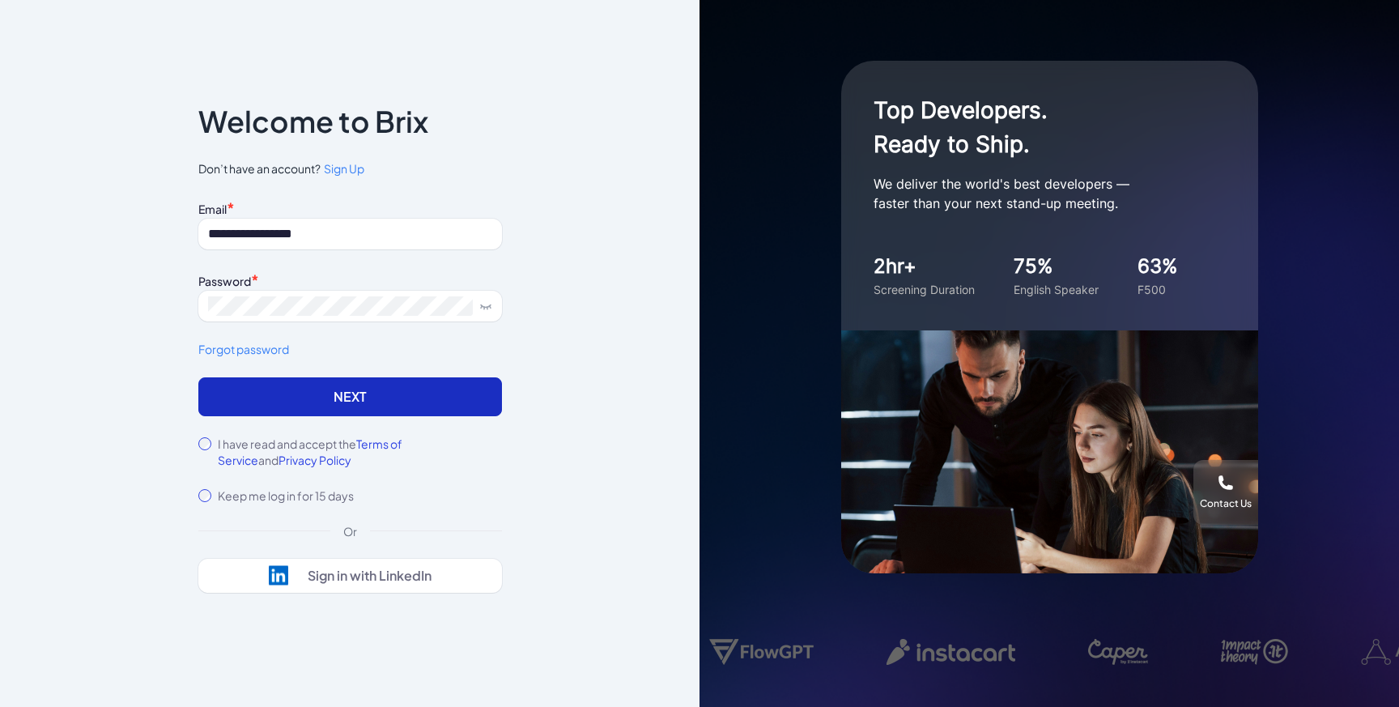
click at [224, 407] on button "Next" at bounding box center [350, 396] width 304 height 39
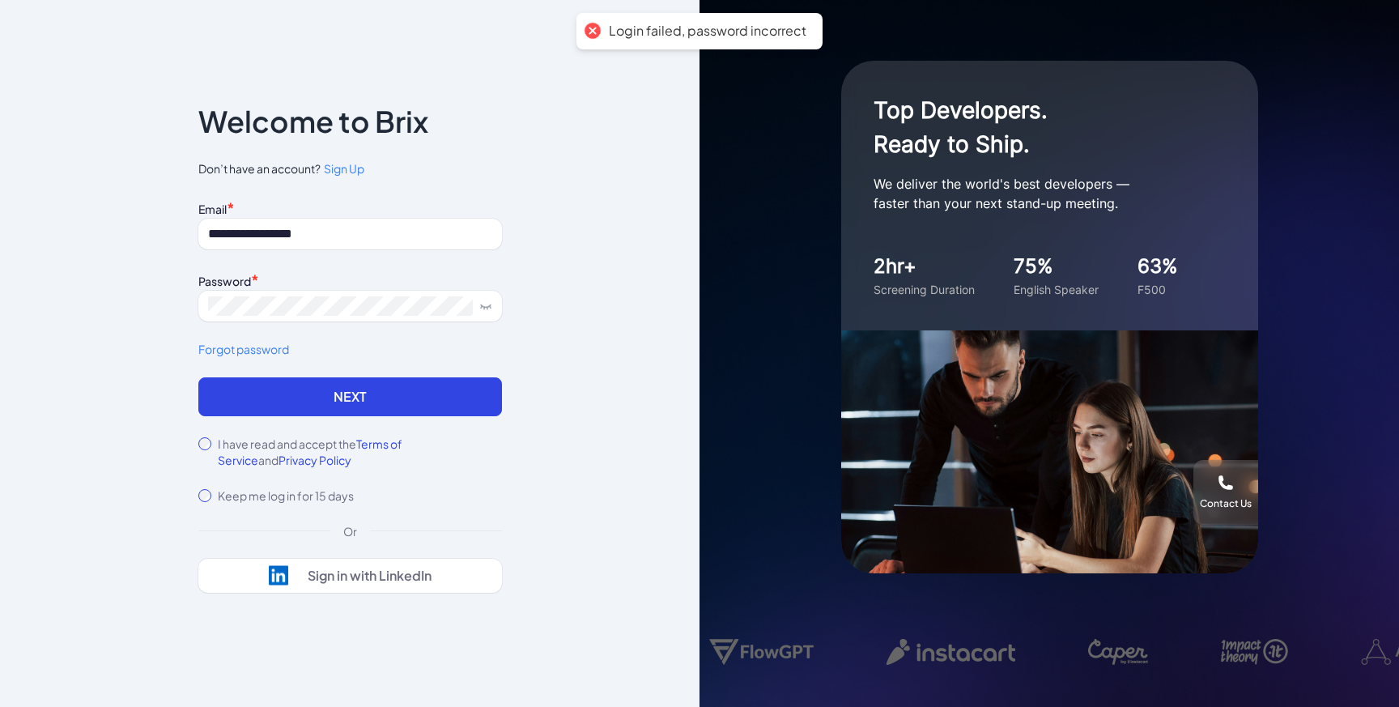
click at [350, 256] on div "**********" at bounding box center [350, 287] width 304 height 181
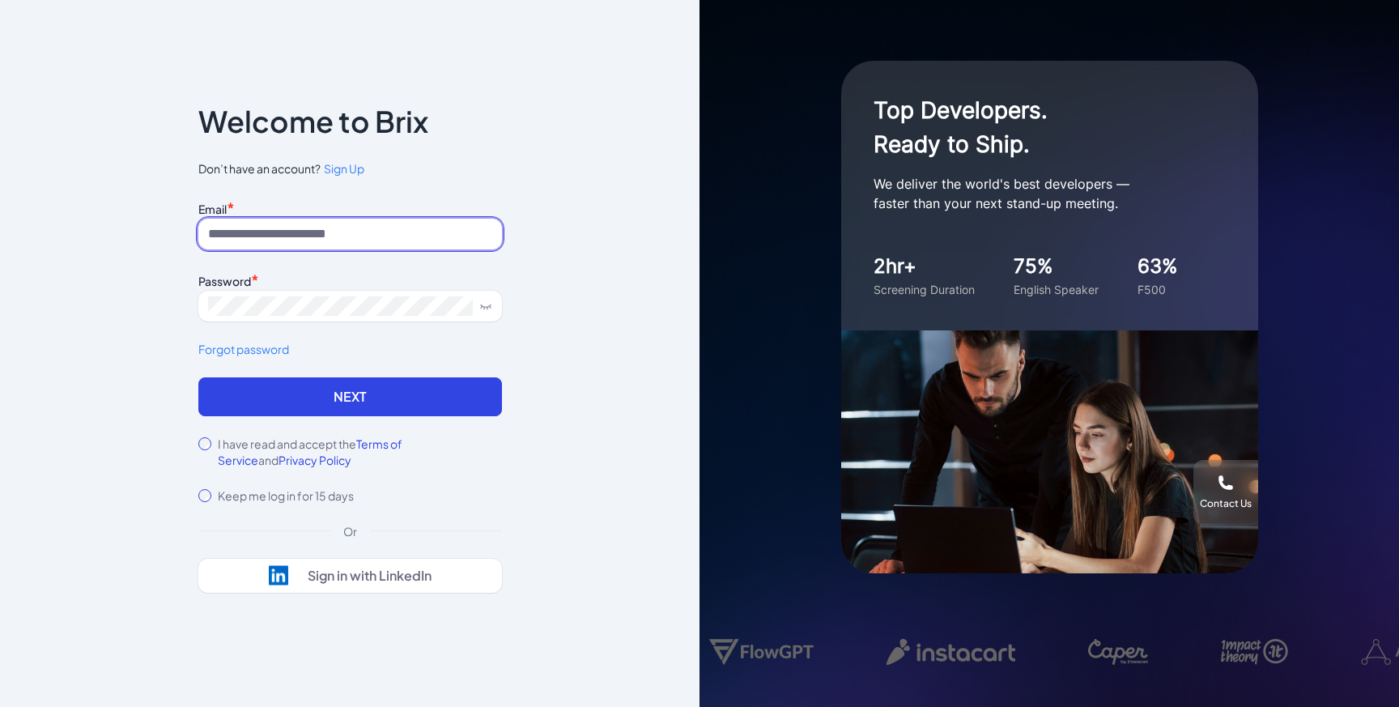
click at [428, 244] on input at bounding box center [350, 234] width 304 height 31
type input "**********"
click at [198, 377] on button "Next" at bounding box center [350, 396] width 304 height 39
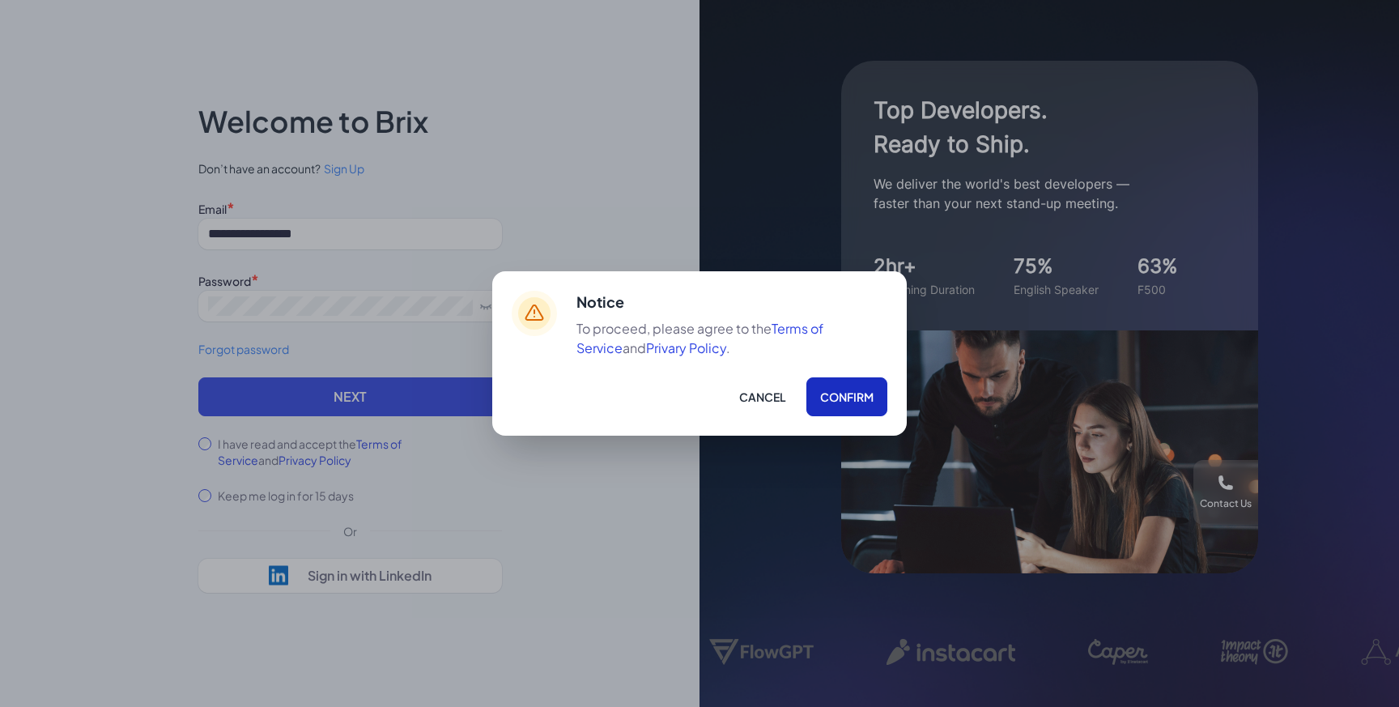
click at [858, 377] on button "Confirm" at bounding box center [846, 396] width 81 height 39
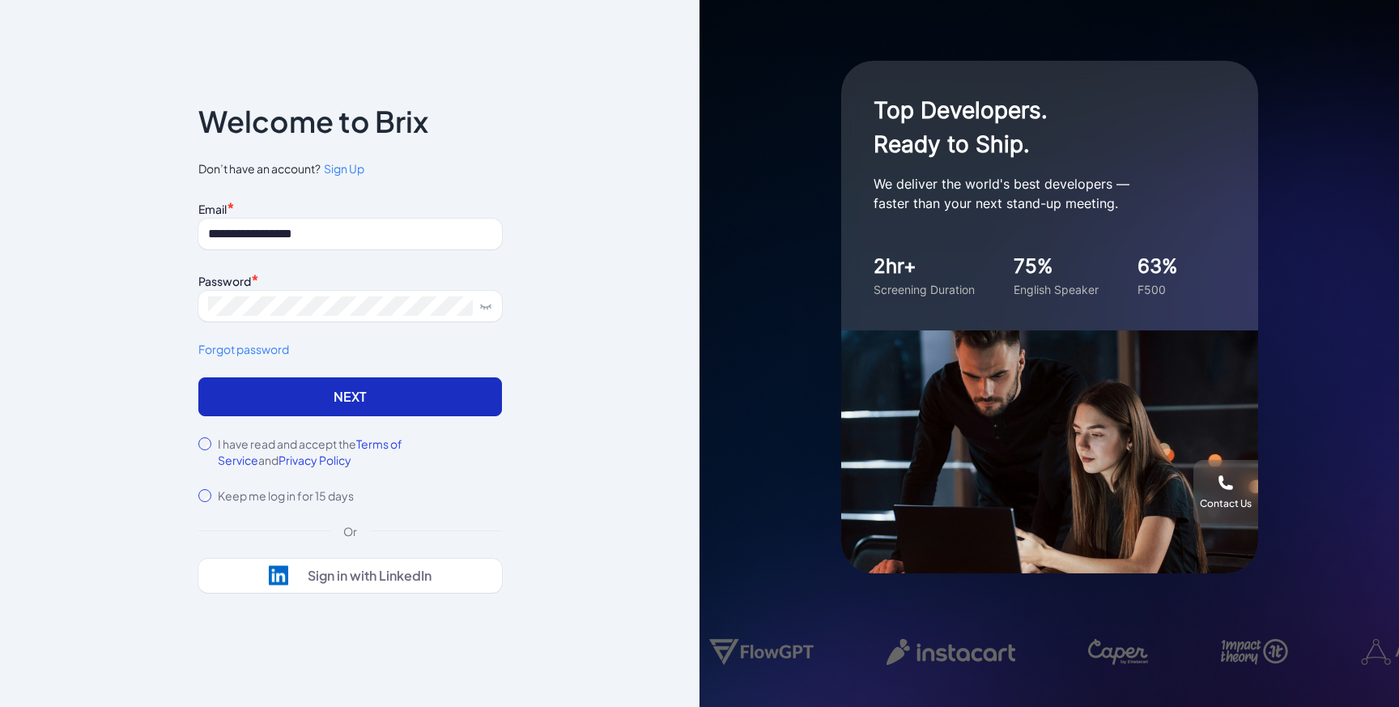
click at [423, 401] on button "Next" at bounding box center [350, 396] width 304 height 39
click at [278, 347] on link "Forgot password" at bounding box center [350, 349] width 304 height 17
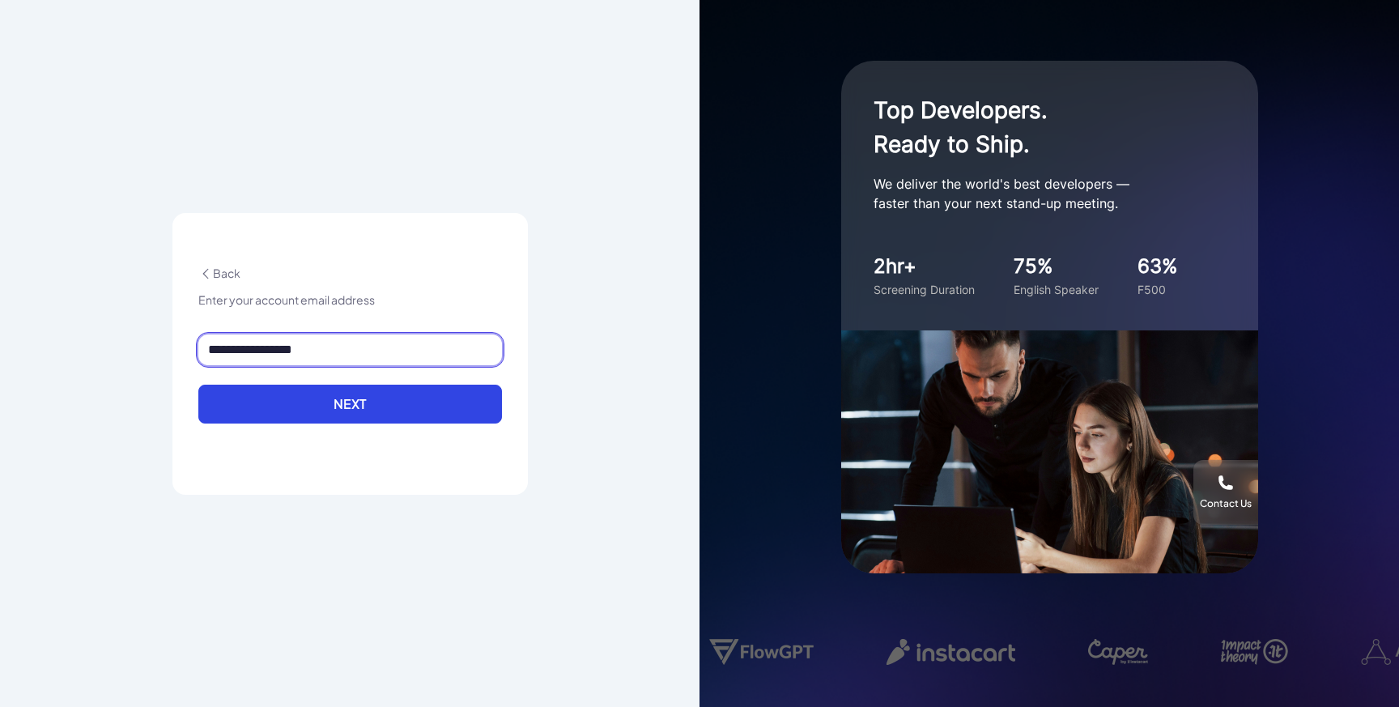
drag, startPoint x: 233, startPoint y: 350, endPoint x: 176, endPoint y: 350, distance: 57.5
click at [176, 350] on div "**********" at bounding box center [349, 354] width 355 height 282
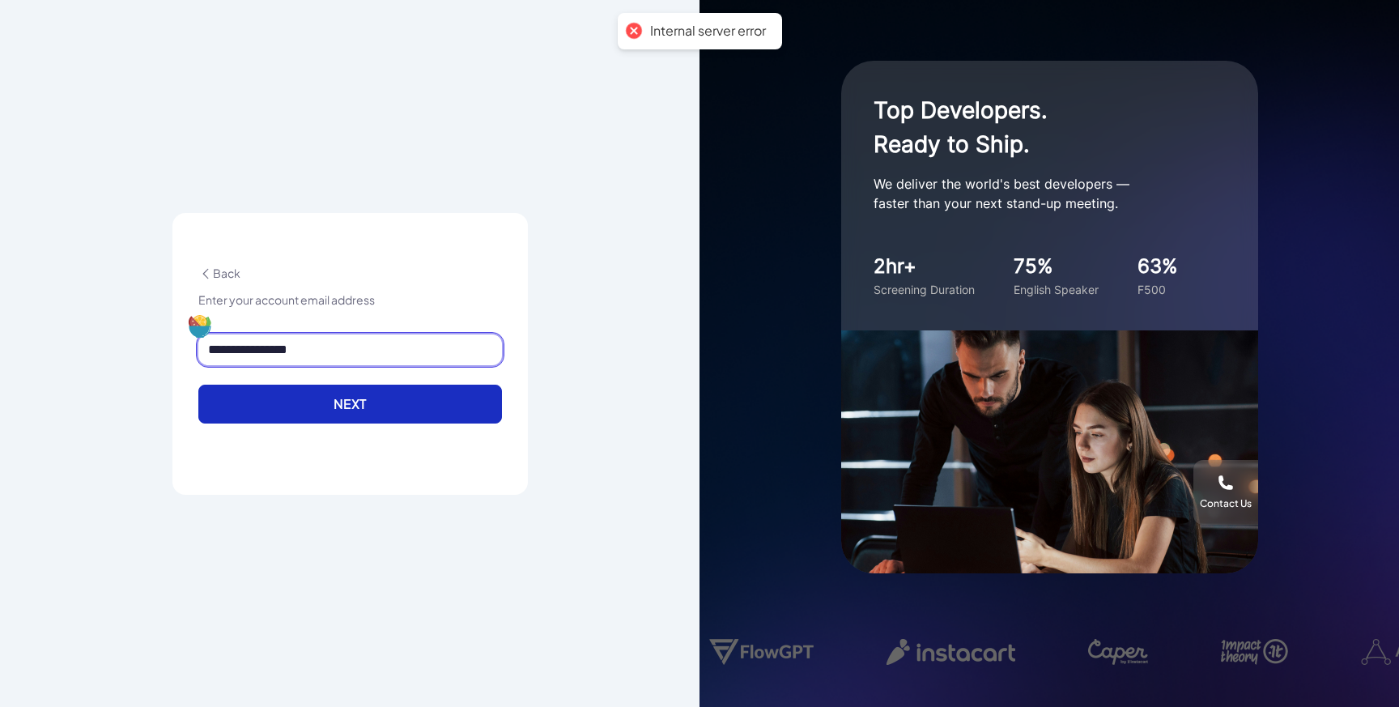
type input "**********"
click at [340, 413] on button "Next" at bounding box center [350, 403] width 304 height 39
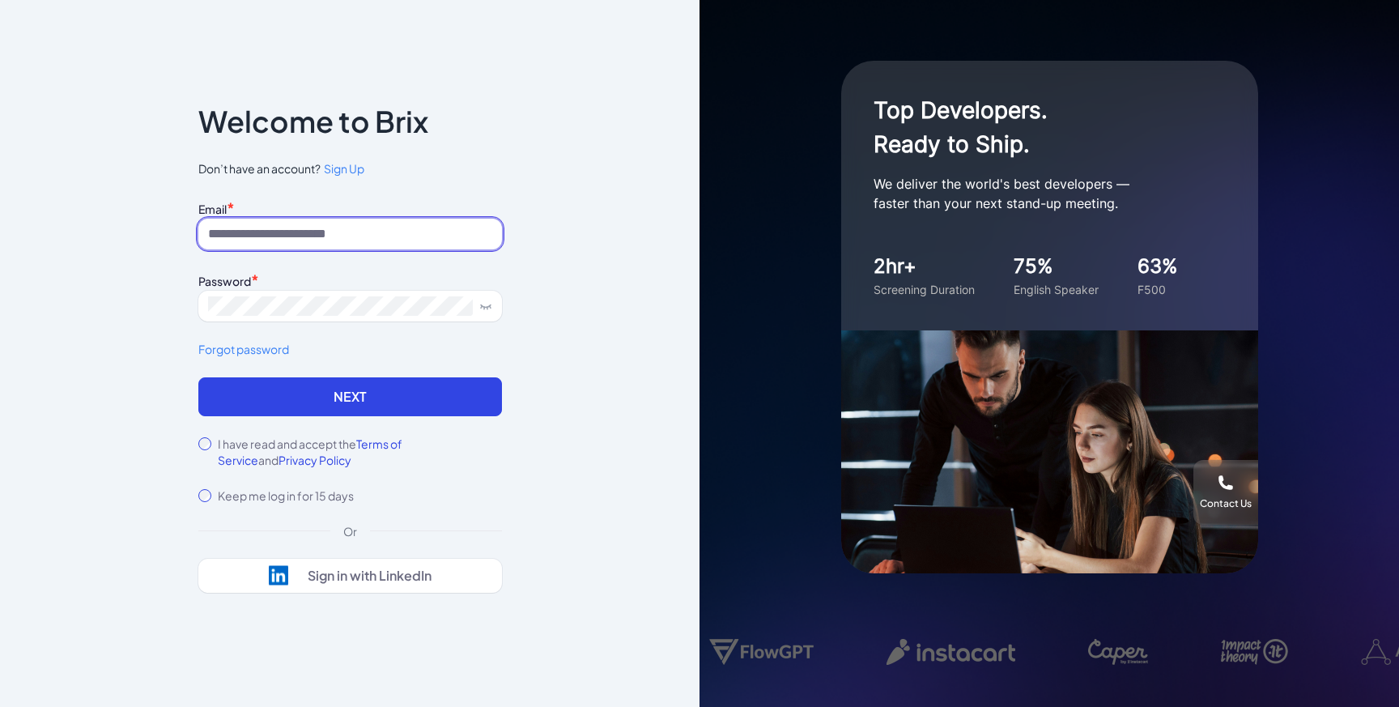
click at [258, 239] on input at bounding box center [350, 234] width 304 height 31
type input "**********"
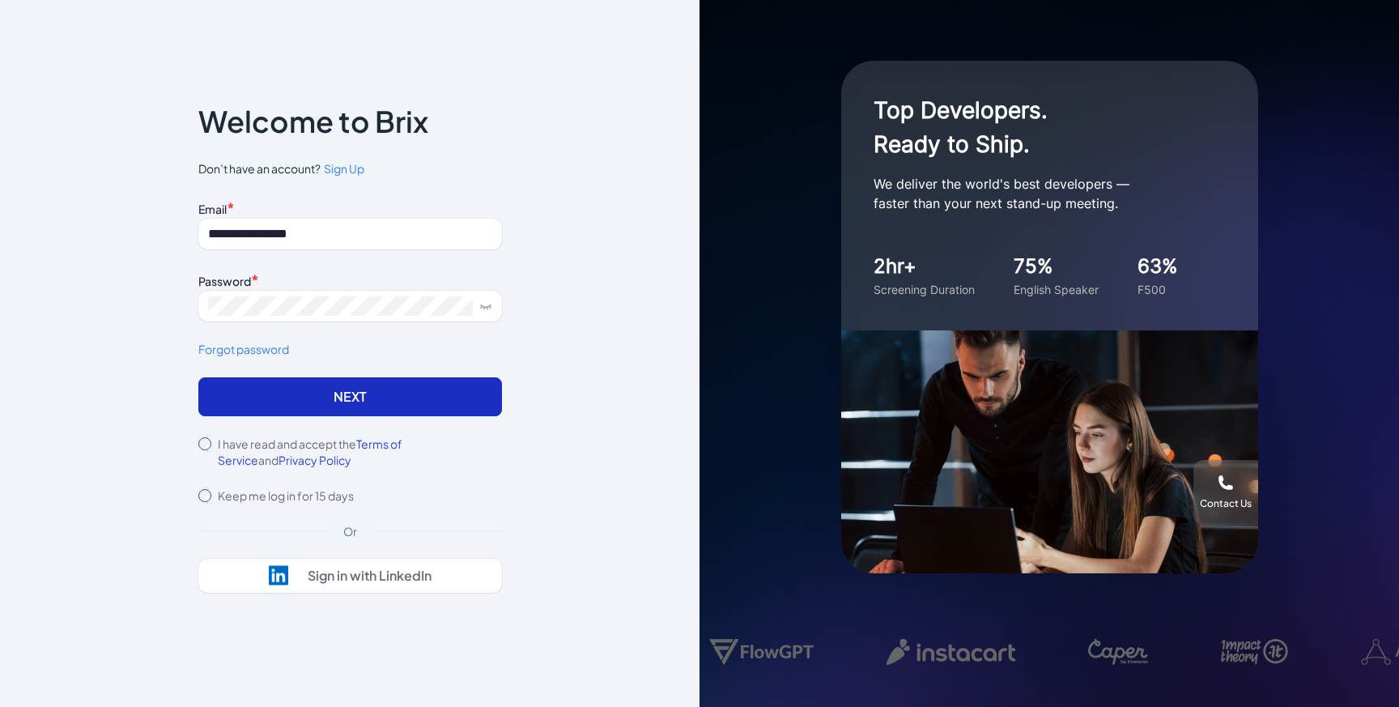
click at [245, 383] on button "Next" at bounding box center [350, 396] width 304 height 39
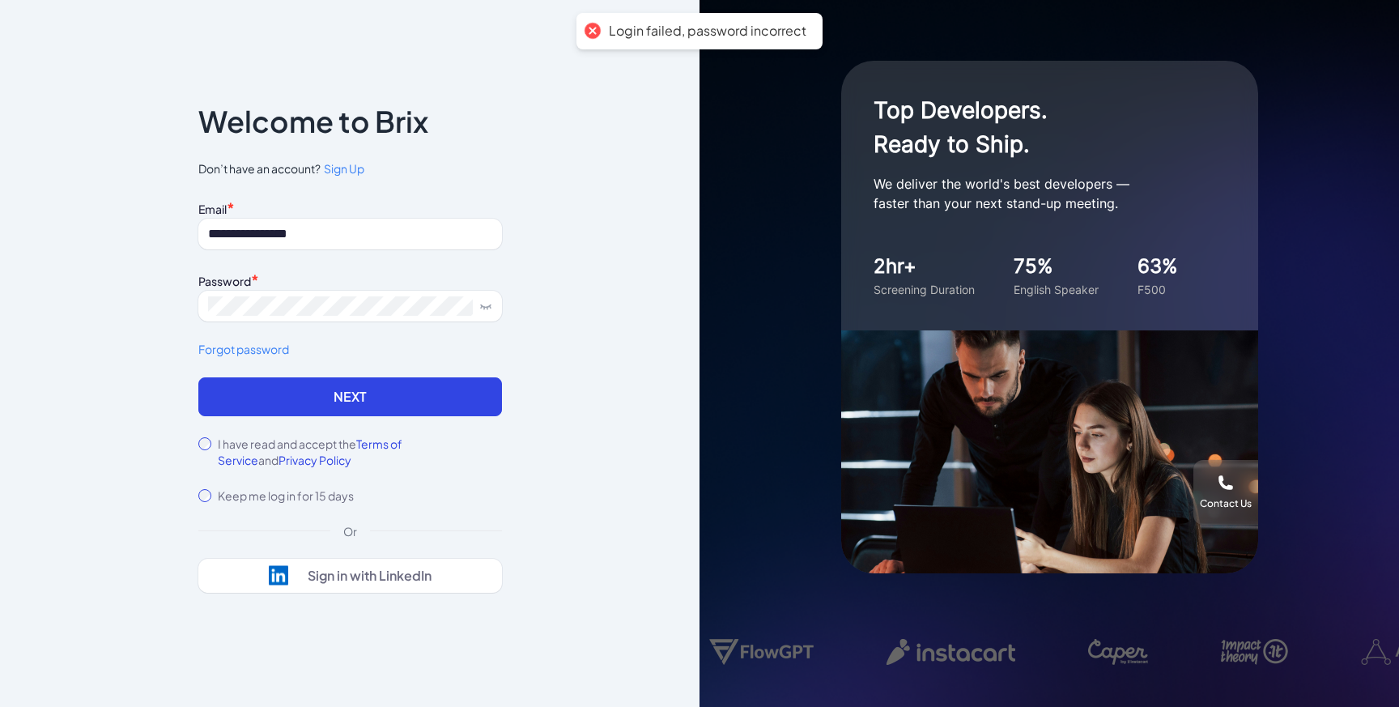
click at [271, 354] on link "Forgot password" at bounding box center [350, 349] width 304 height 17
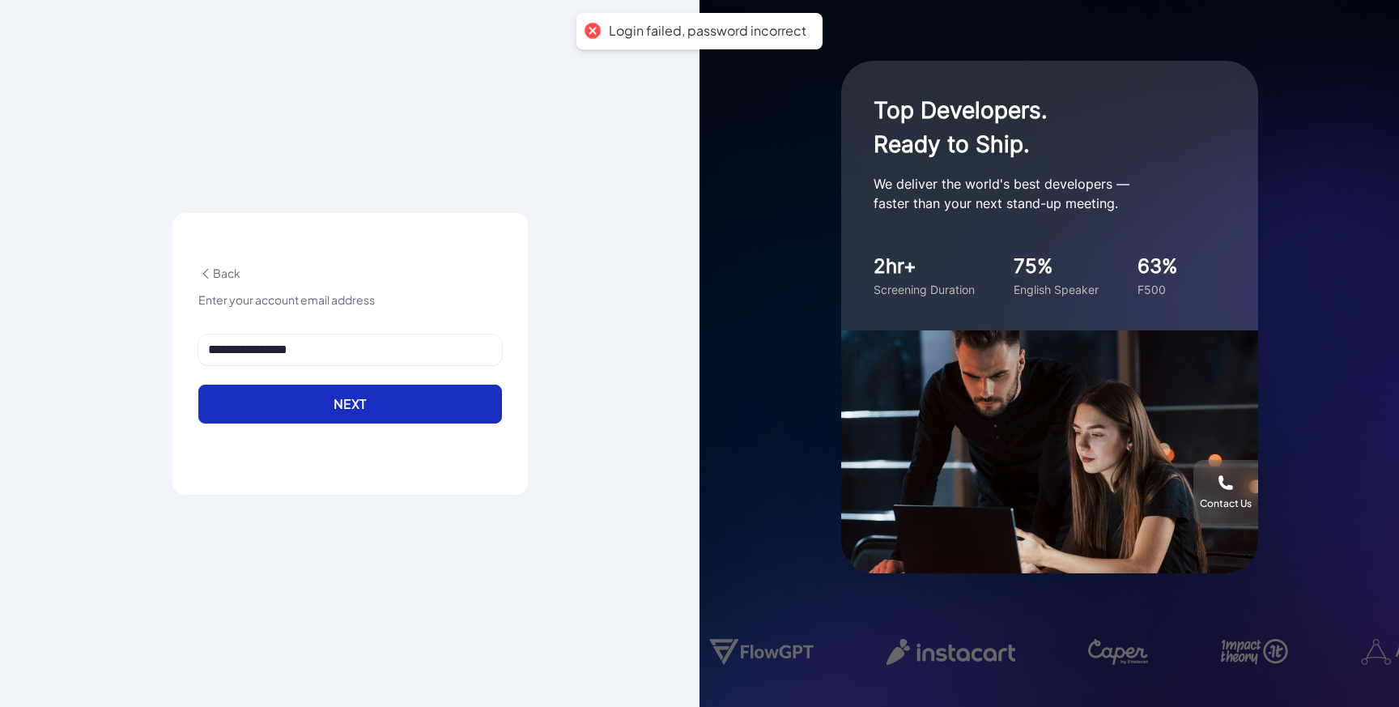
click at [328, 401] on button "Next" at bounding box center [350, 403] width 304 height 39
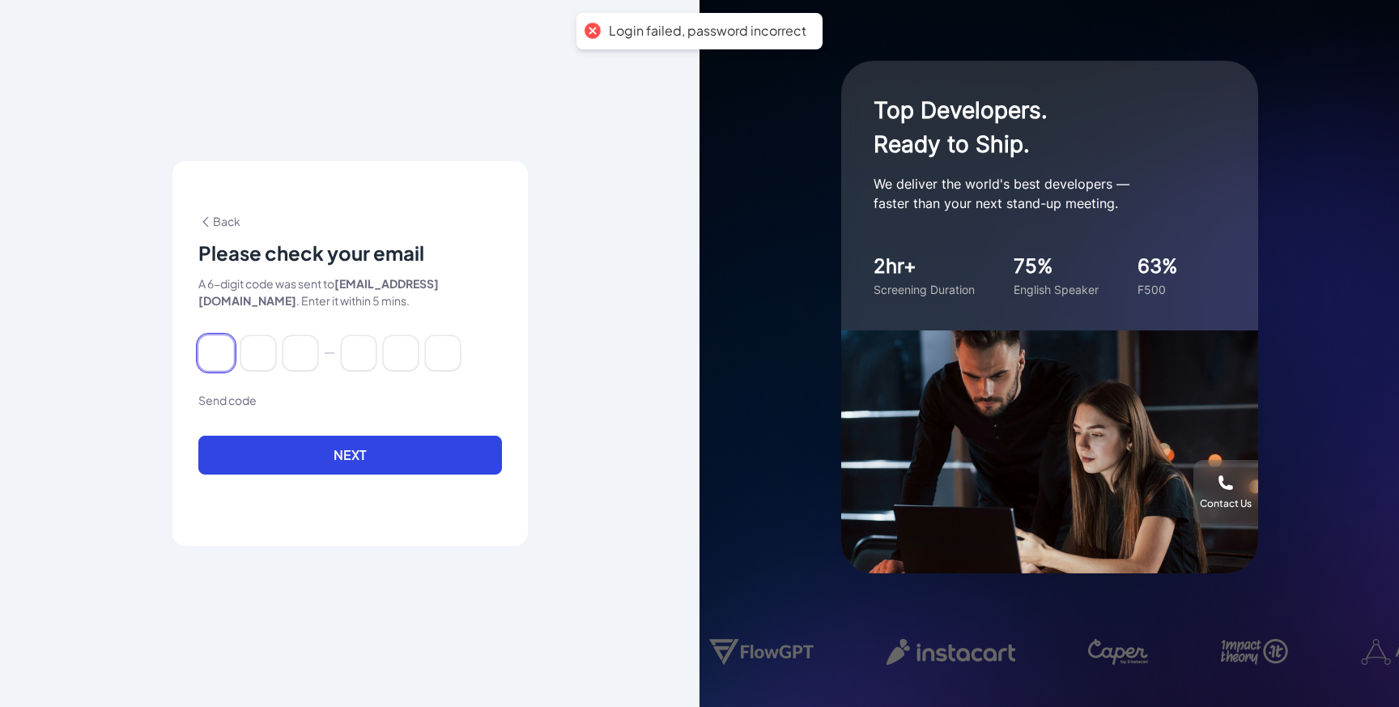
click at [228, 350] on input at bounding box center [216, 353] width 36 height 36
paste input "******"
type input "*"
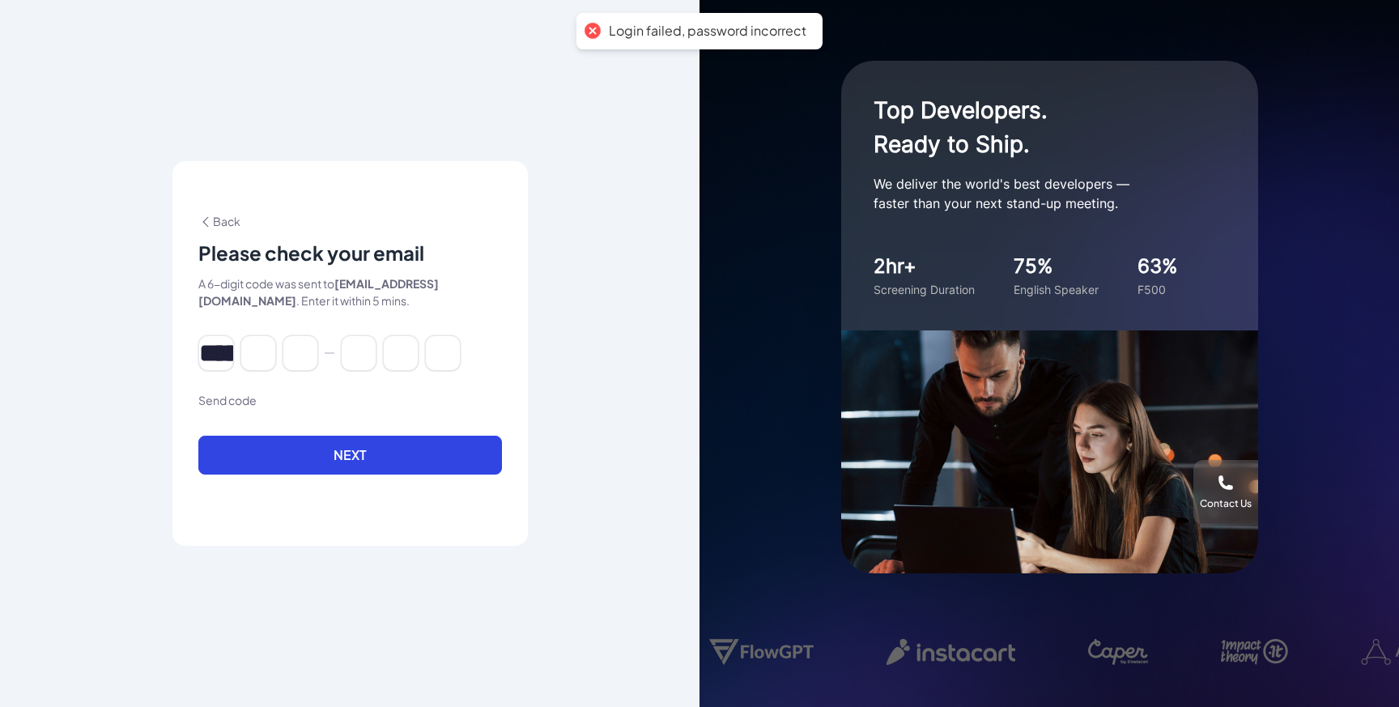
type input "*"
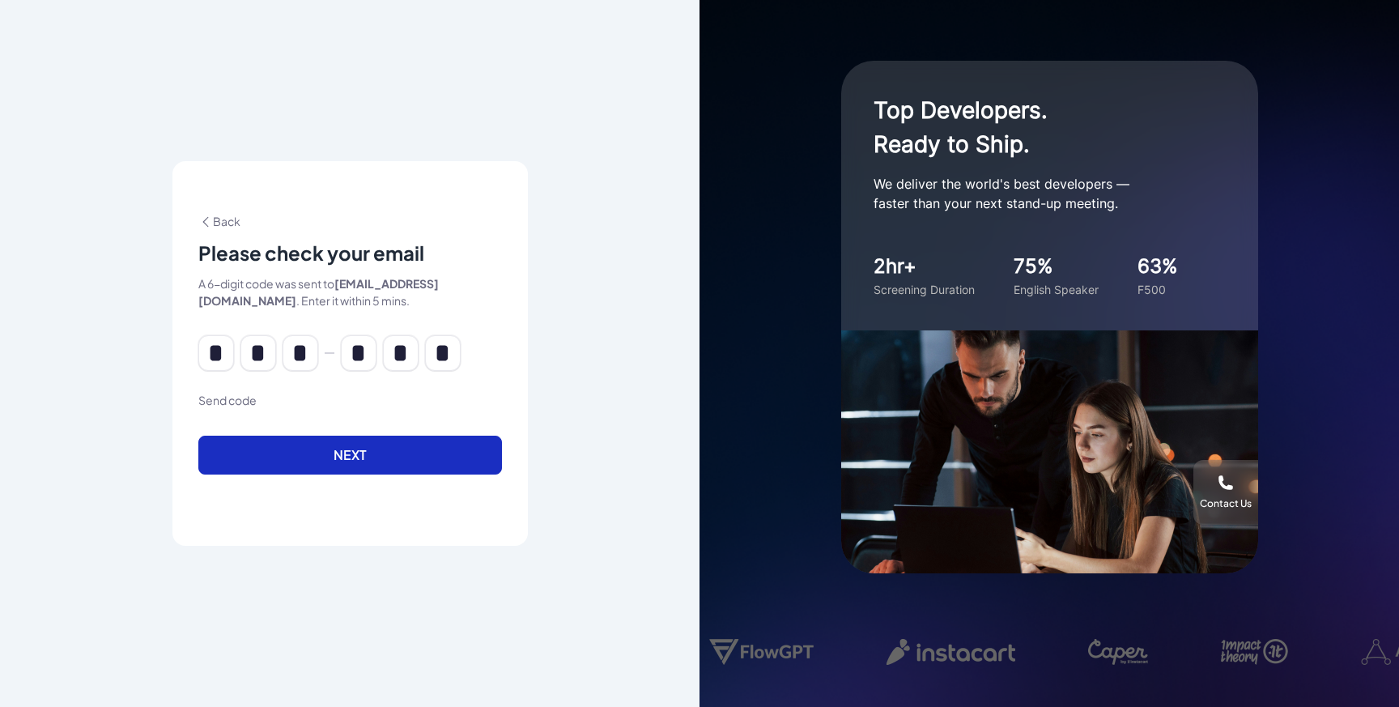
click at [300, 459] on button "Next" at bounding box center [350, 454] width 304 height 39
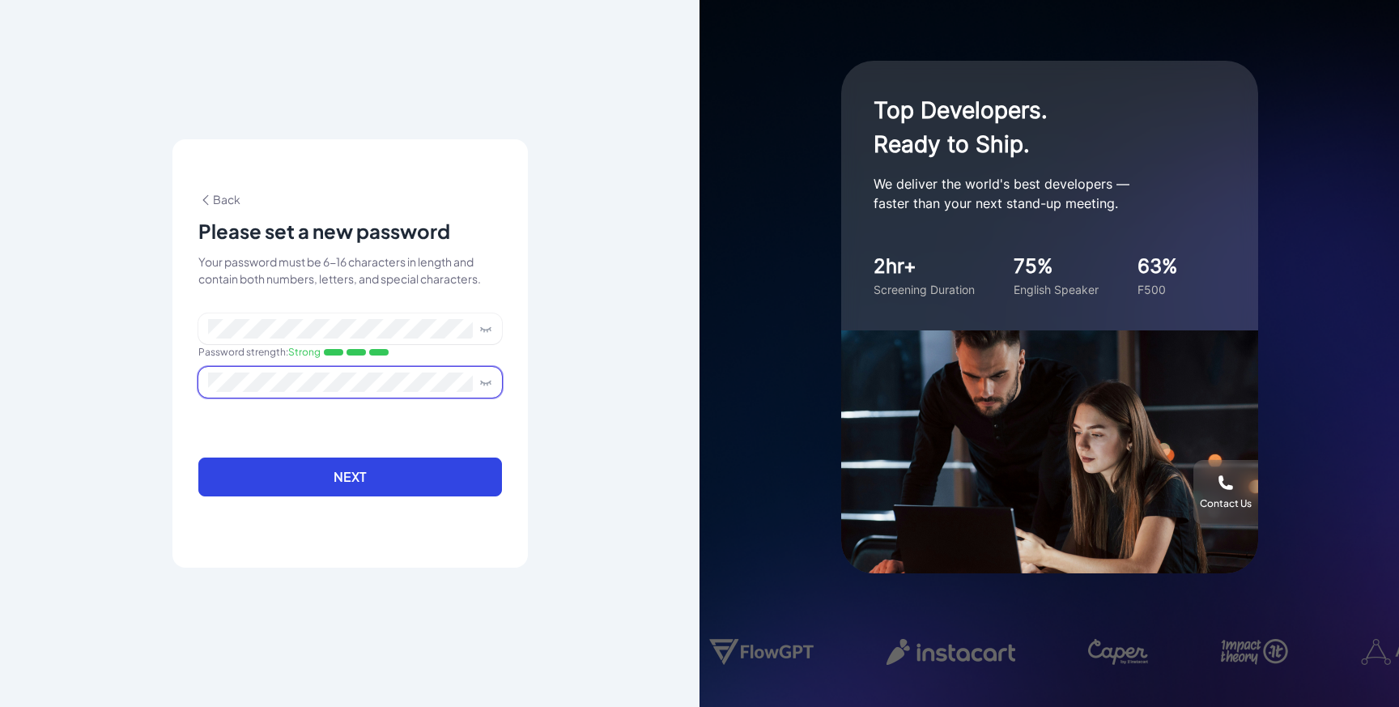
click at [485, 381] on icon at bounding box center [485, 382] width 13 height 13
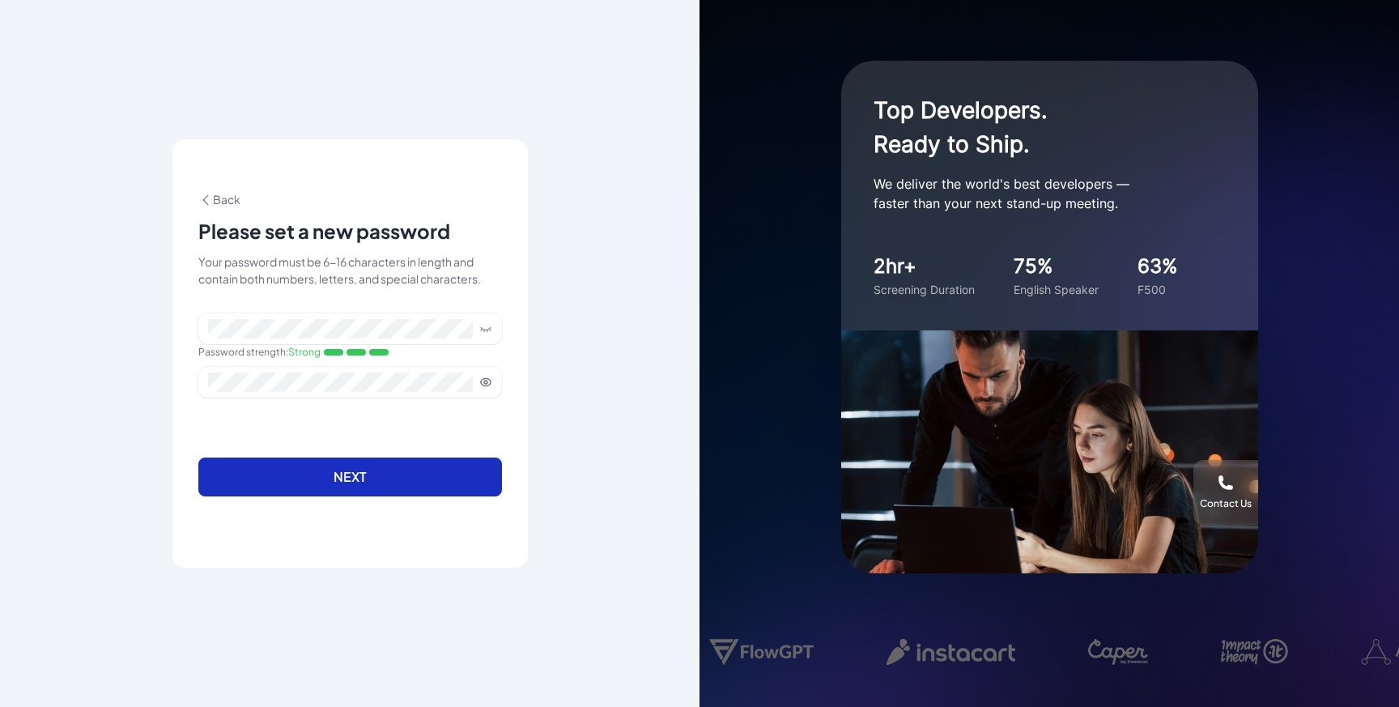
click at [497, 472] on button "Next" at bounding box center [350, 476] width 304 height 39
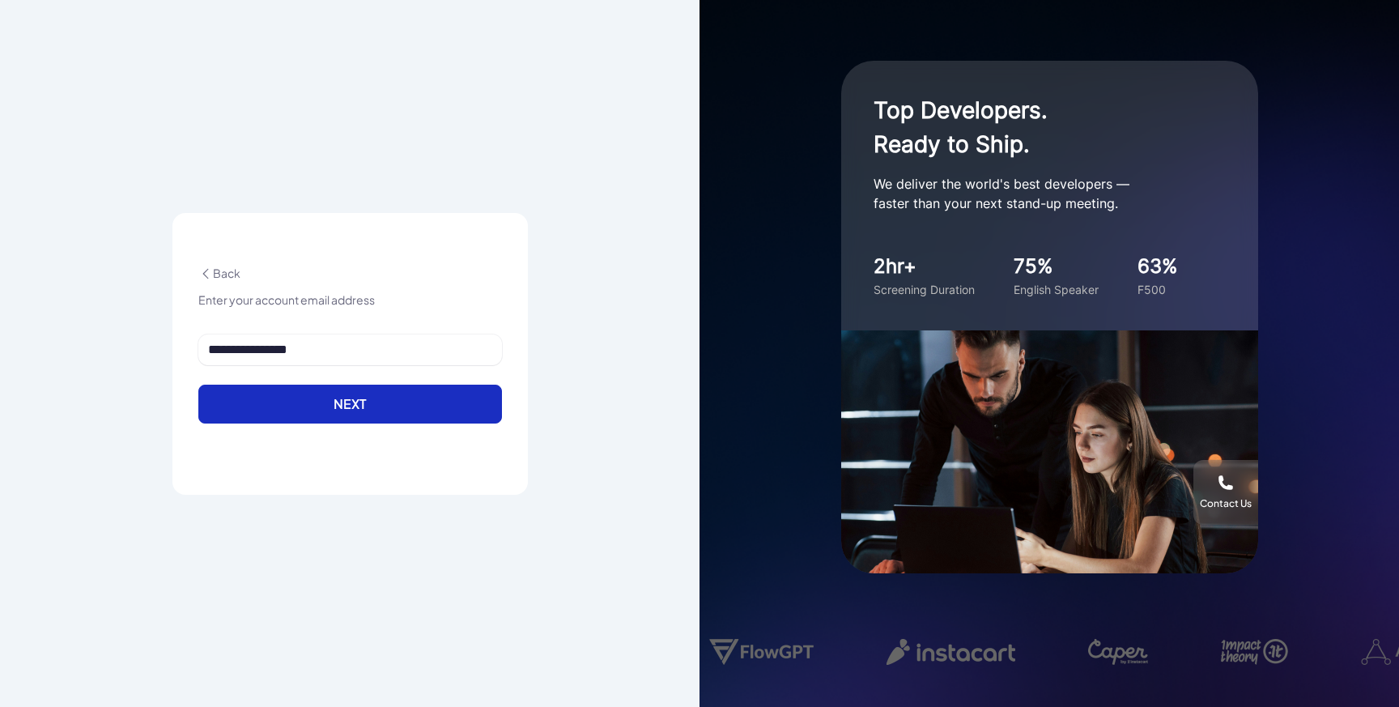
click at [460, 400] on button "Next" at bounding box center [350, 403] width 304 height 39
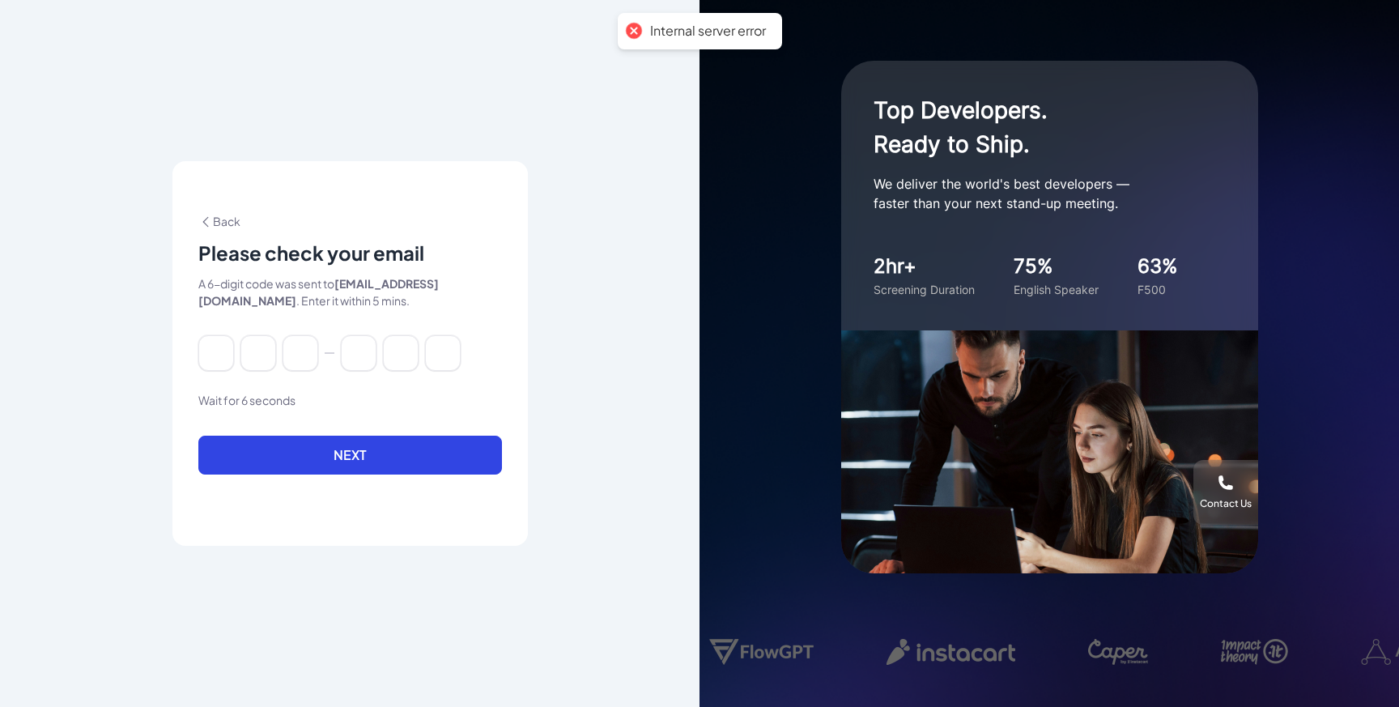
click at [219, 333] on div "Back Please check your email A 6-digit code was sent to joy@joinbrix.com . Ente…" at bounding box center [349, 353] width 355 height 384
click at [221, 348] on input at bounding box center [216, 353] width 36 height 36
paste input "******"
type input "*"
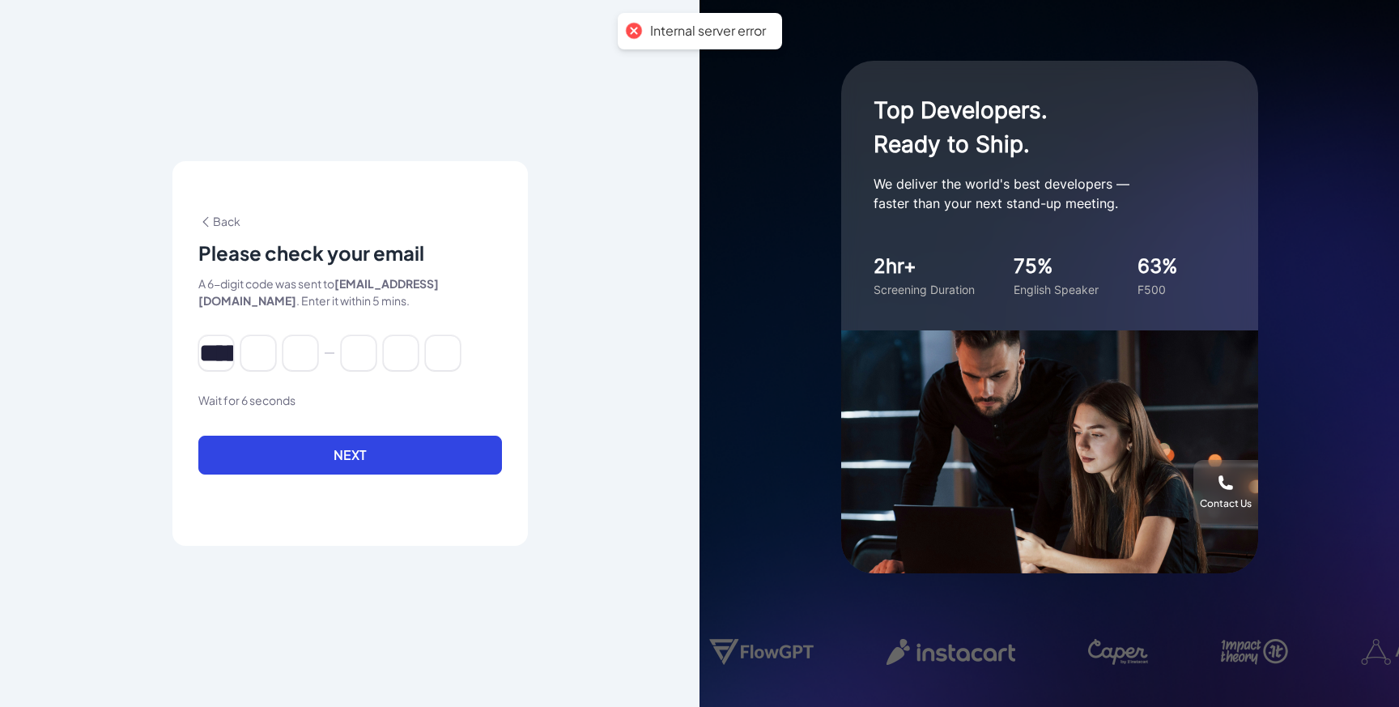
type input "*"
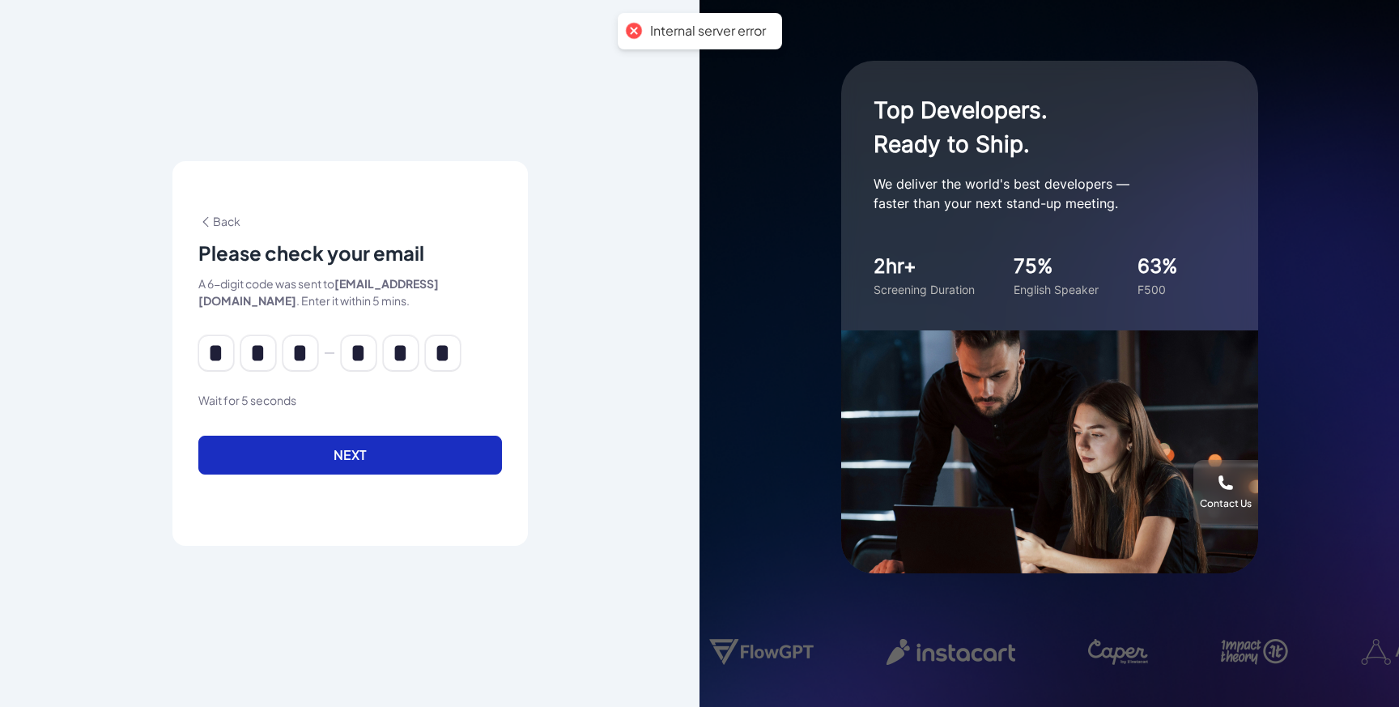
click at [274, 448] on button "Next" at bounding box center [350, 454] width 304 height 39
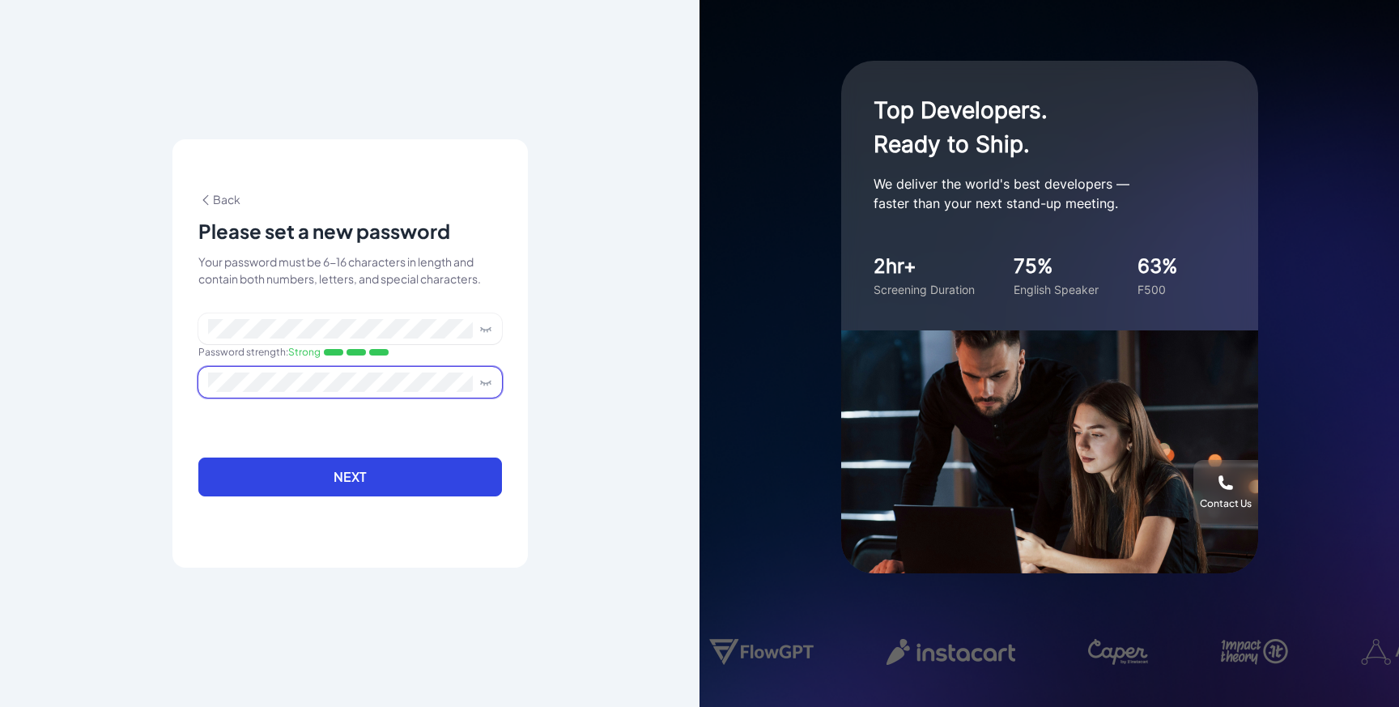
click at [198, 457] on button "Next" at bounding box center [350, 476] width 304 height 39
click at [228, 194] on span "Back" at bounding box center [219, 199] width 42 height 15
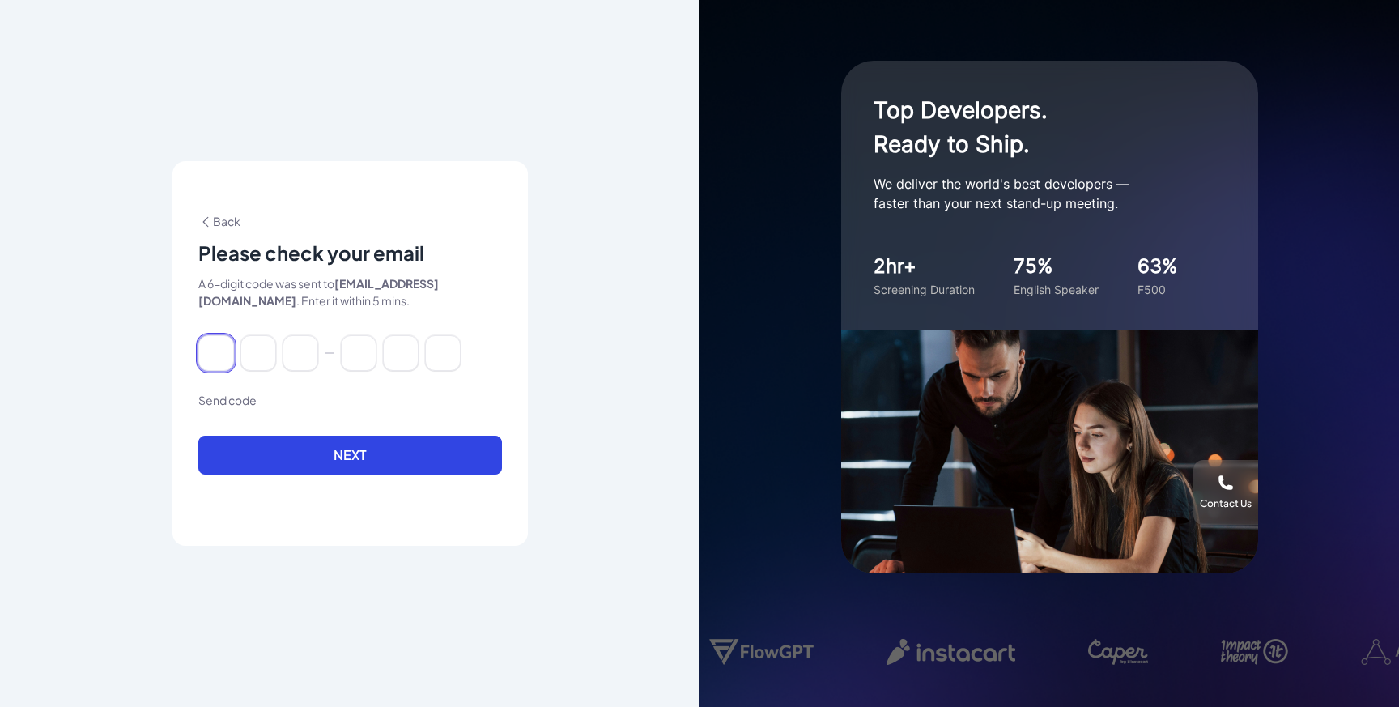
click at [228, 354] on input at bounding box center [216, 353] width 36 height 36
click at [214, 351] on input at bounding box center [216, 353] width 36 height 36
click at [222, 350] on input at bounding box center [216, 353] width 36 height 36
paste input "******"
type input "*"
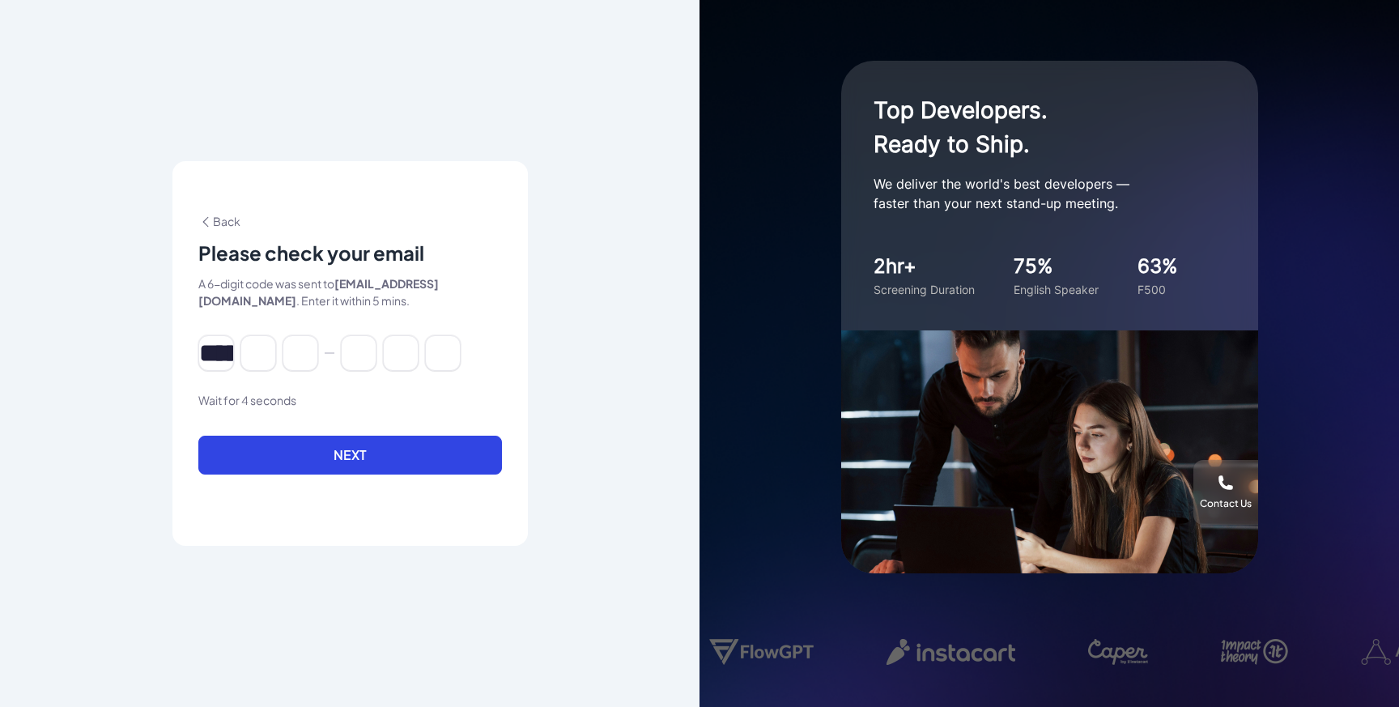
type input "*"
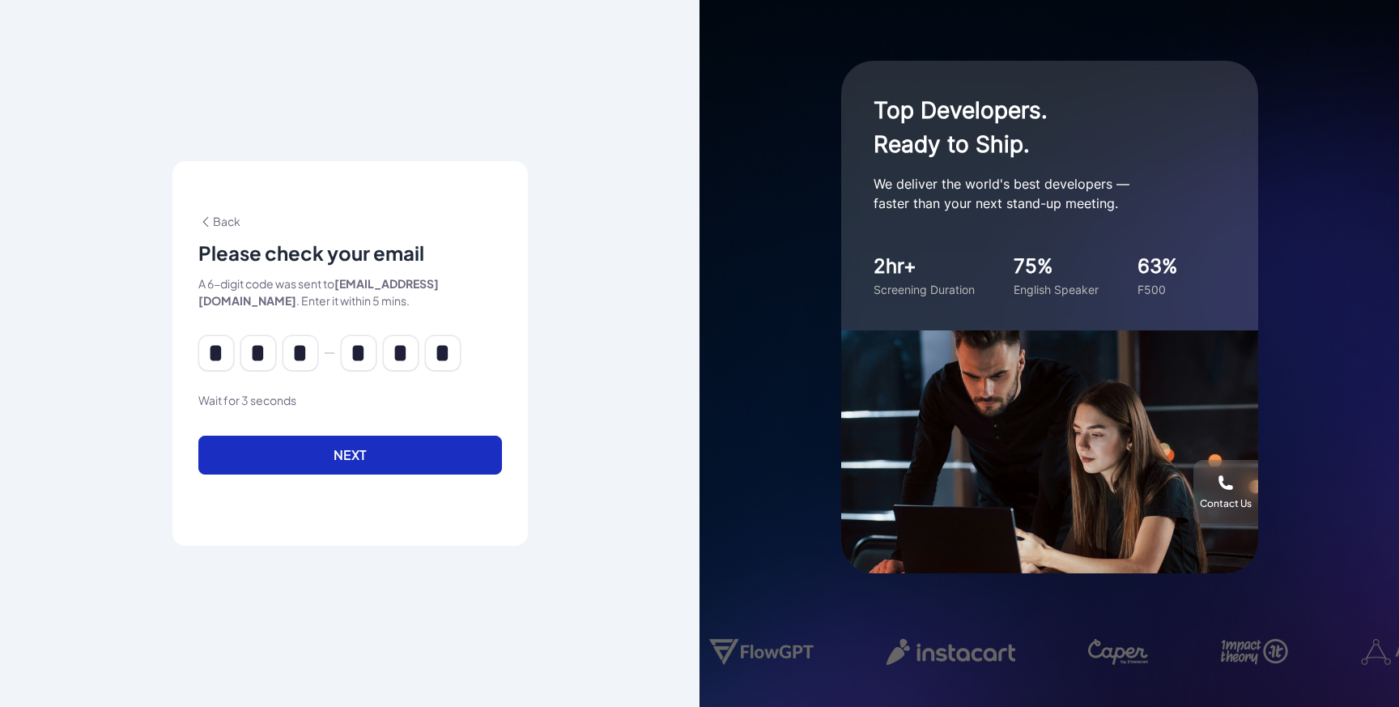
click at [319, 460] on button "Next" at bounding box center [350, 454] width 304 height 39
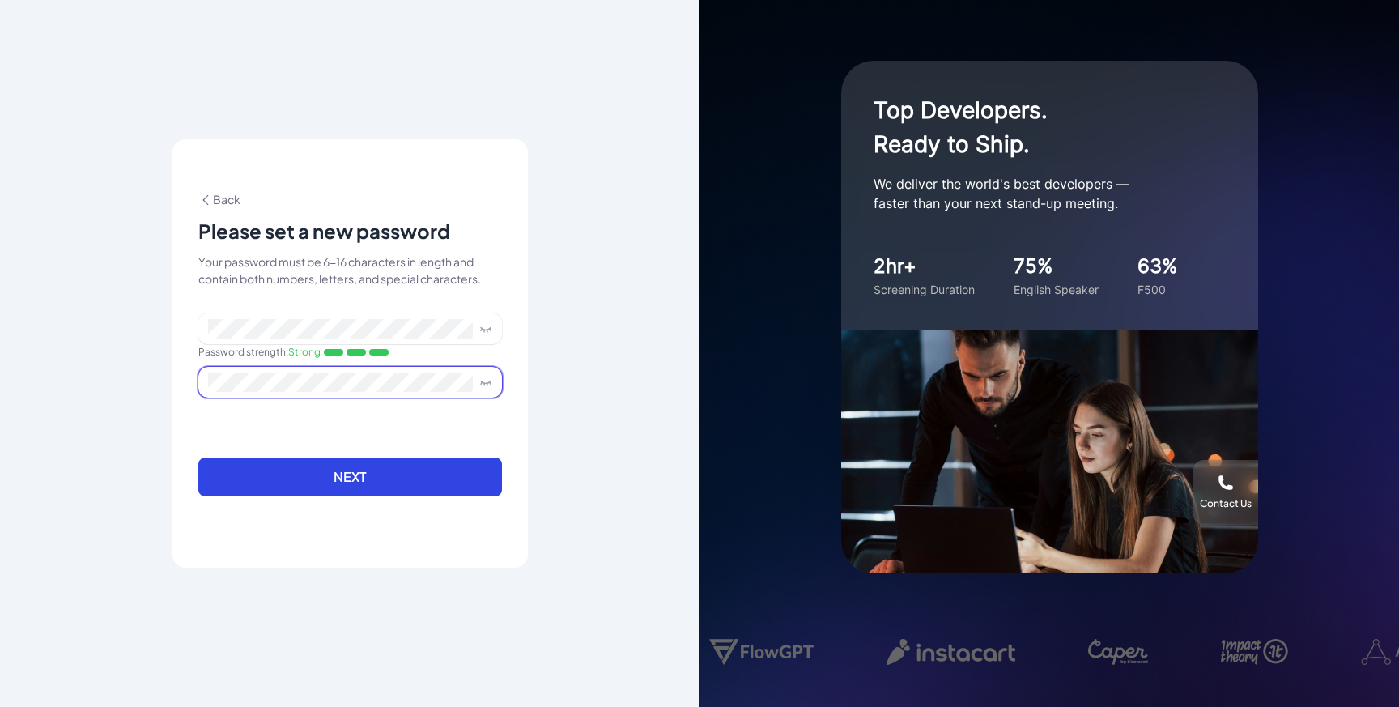
click at [198, 457] on button "Next" at bounding box center [350, 476] width 304 height 39
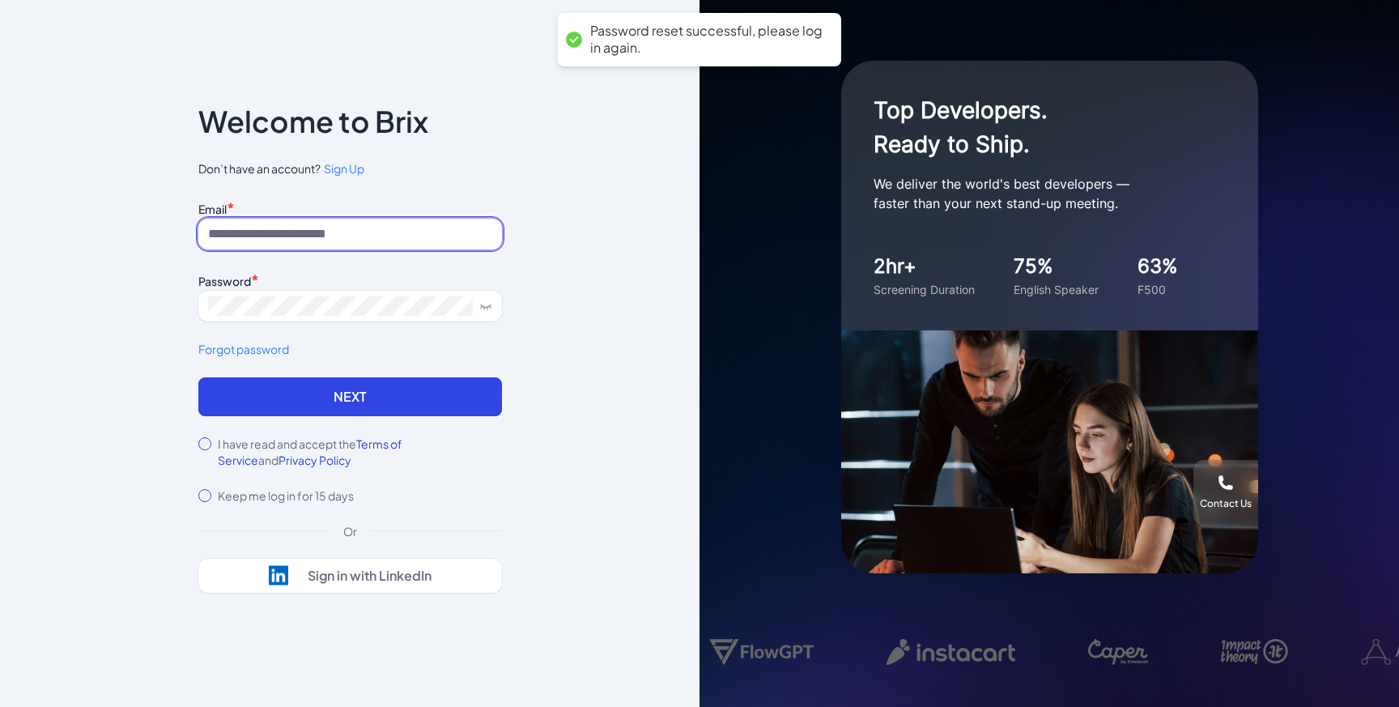
click at [296, 232] on input at bounding box center [350, 234] width 304 height 31
type input "**********"
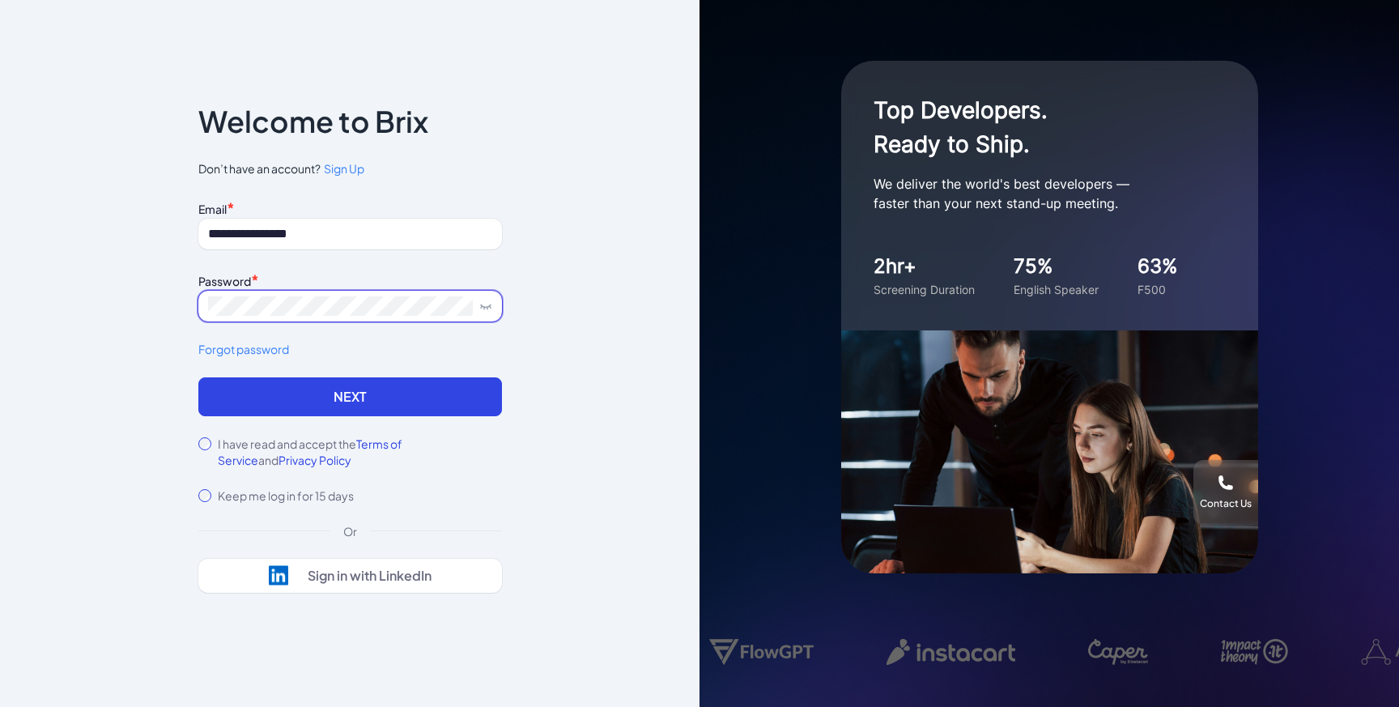
click at [198, 377] on button "Next" at bounding box center [350, 396] width 304 height 39
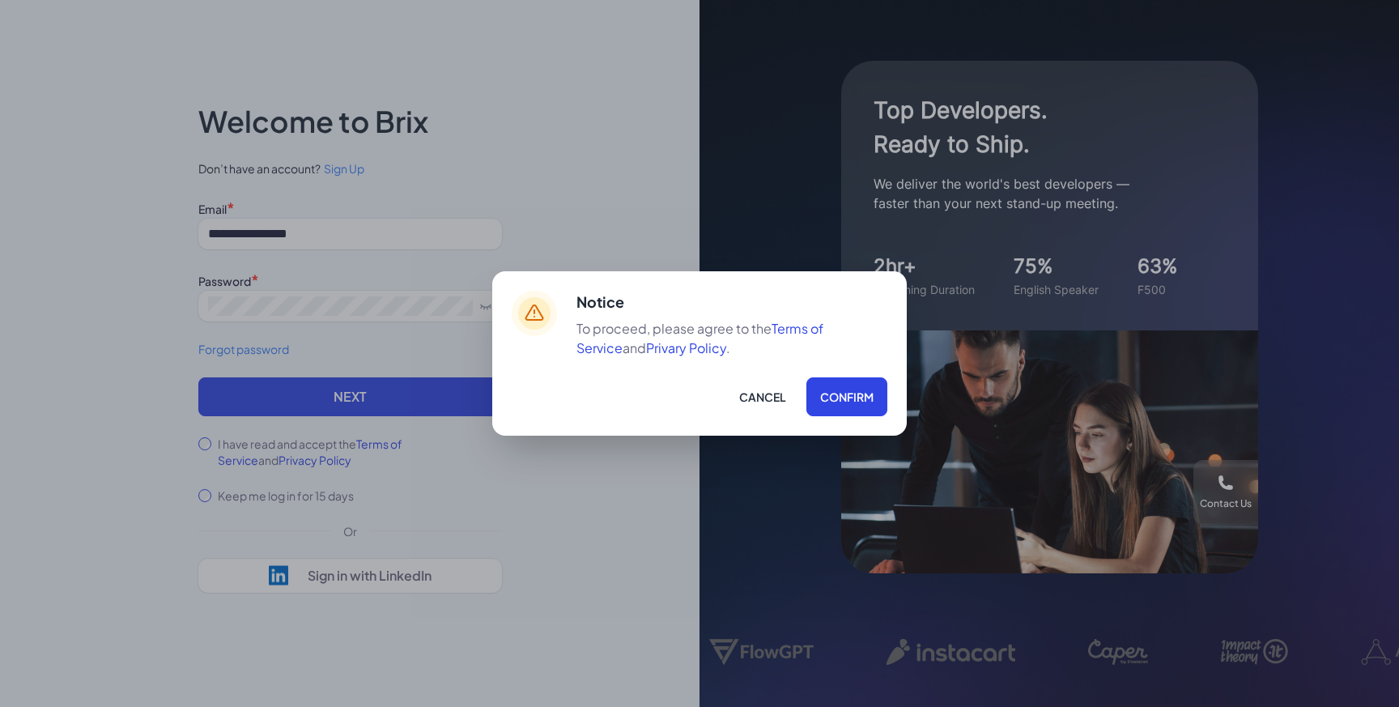
click at [860, 357] on p "To proceed, please agree to the Terms of Service and Privary Policy ." at bounding box center [731, 338] width 311 height 39
click at [860, 371] on div "Notice To proceed, please agree to the Terms of Service and Privary Policy . Ca…" at bounding box center [731, 353] width 311 height 125
click at [867, 402] on button "Confirm" at bounding box center [846, 396] width 81 height 39
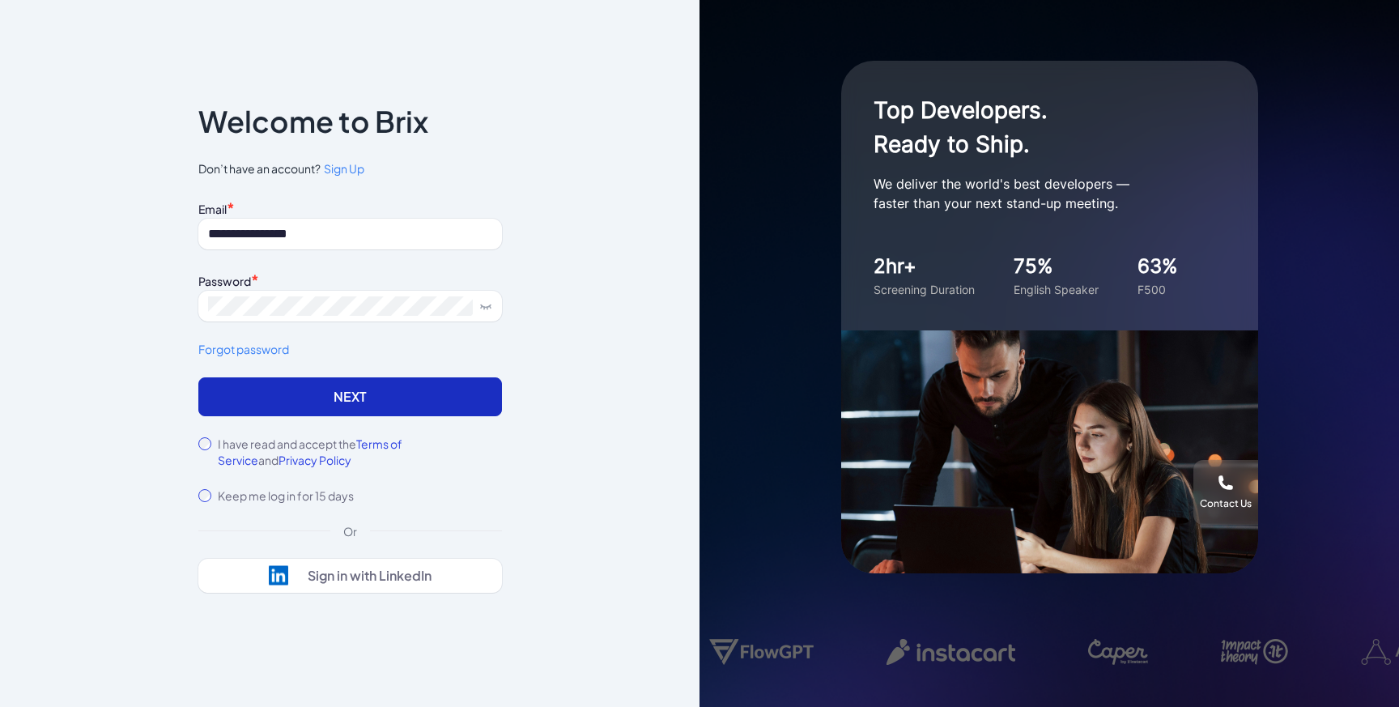
click at [366, 405] on button "Next" at bounding box center [350, 396] width 304 height 39
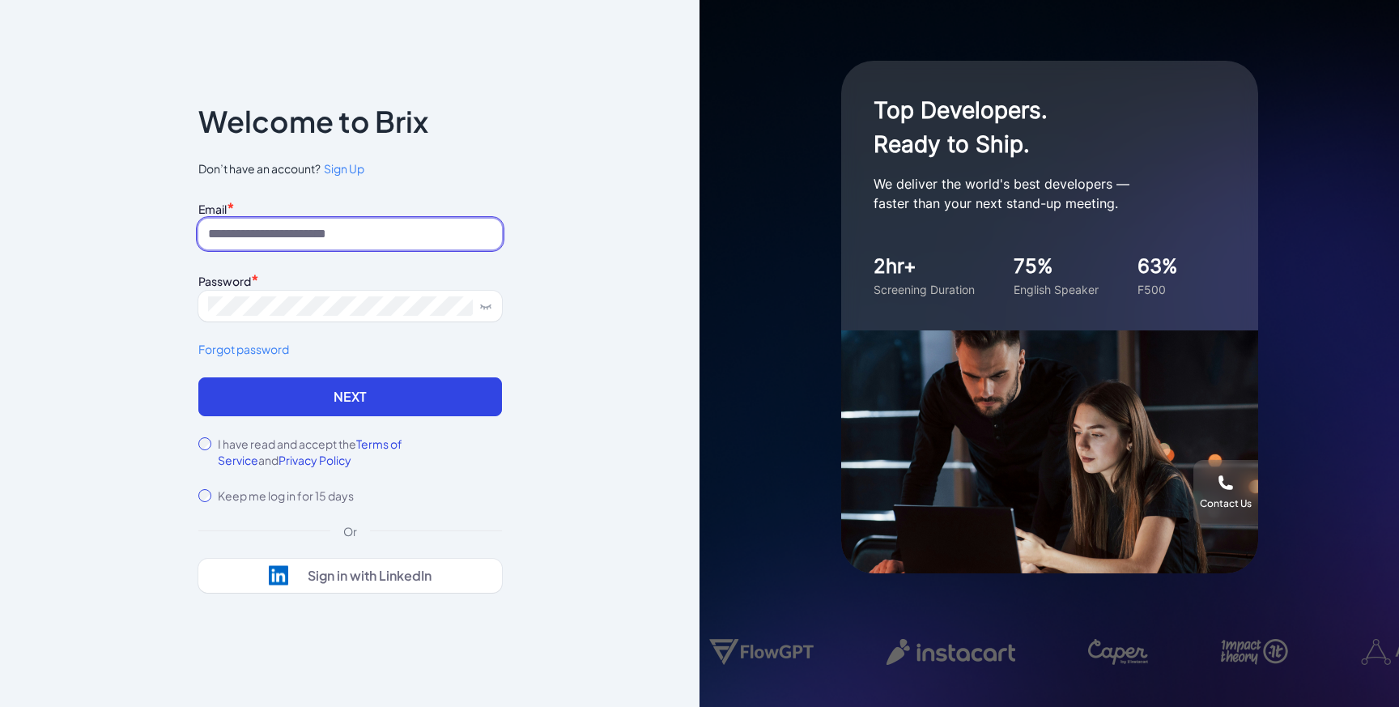
click at [440, 244] on input at bounding box center [350, 234] width 304 height 31
click at [490, 160] on span "Don’t have an account? Sign Up" at bounding box center [350, 168] width 304 height 17
click at [438, 221] on input at bounding box center [350, 234] width 304 height 31
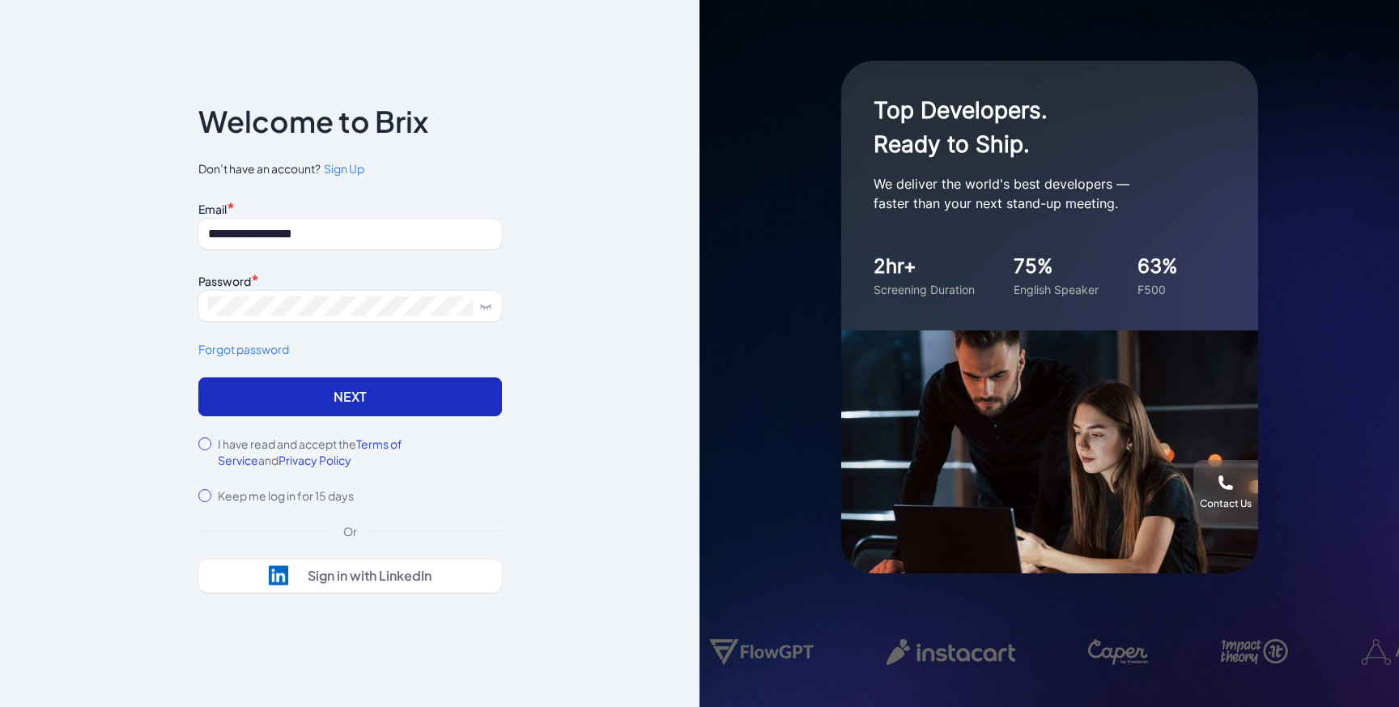
click at [440, 397] on button "Next" at bounding box center [350, 396] width 304 height 39
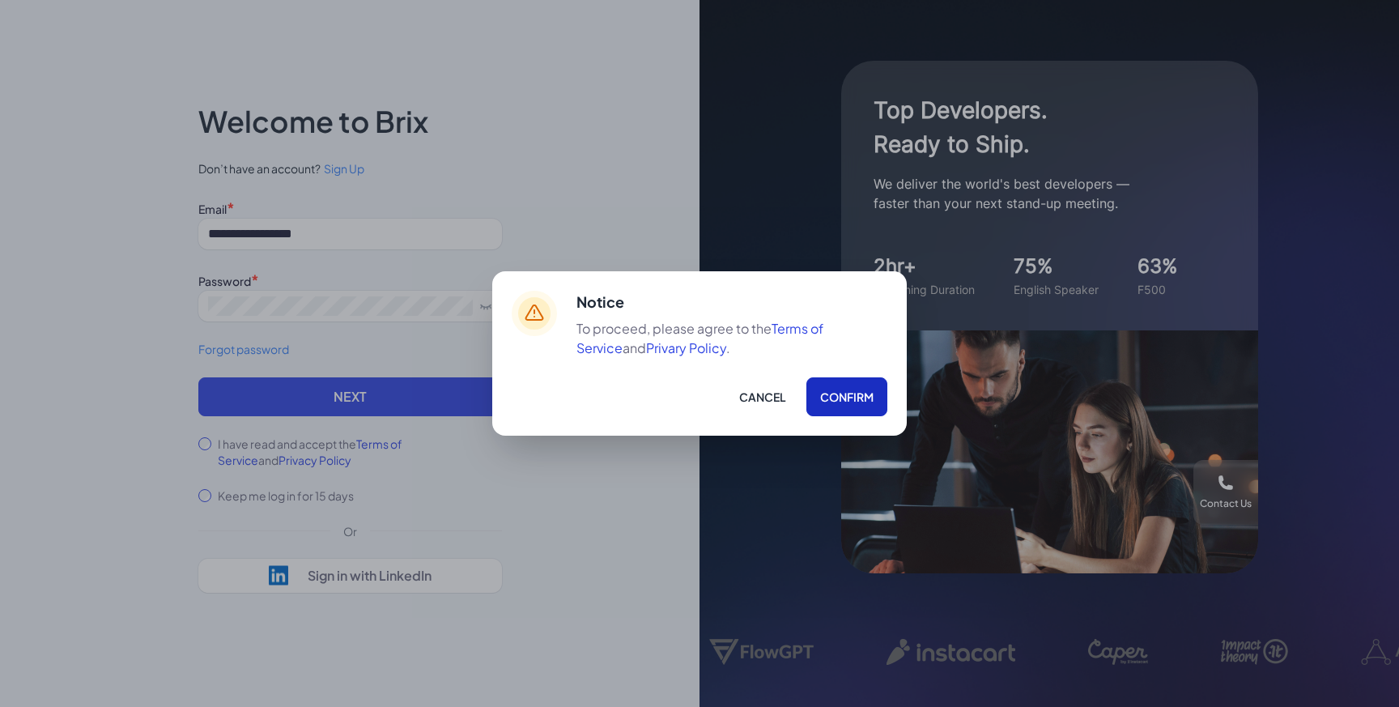
click at [832, 402] on button "Confirm" at bounding box center [846, 396] width 81 height 39
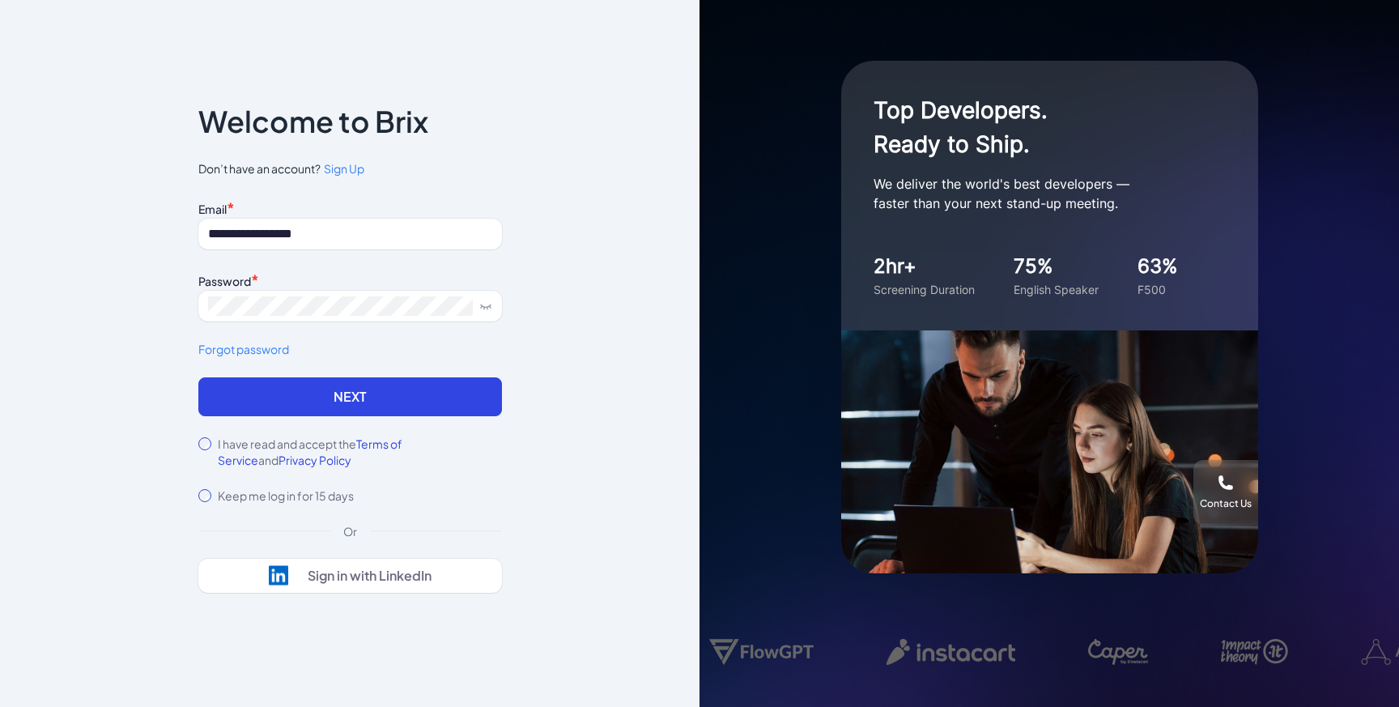
click at [788, 62] on div "Top Developers. Ready to Ship. We deliver the world's best developers — faster …" at bounding box center [1048, 353] width 699 height 707
click at [607, 256] on div "**********" at bounding box center [349, 353] width 699 height 707
click at [420, 391] on button "Next" at bounding box center [350, 396] width 304 height 39
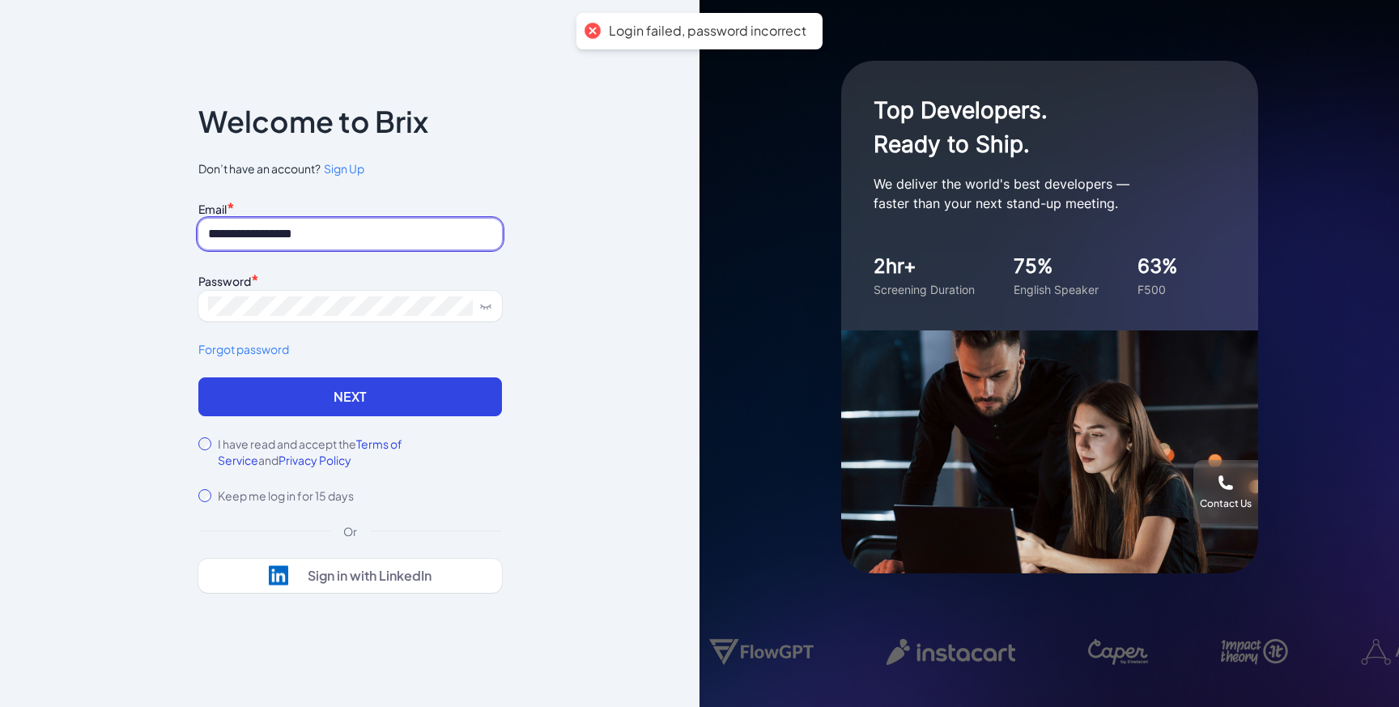
click at [242, 229] on input "**********" at bounding box center [350, 234] width 304 height 31
click at [235, 232] on input "**********" at bounding box center [350, 234] width 304 height 31
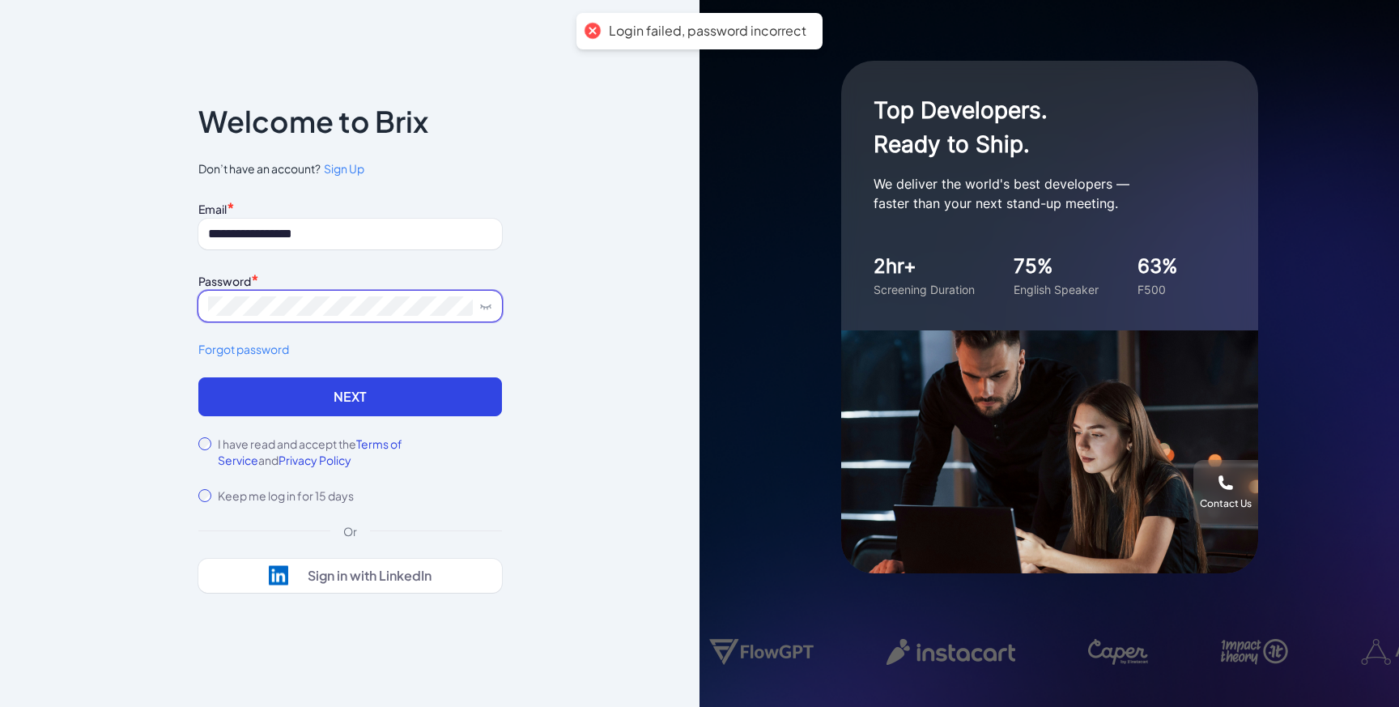
click at [493, 308] on span at bounding box center [350, 306] width 304 height 31
click at [486, 308] on icon at bounding box center [486, 308] width 0 height 2
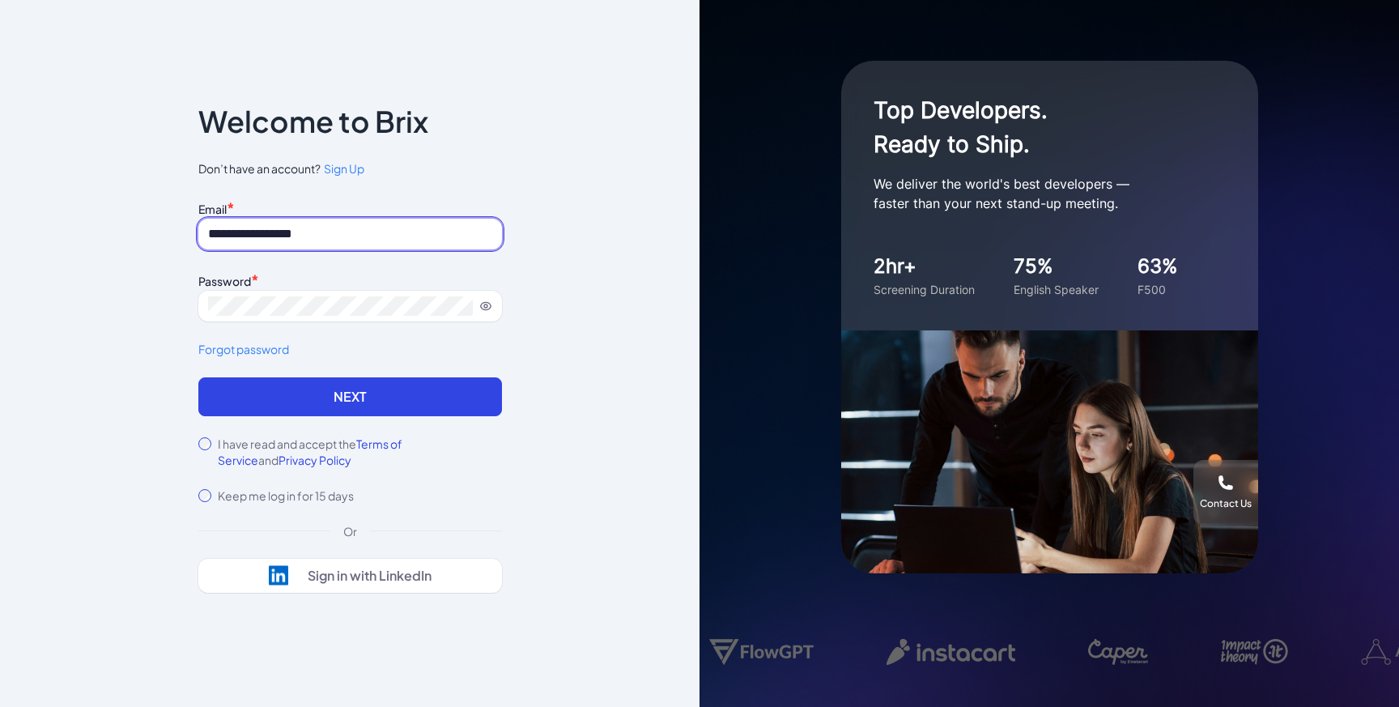
click at [242, 232] on input "**********" at bounding box center [350, 234] width 304 height 31
drag, startPoint x: 236, startPoint y: 233, endPoint x: 168, endPoint y: 231, distance: 67.2
click at [168, 231] on div "**********" at bounding box center [349, 353] width 699 height 707
type input "**********"
click at [506, 394] on div "**********" at bounding box center [349, 354] width 355 height 594
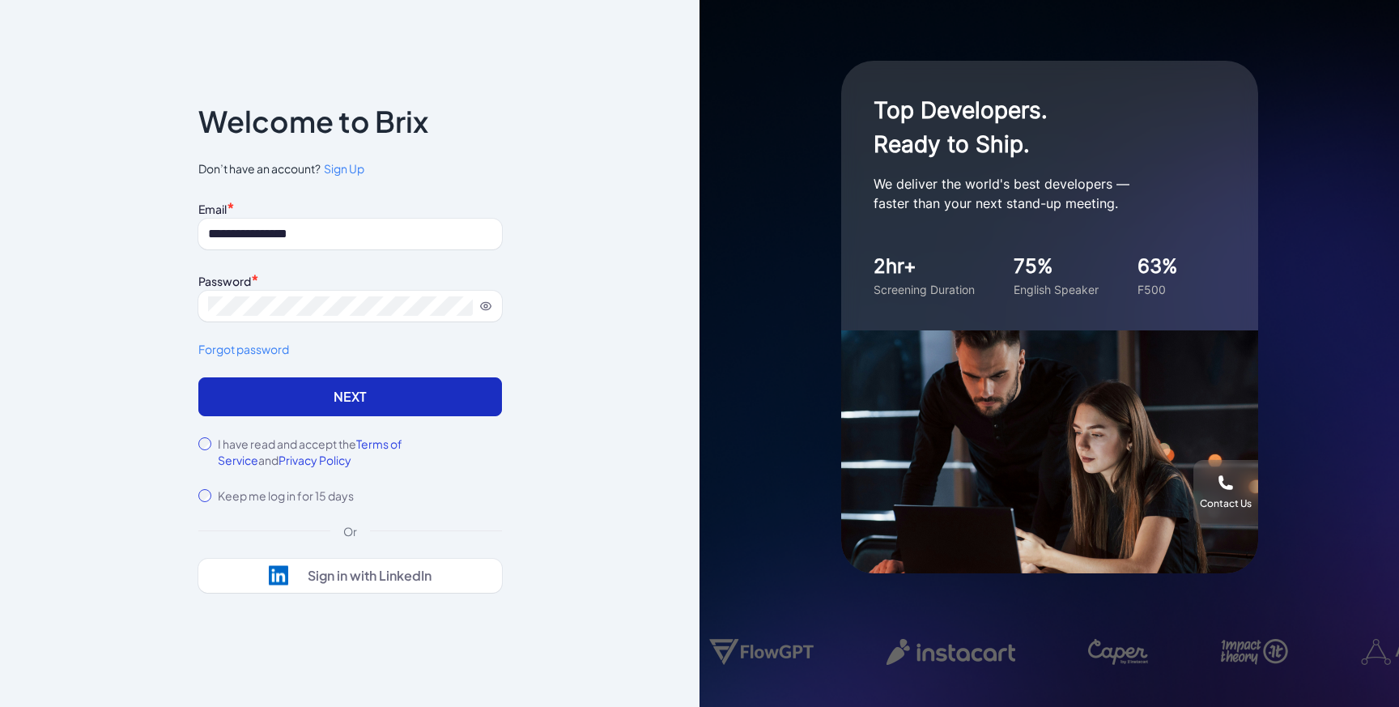
click at [499, 394] on form "**********" at bounding box center [350, 350] width 304 height 307
click at [372, 401] on button "Next" at bounding box center [350, 396] width 304 height 39
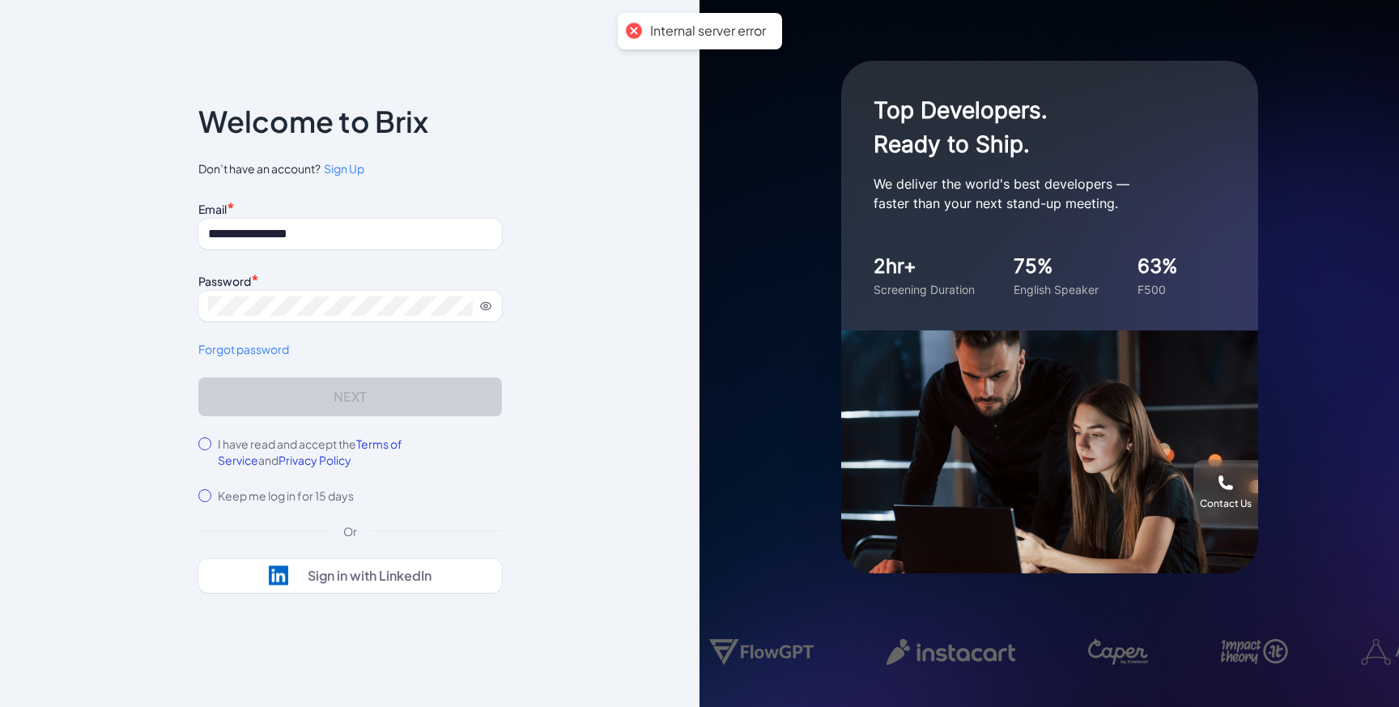
click at [486, 308] on icon at bounding box center [485, 305] width 13 height 13
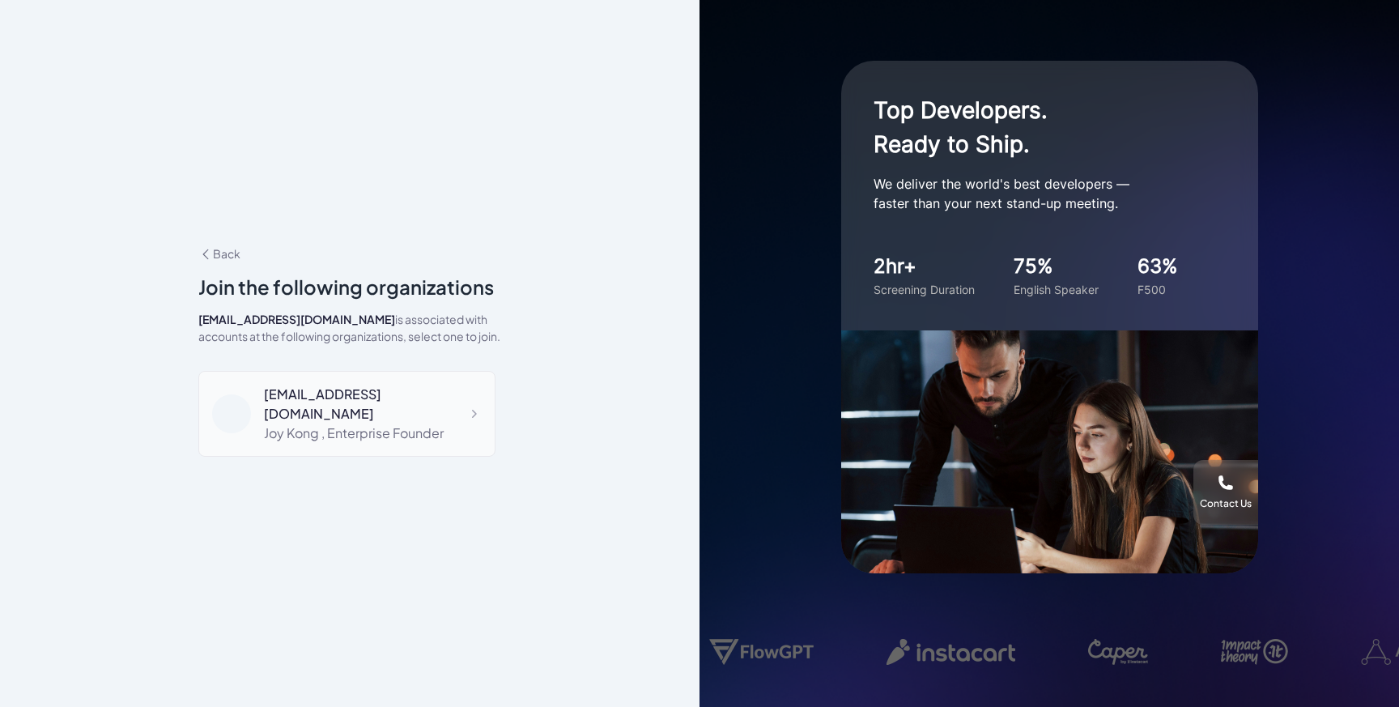
click at [457, 412] on div "joy@joinbrix.com Joy Kong , Enterprise Founder" at bounding box center [346, 414] width 297 height 86
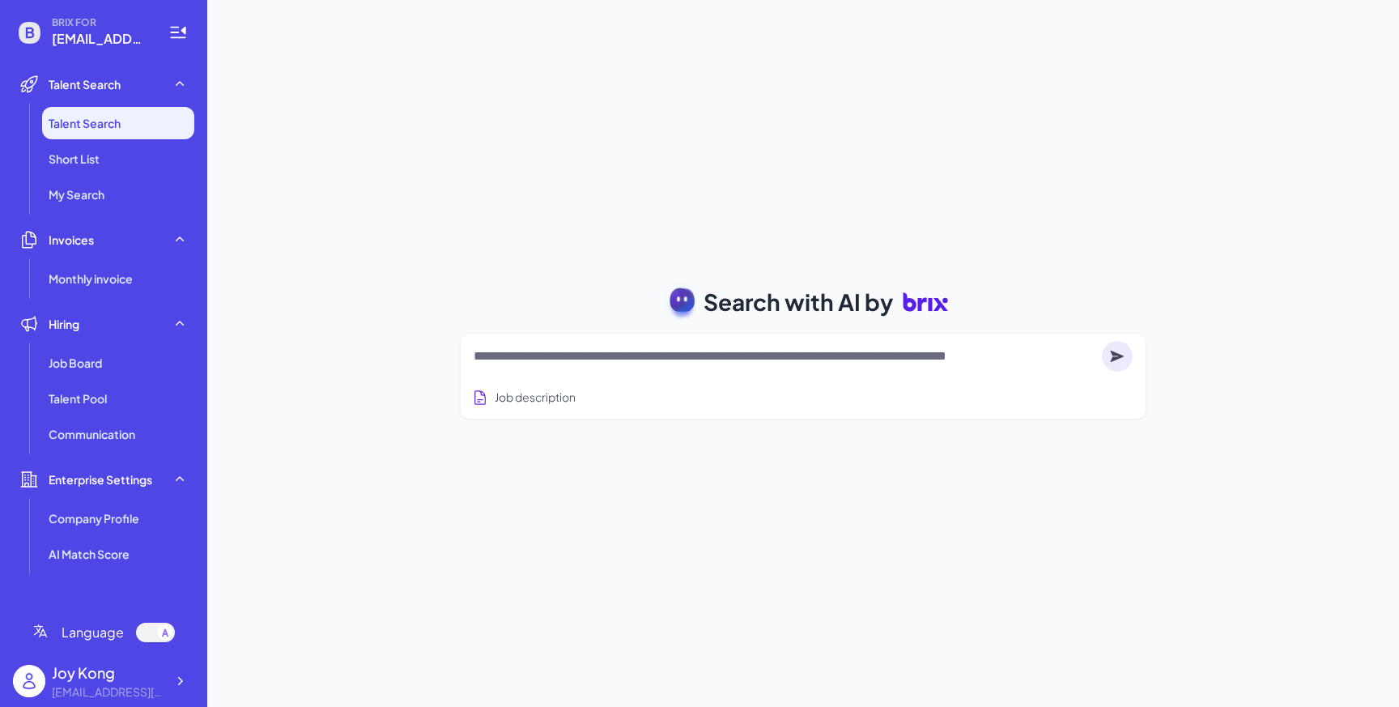
click at [889, 104] on div "Search with AI by Job description Job Titles Location Years of Experience Techn…" at bounding box center [802, 353] width 1191 height 707
click at [156, 152] on li "Short List" at bounding box center [118, 158] width 152 height 32
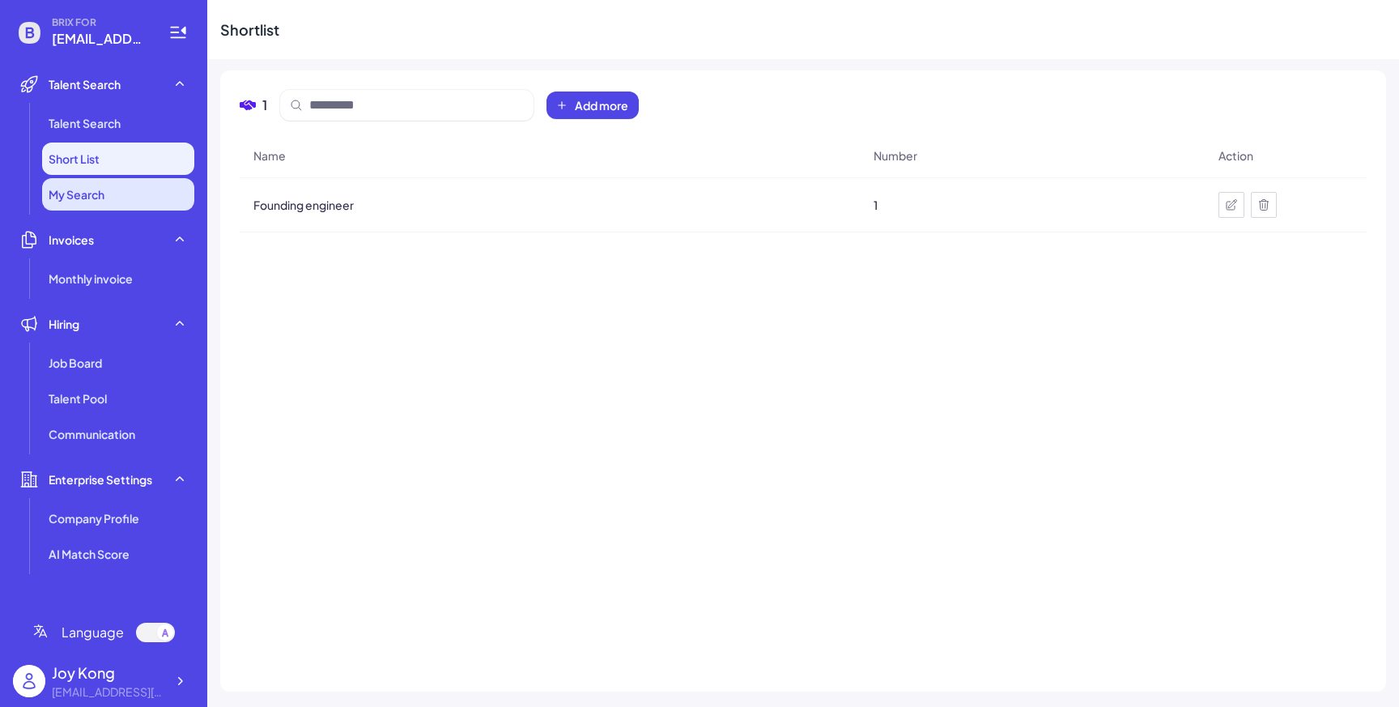
click at [164, 197] on li "My Search" at bounding box center [118, 194] width 152 height 32
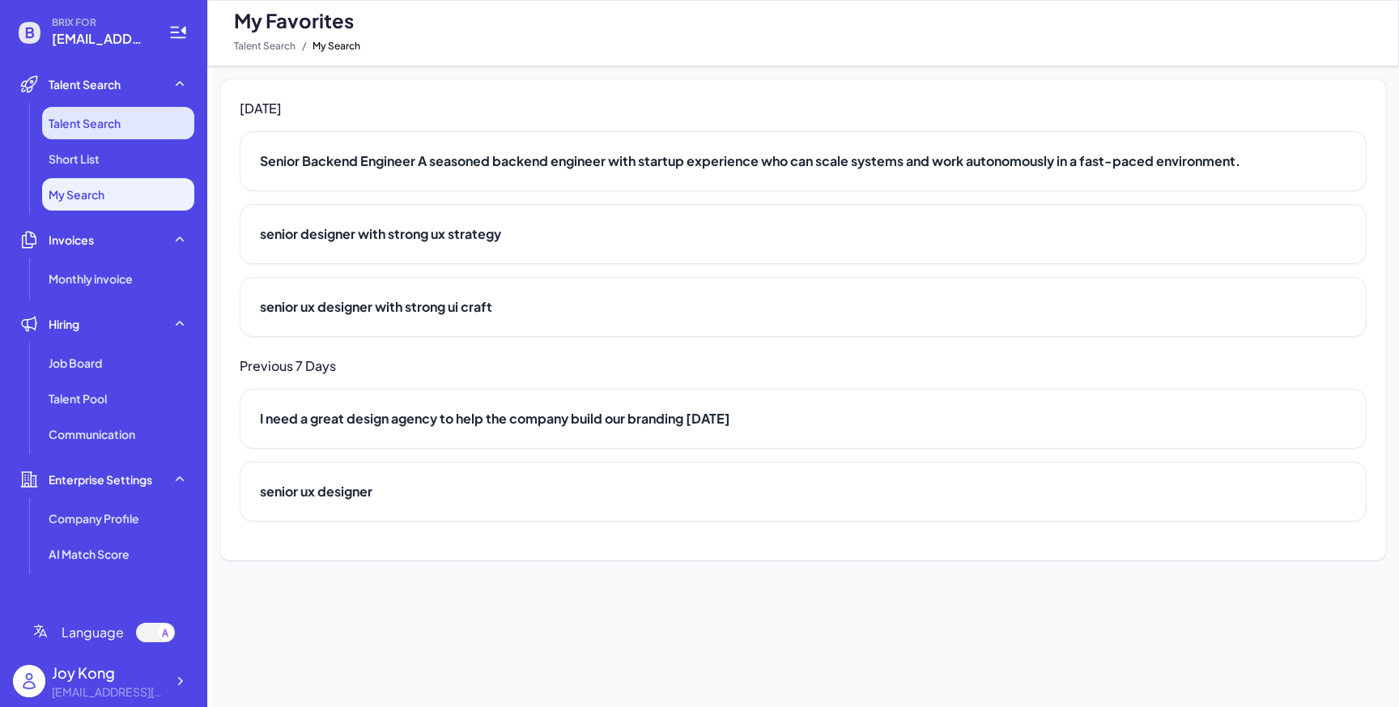
click at [134, 122] on li "Talent Search" at bounding box center [118, 123] width 152 height 32
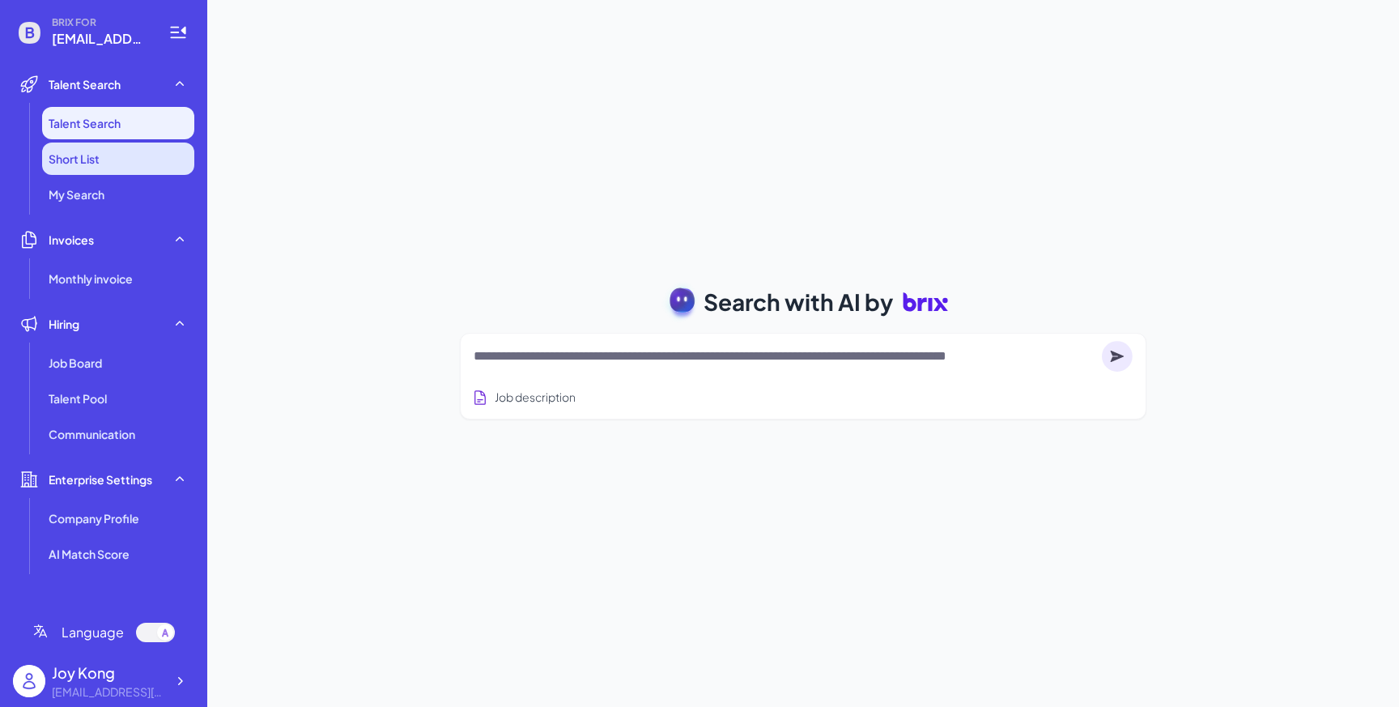
click at [108, 148] on li "Short List" at bounding box center [118, 158] width 152 height 32
